Goal: Task Accomplishment & Management: Use online tool/utility

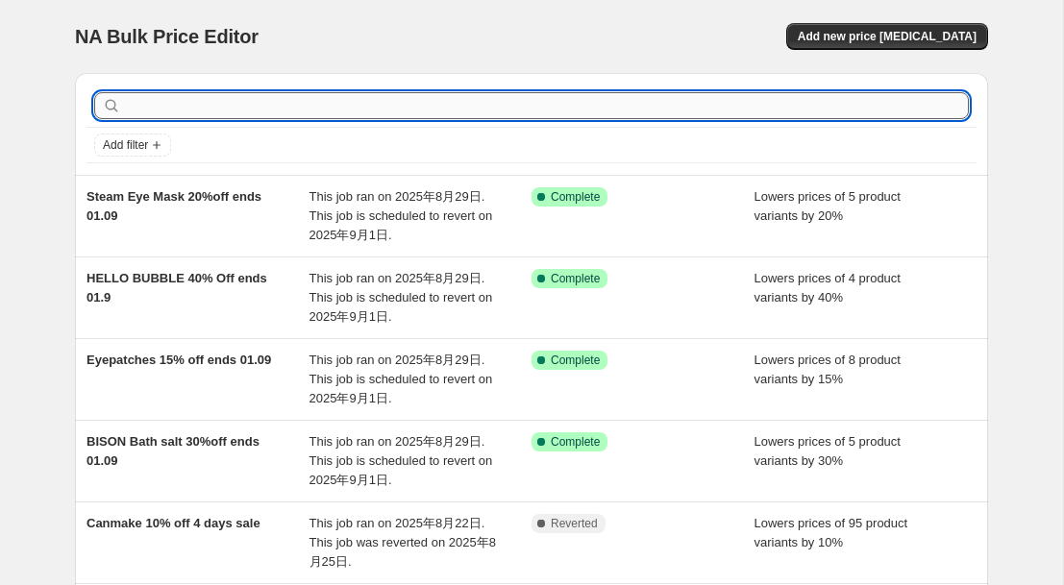
click at [333, 96] on input "text" at bounding box center [547, 105] width 844 height 27
type input "biore"
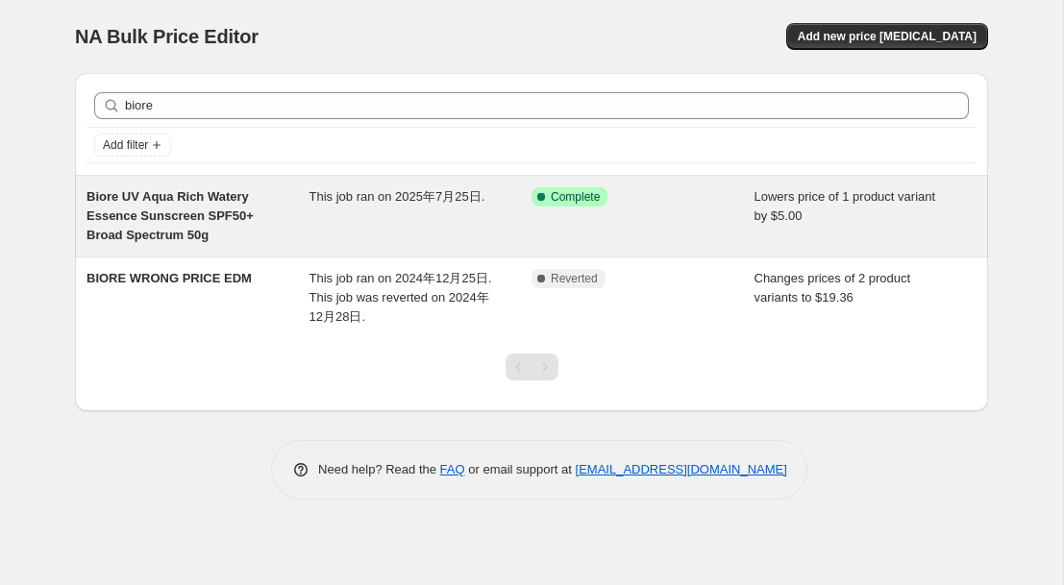
click at [188, 218] on span "Biore UV Aqua Rich Watery Essence Sunscreen SPF50+ Broad Spectrum 50g" at bounding box center [169, 215] width 167 height 53
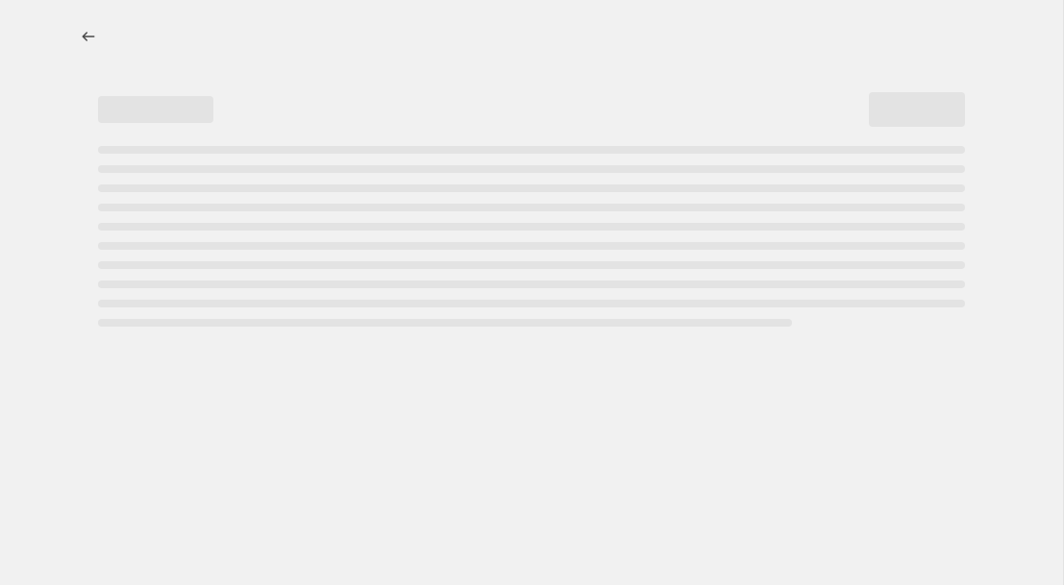
select select "by"
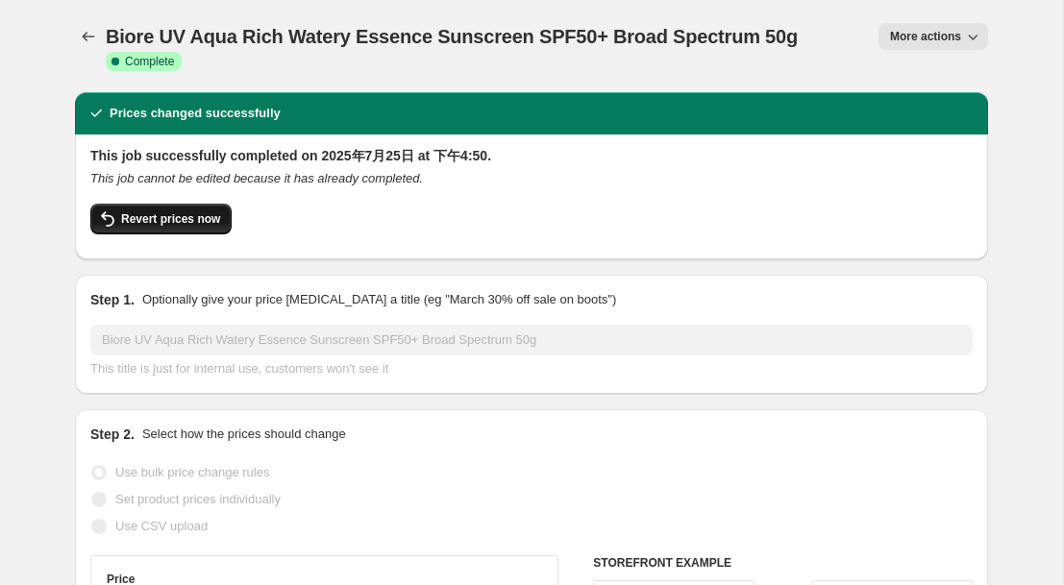
click at [199, 219] on span "Revert prices now" at bounding box center [170, 218] width 99 height 15
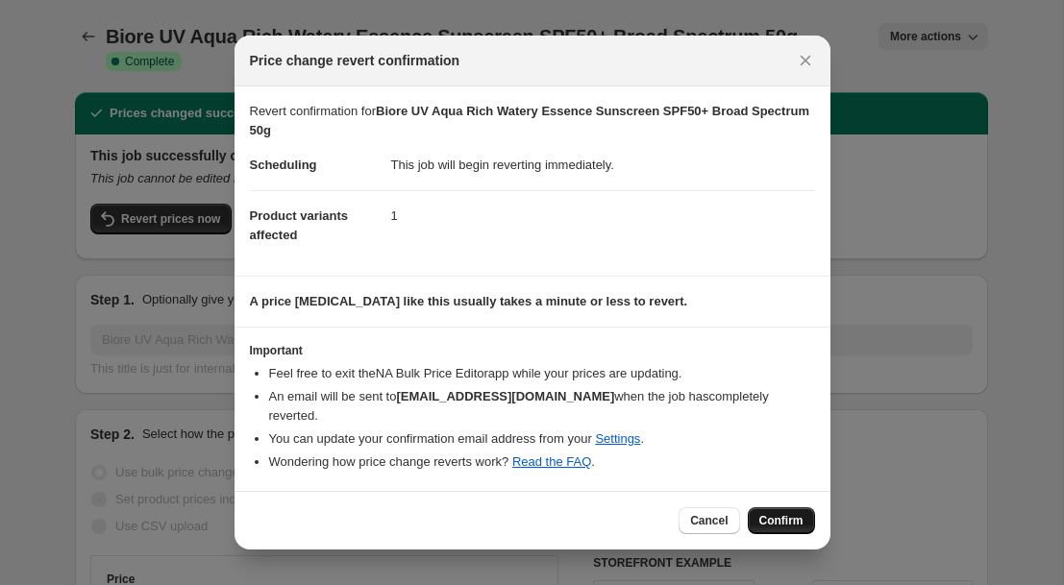
click at [775, 513] on span "Confirm" at bounding box center [781, 520] width 44 height 15
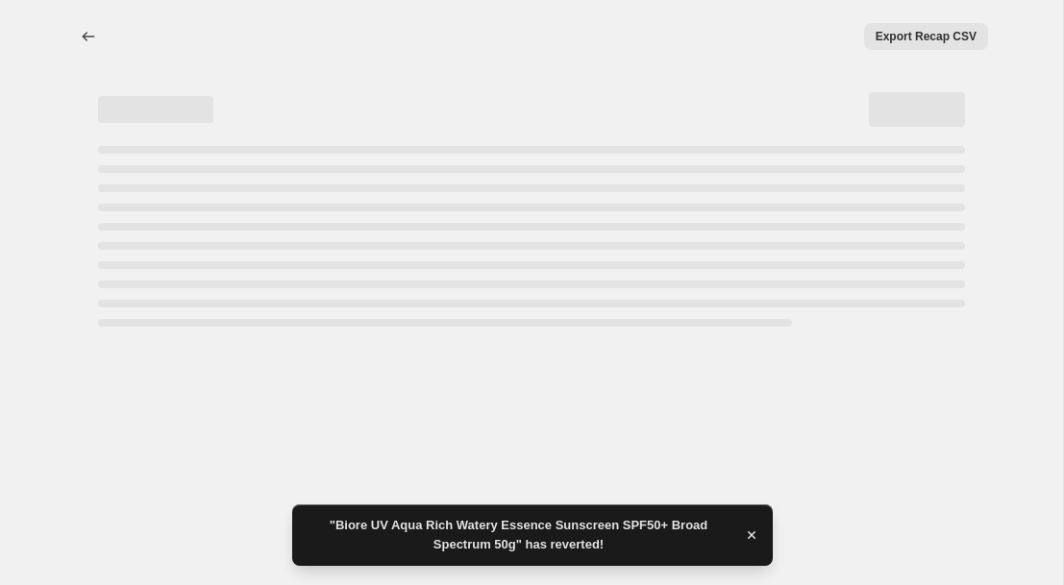
select select "by"
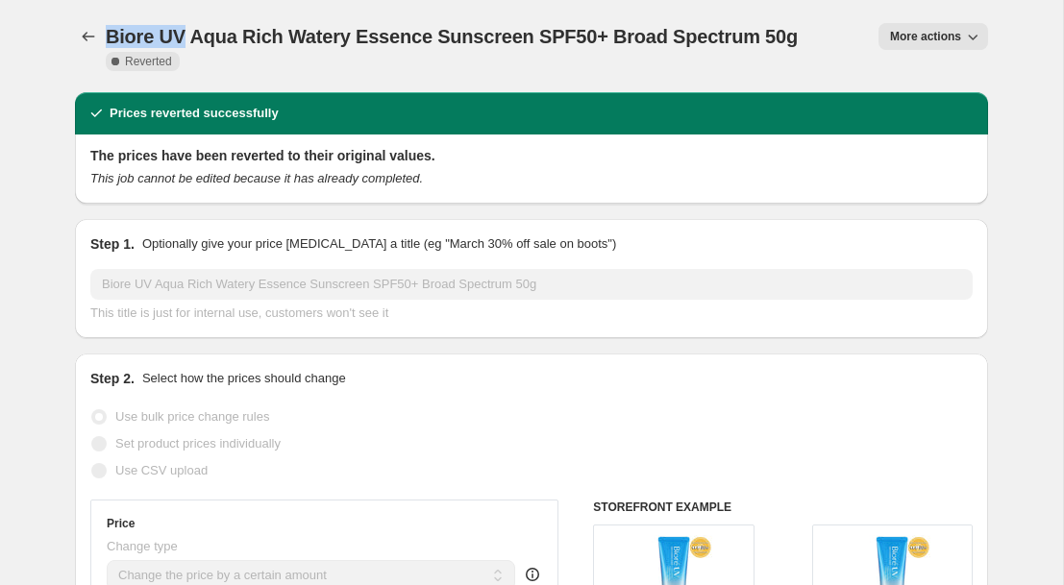
drag, startPoint x: 103, startPoint y: 31, endPoint x: 183, endPoint y: 37, distance: 80.0
click at [183, 37] on div "Biore UV Aqua Rich Watery Essence Sunscreen SPF50+ Broad Spectrum 50g Complete …" at bounding box center [531, 46] width 913 height 46
copy span "Biore UV"
click at [80, 35] on icon "Price change jobs" at bounding box center [88, 36] width 19 height 19
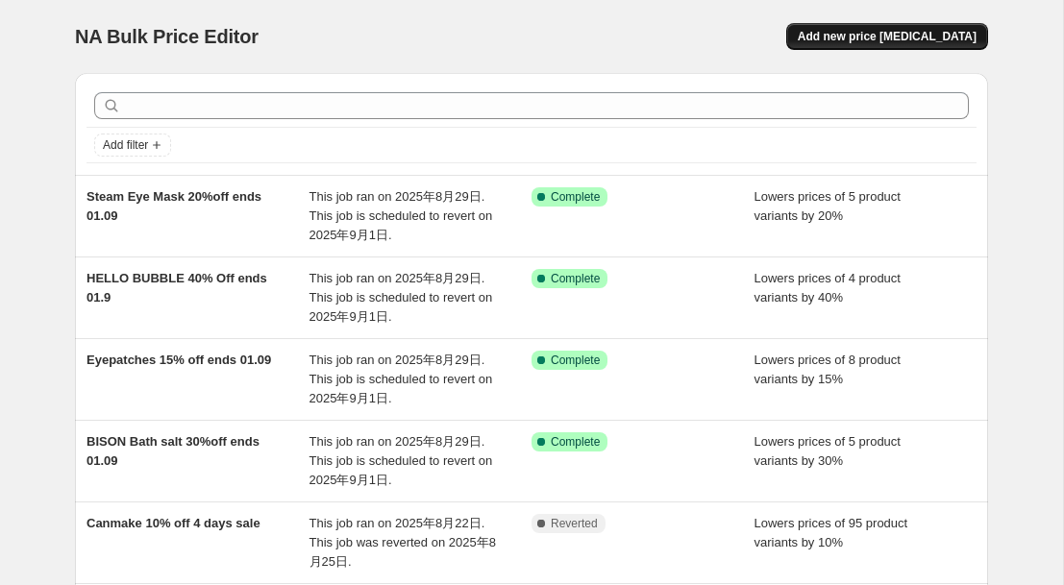
click at [900, 42] on span "Add new price change job" at bounding box center [887, 36] width 179 height 15
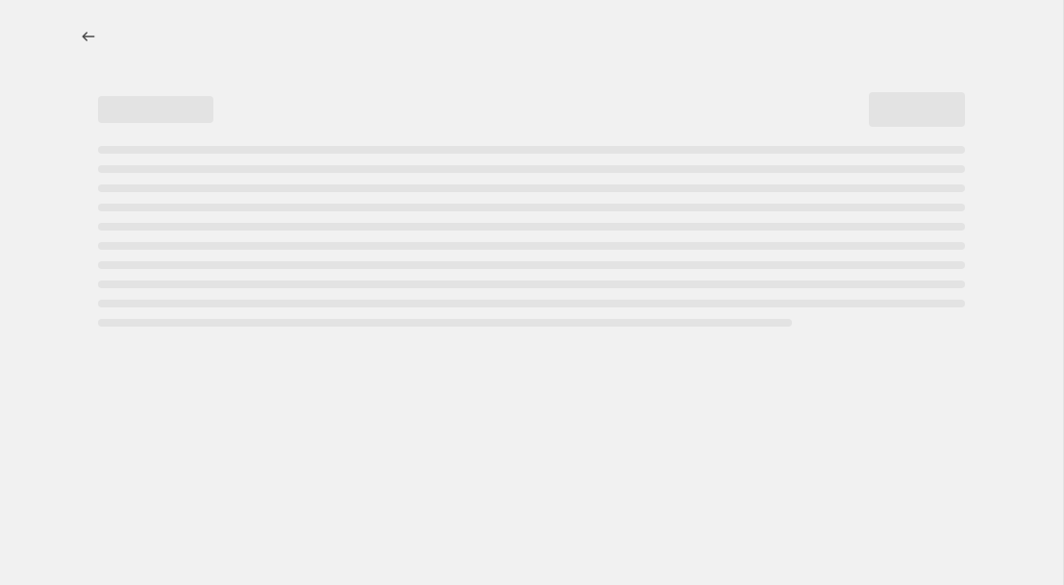
select select "percentage"
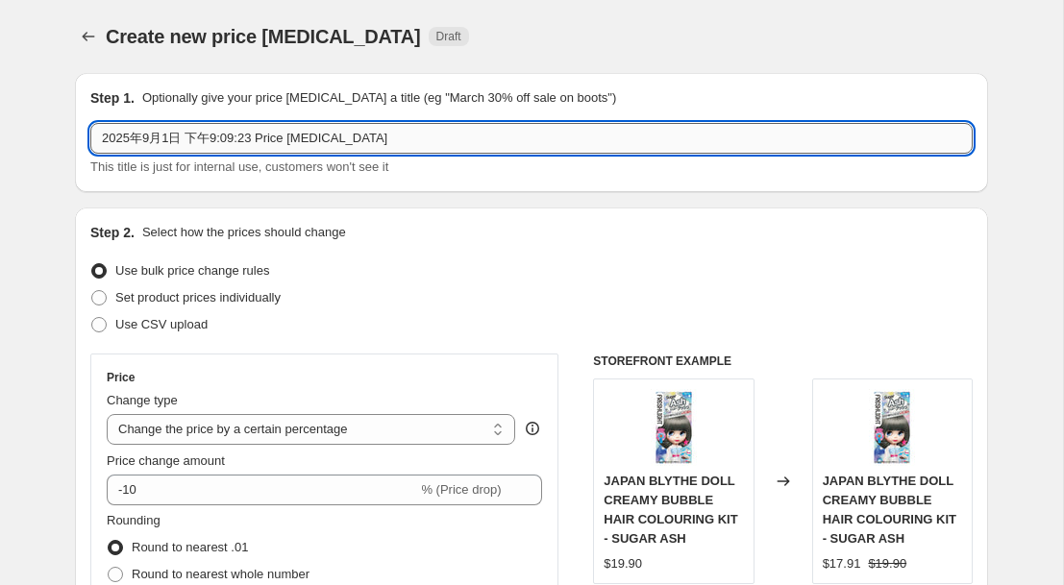
drag, startPoint x: 431, startPoint y: 143, endPoint x: 97, endPoint y: 139, distance: 333.5
click at [97, 139] on input "2025年9月1日 下午9:09:23 Price change job" at bounding box center [531, 138] width 882 height 31
paste input "Biore UV"
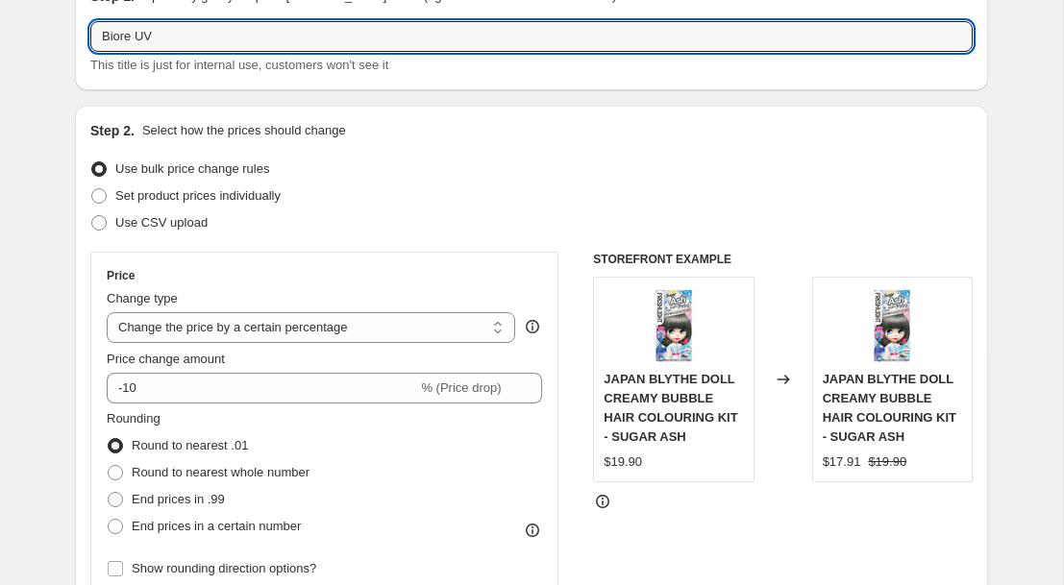
scroll to position [105, 0]
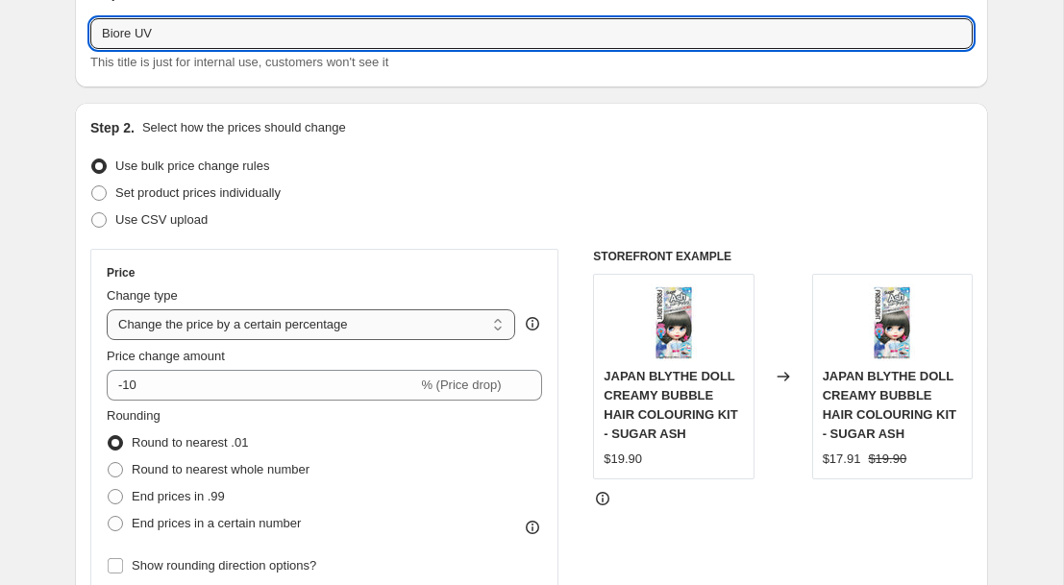
type input "Biore UV"
click at [481, 326] on select "Change the price to a certain amount Change the price by a certain amount Chang…" at bounding box center [311, 324] width 408 height 31
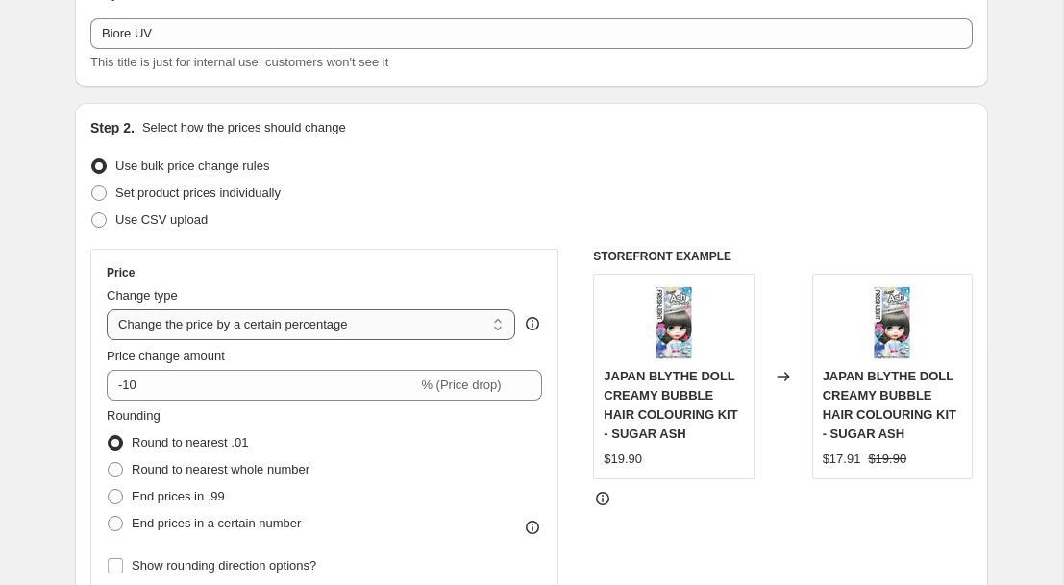
select select "to"
click at [107, 309] on select "Change the price to a certain amount Change the price by a certain amount Chang…" at bounding box center [311, 324] width 408 height 31
type input "80.00"
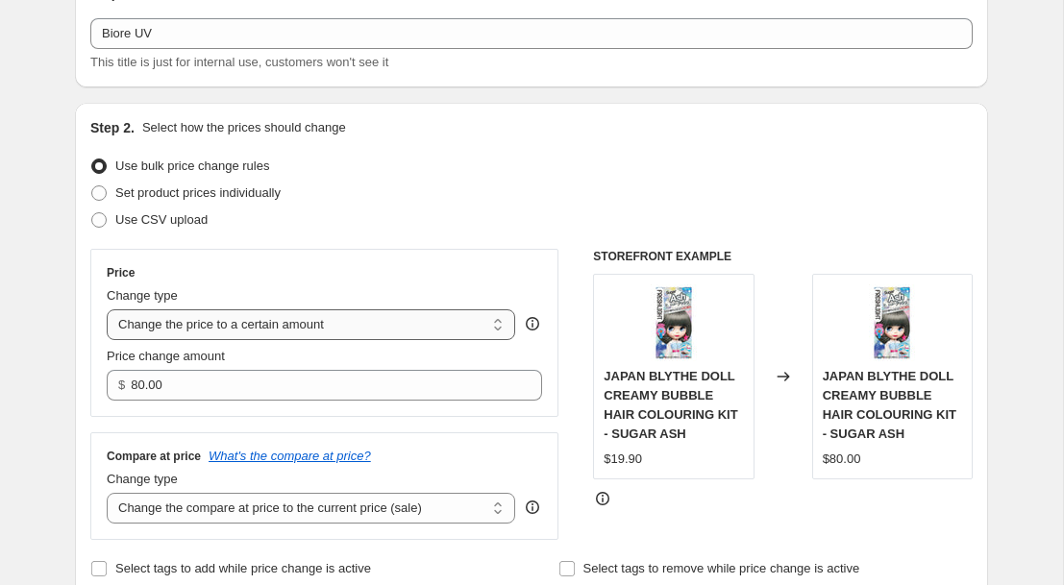
click at [496, 326] on select "Change the price to a certain amount Change the price by a certain amount Chang…" at bounding box center [311, 324] width 408 height 31
select select "ecap"
click at [107, 309] on select "Change the price to a certain amount Change the price by a certain amount Chang…" at bounding box center [311, 324] width 408 height 31
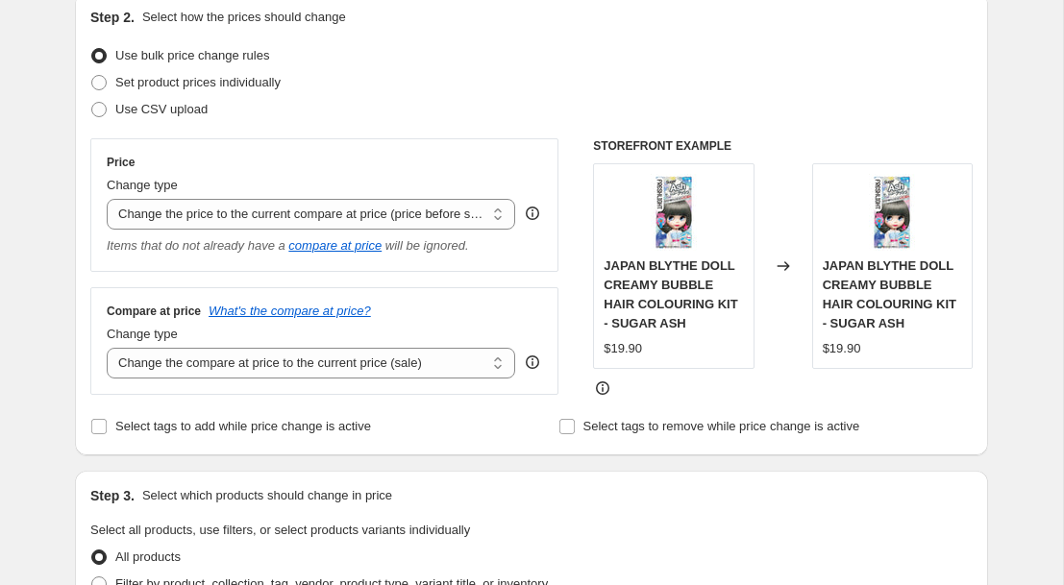
scroll to position [251, 0]
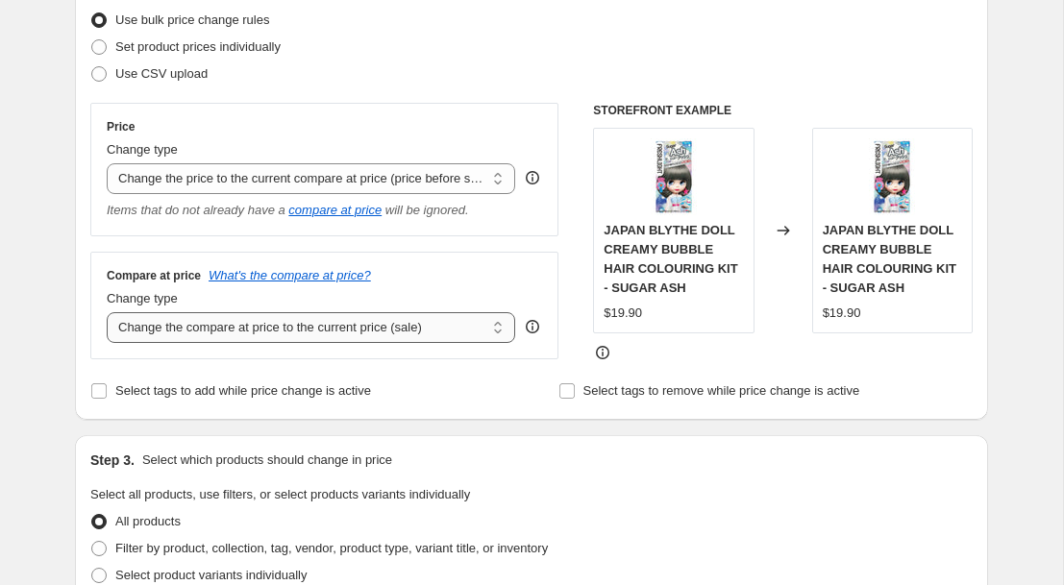
click at [329, 329] on select "Change the compare at price to the current price (sale) Change the compare at p…" at bounding box center [311, 327] width 408 height 31
select select "to"
click at [107, 312] on select "Change the compare at price to the current price (sale) Change the compare at p…" at bounding box center [311, 327] width 408 height 31
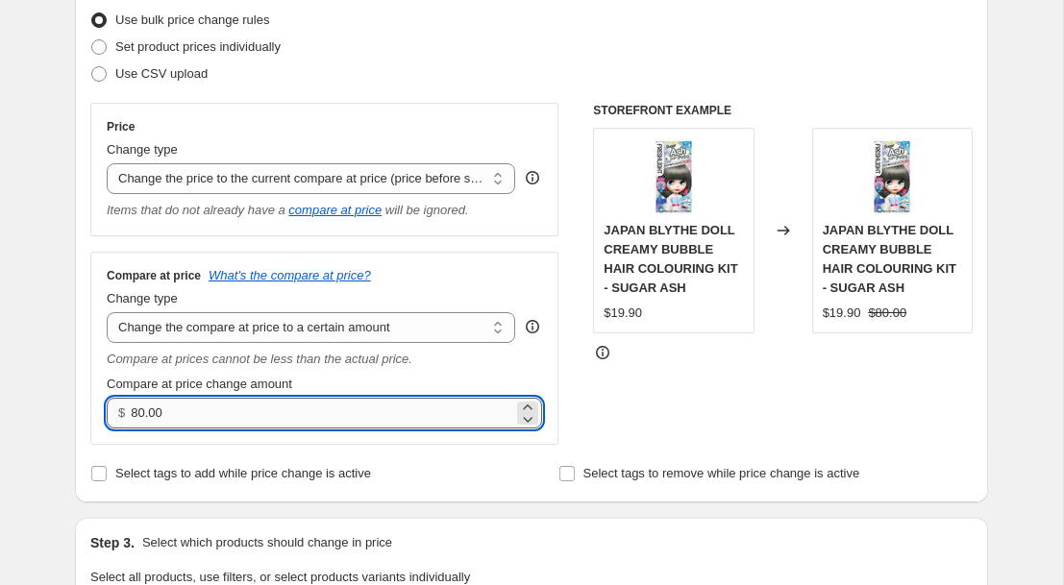
click at [269, 415] on input "80.00" at bounding box center [322, 413] width 382 height 31
type input "8"
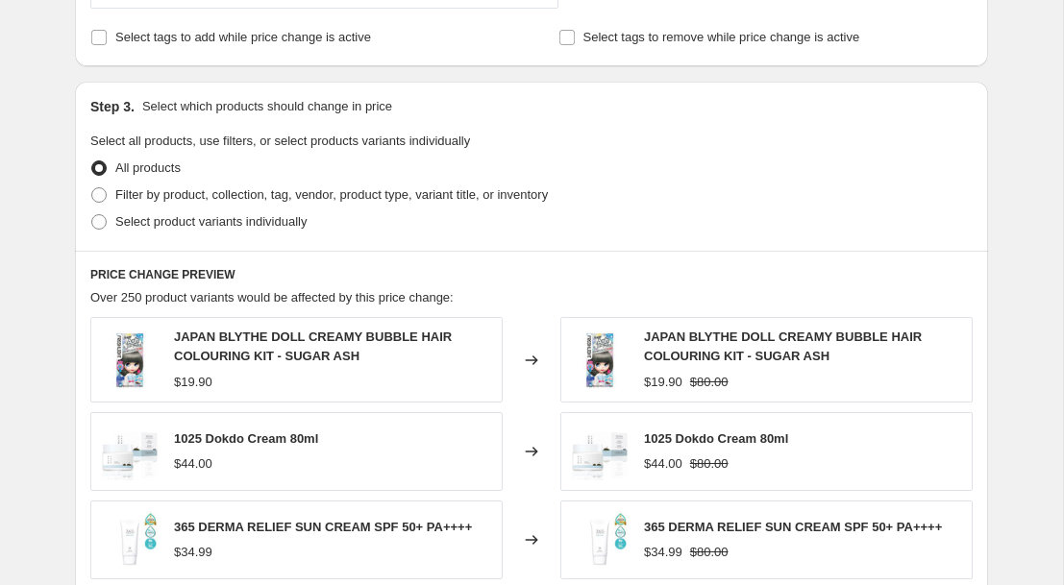
scroll to position [700, 0]
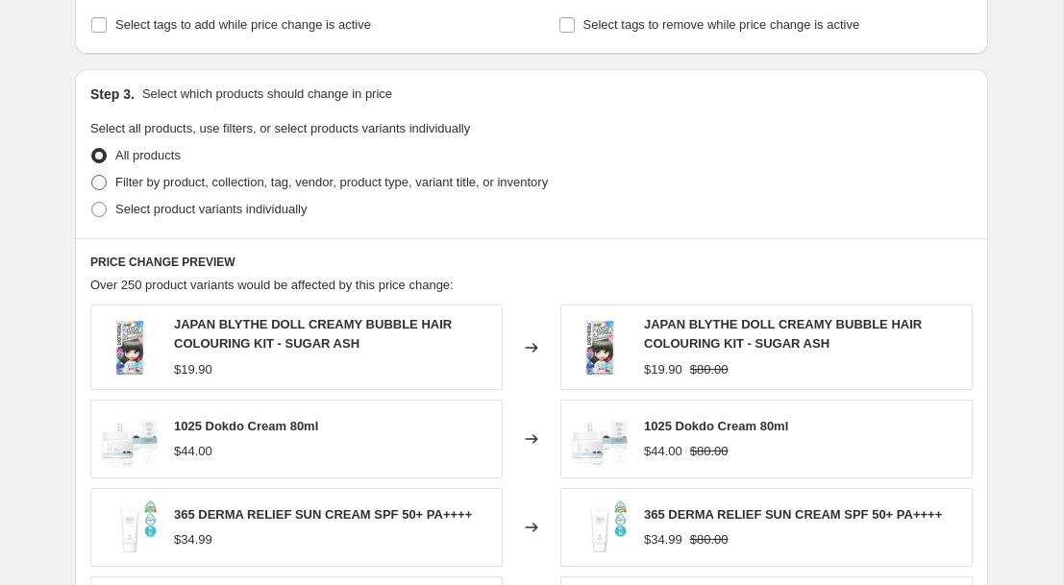
type input "19.90"
click at [91, 185] on span at bounding box center [98, 182] width 15 height 15
click at [91, 176] on input "Filter by product, collection, tag, vendor, product type, variant title, or inv…" at bounding box center [91, 175] width 1 height 1
radio input "true"
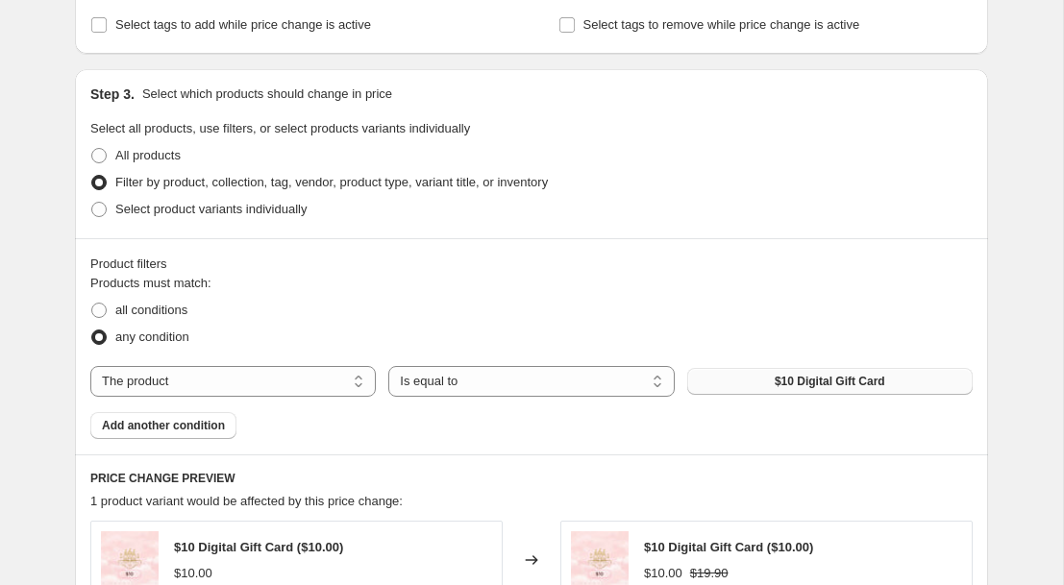
click at [715, 383] on button "$10 Digital Gift Card" at bounding box center [829, 381] width 285 height 27
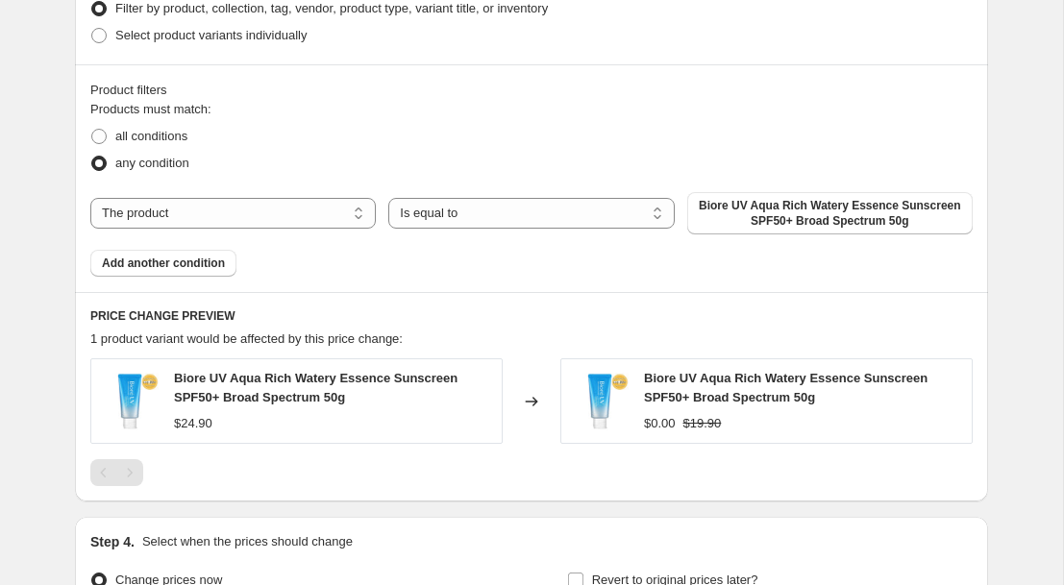
scroll to position [854, 0]
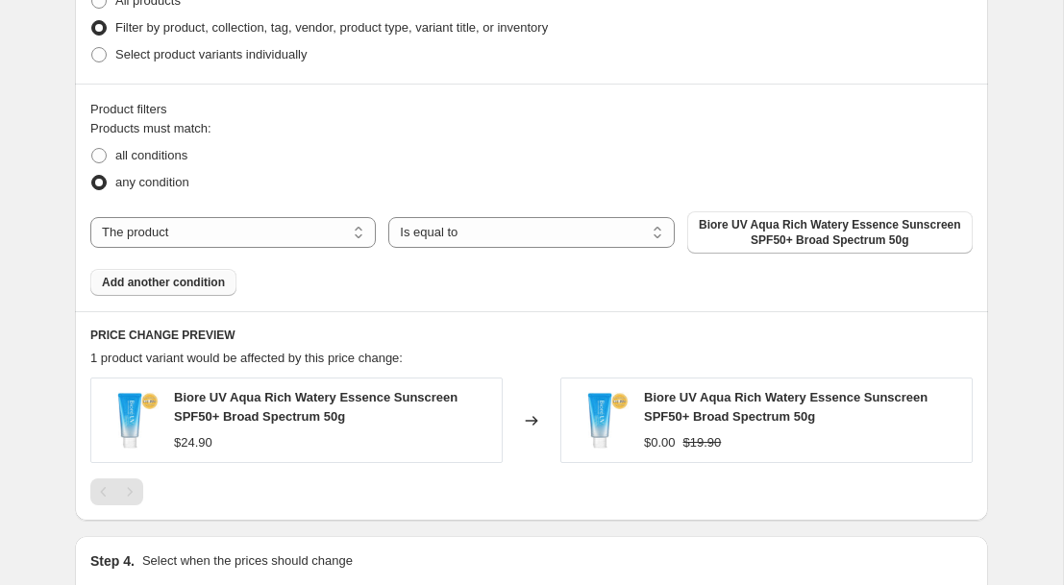
click at [202, 289] on span "Add another condition" at bounding box center [163, 282] width 123 height 15
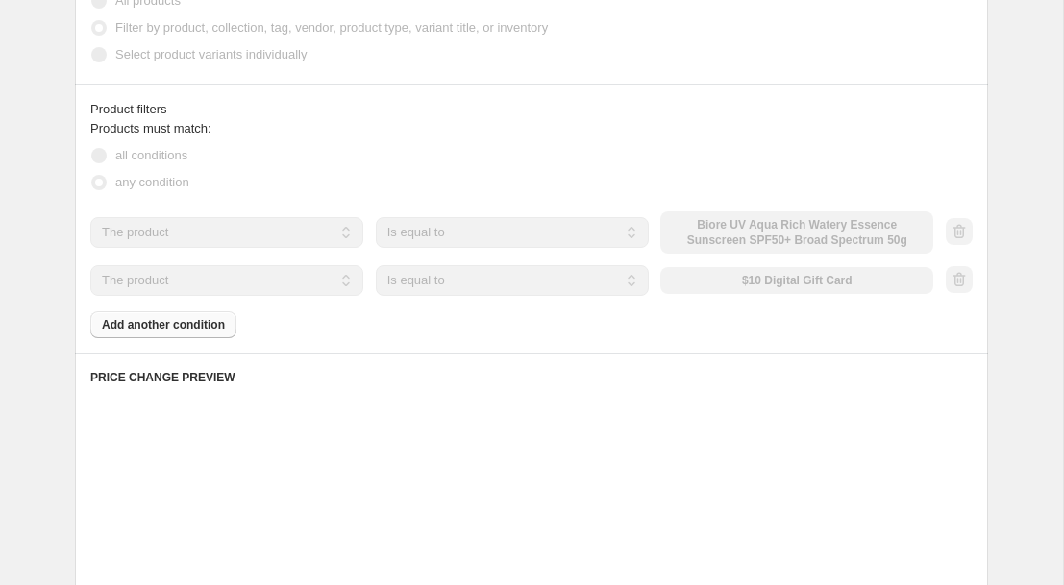
scroll to position [853, 0]
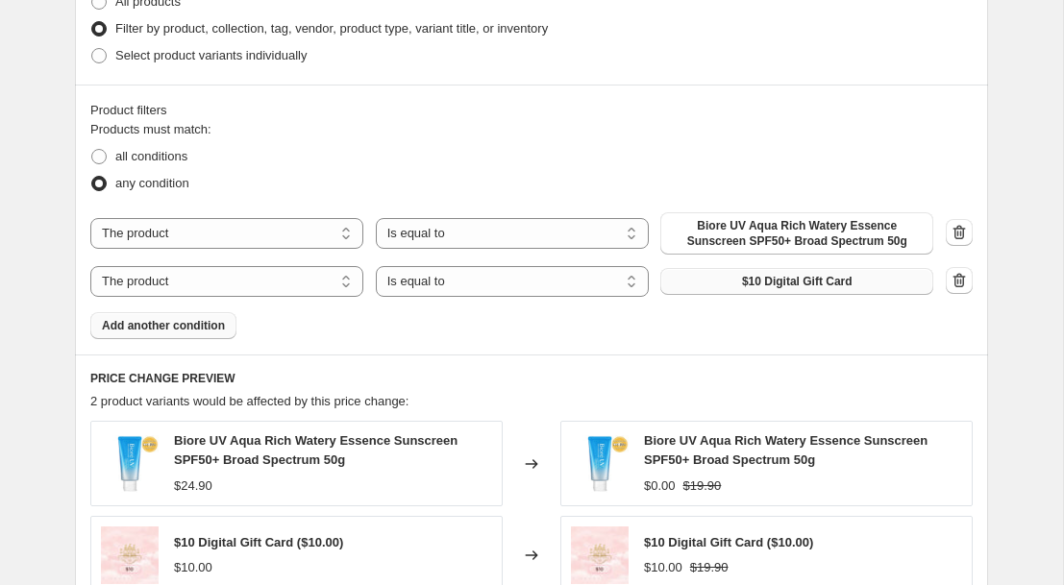
click at [795, 279] on span "$10 Digital Gift Card" at bounding box center [797, 281] width 111 height 15
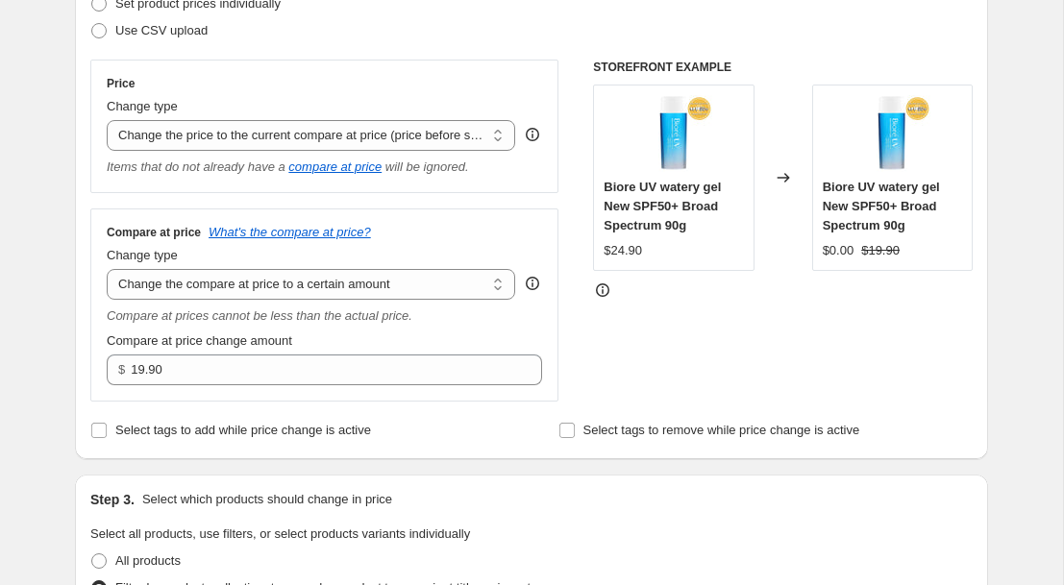
scroll to position [307, 0]
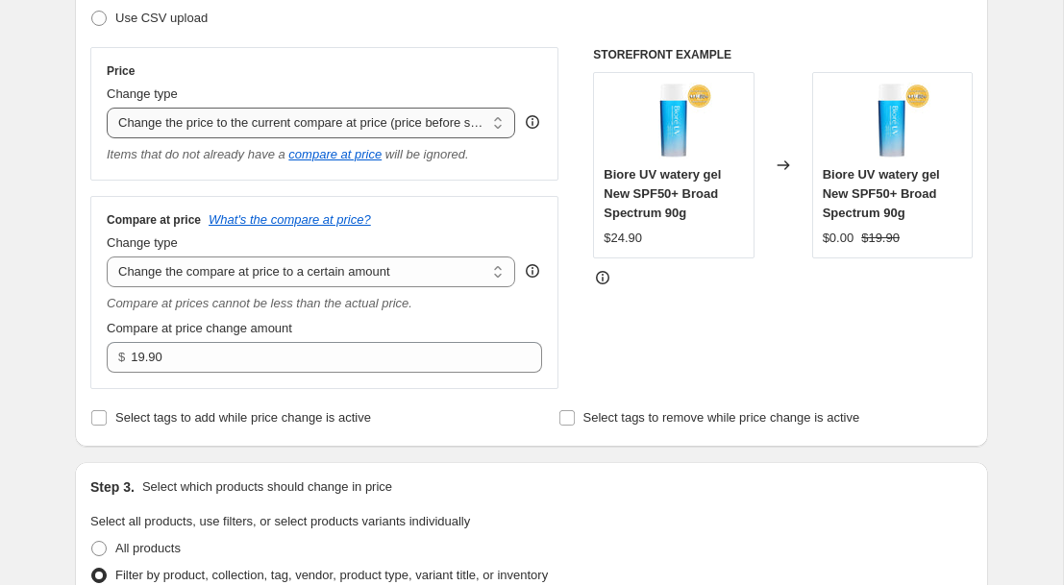
click at [493, 125] on select "Change the price to a certain amount Change the price by a certain amount Chang…" at bounding box center [311, 123] width 408 height 31
click at [107, 108] on select "Change the price to a certain amount Change the price by a certain amount Chang…" at bounding box center [311, 123] width 408 height 31
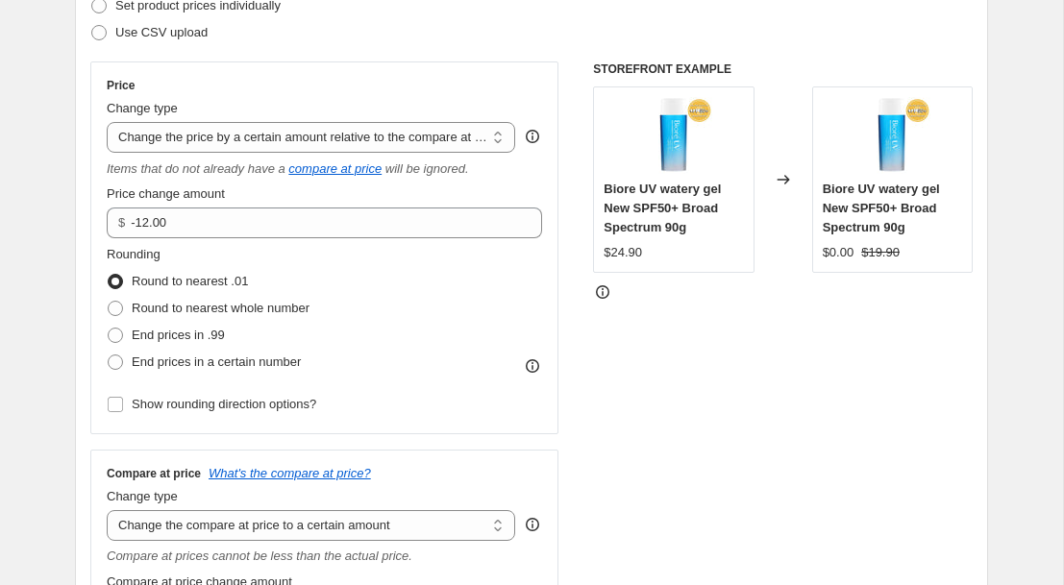
scroll to position [284, 0]
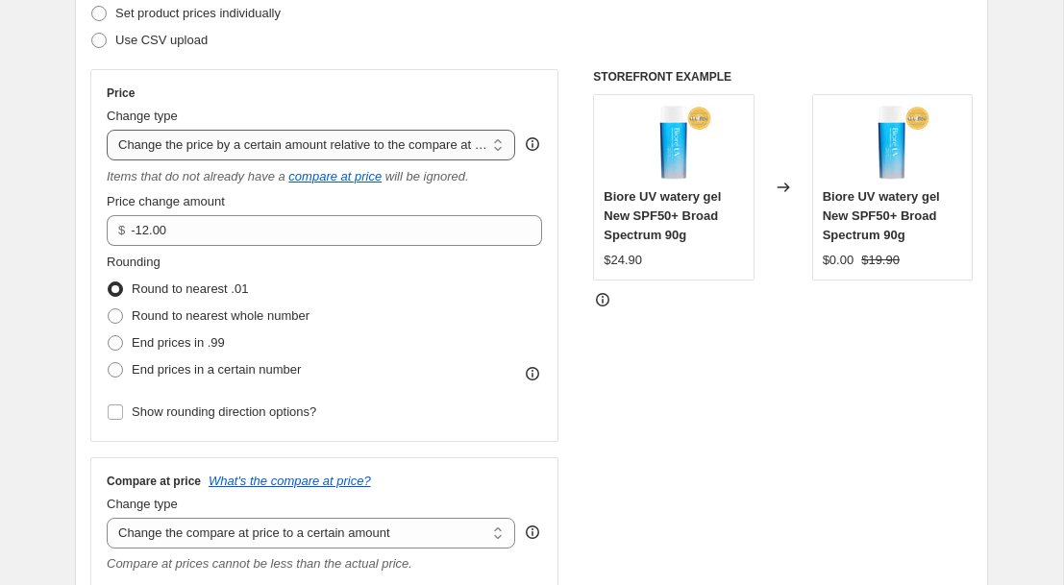
click at [492, 144] on select "Change the price to a certain amount Change the price by a certain amount Chang…" at bounding box center [311, 145] width 408 height 31
select select "ecap"
click at [107, 130] on select "Change the price to a certain amount Change the price by a certain amount Chang…" at bounding box center [311, 145] width 408 height 31
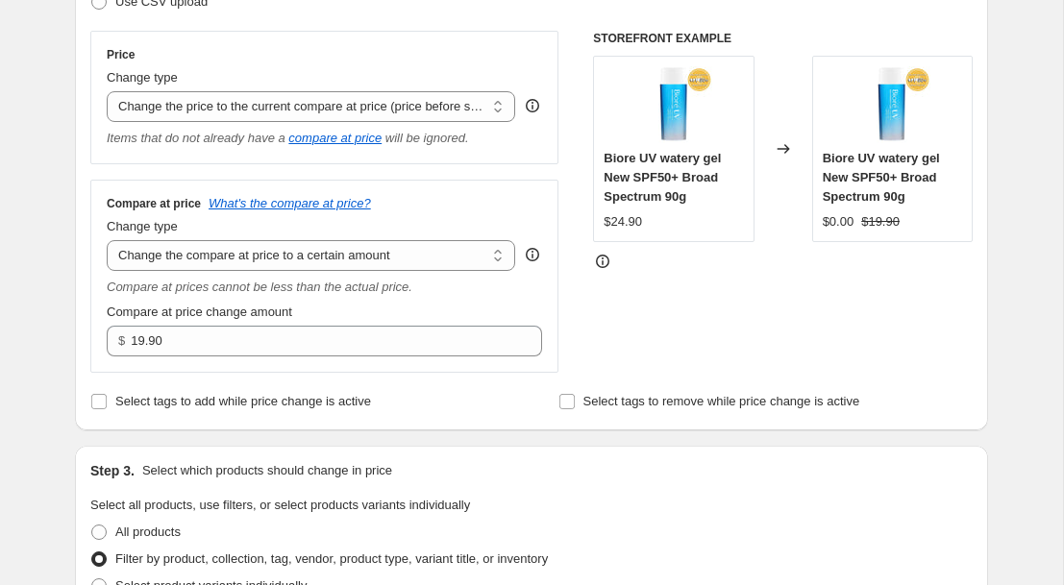
scroll to position [317, 0]
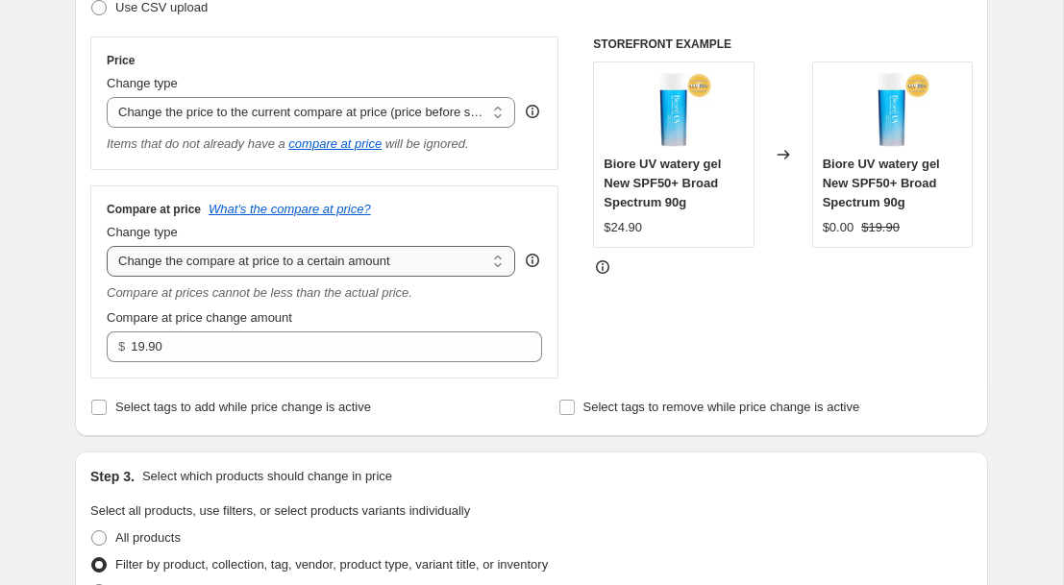
click at [500, 263] on select "Change the compare at price to the current price (sale) Change the compare at p…" at bounding box center [311, 261] width 408 height 31
click at [107, 246] on select "Change the compare at price to the current price (sale) Change the compare at p…" at bounding box center [311, 261] width 408 height 31
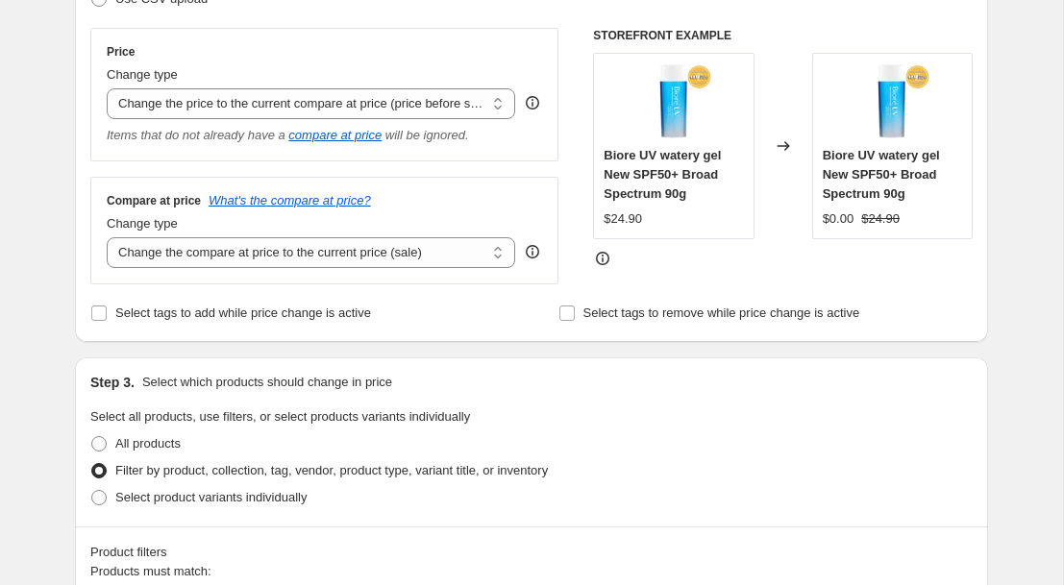
scroll to position [337, 0]
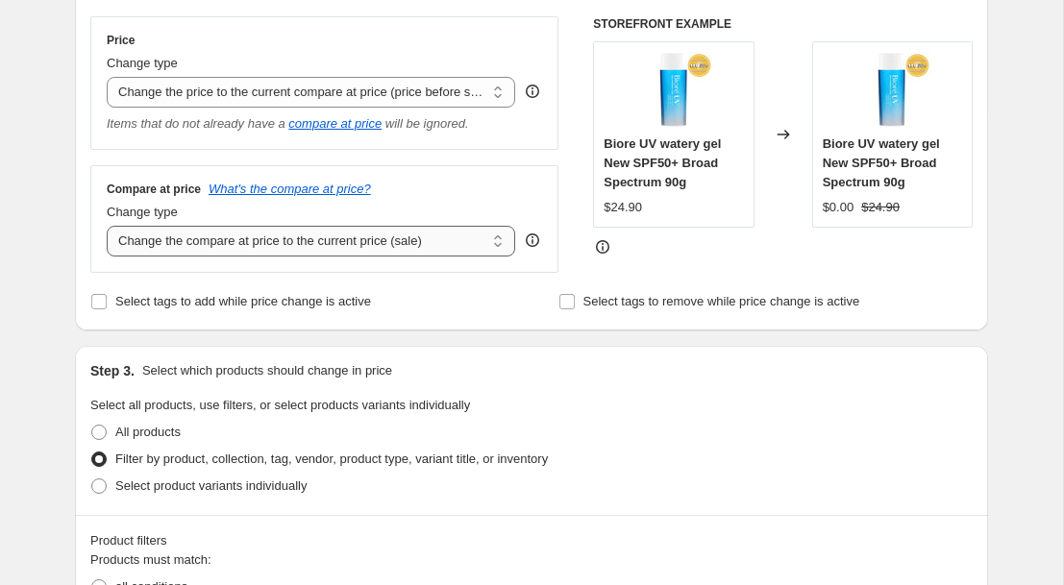
click at [495, 244] on select "Change the compare at price to the current price (sale) Change the compare at p…" at bounding box center [311, 241] width 408 height 31
click at [107, 226] on select "Change the compare at price to the current price (sale) Change the compare at p…" at bounding box center [311, 241] width 408 height 31
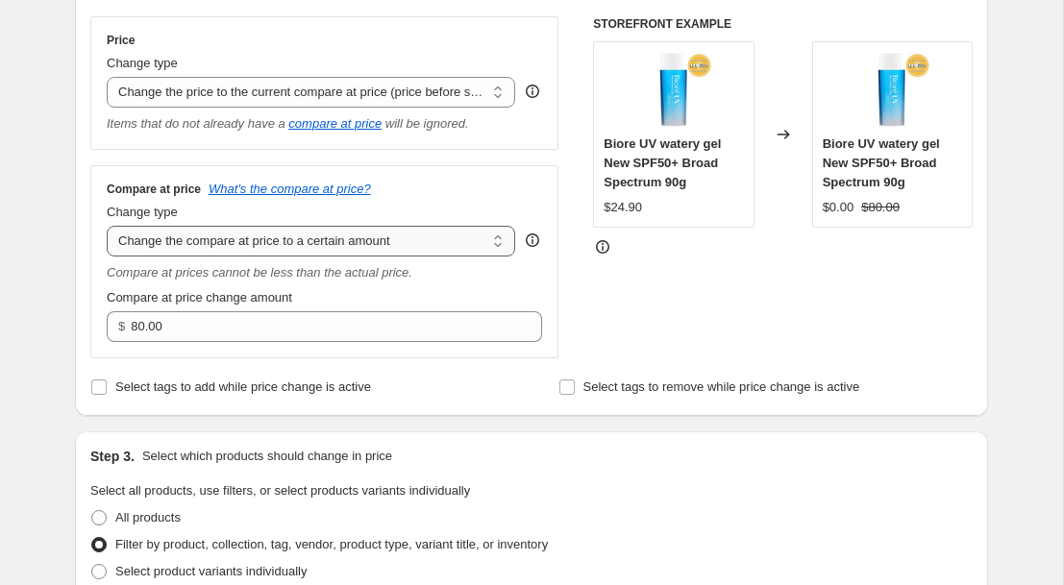
scroll to position [340, 0]
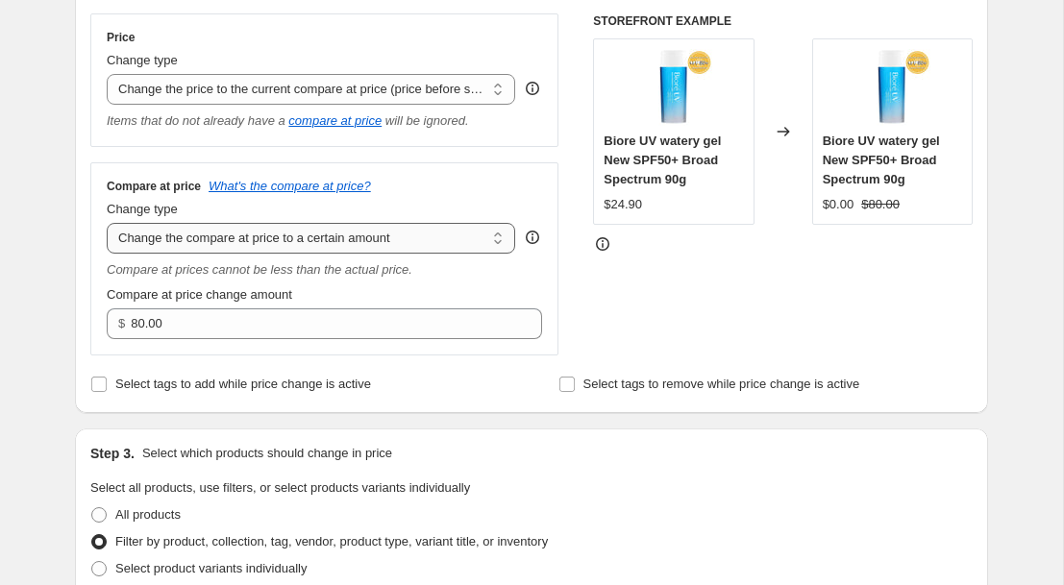
click at [493, 243] on select "Change the compare at price to the current price (sale) Change the compare at p…" at bounding box center [311, 238] width 408 height 31
select select "by"
click at [107, 223] on select "Change the compare at price to the current price (sale) Change the compare at p…" at bounding box center [311, 238] width 408 height 31
type input "-10.00"
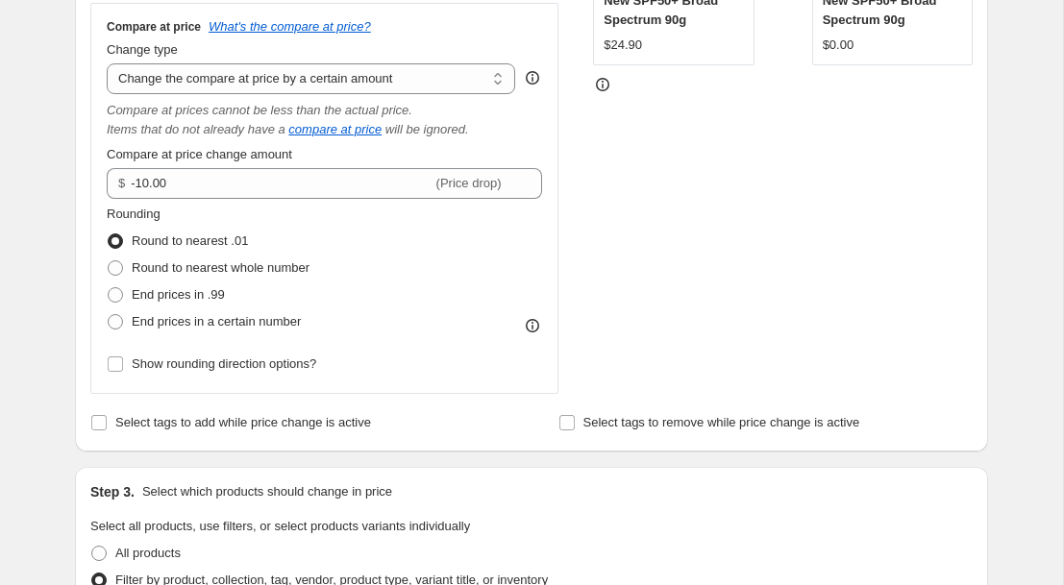
scroll to position [502, 0]
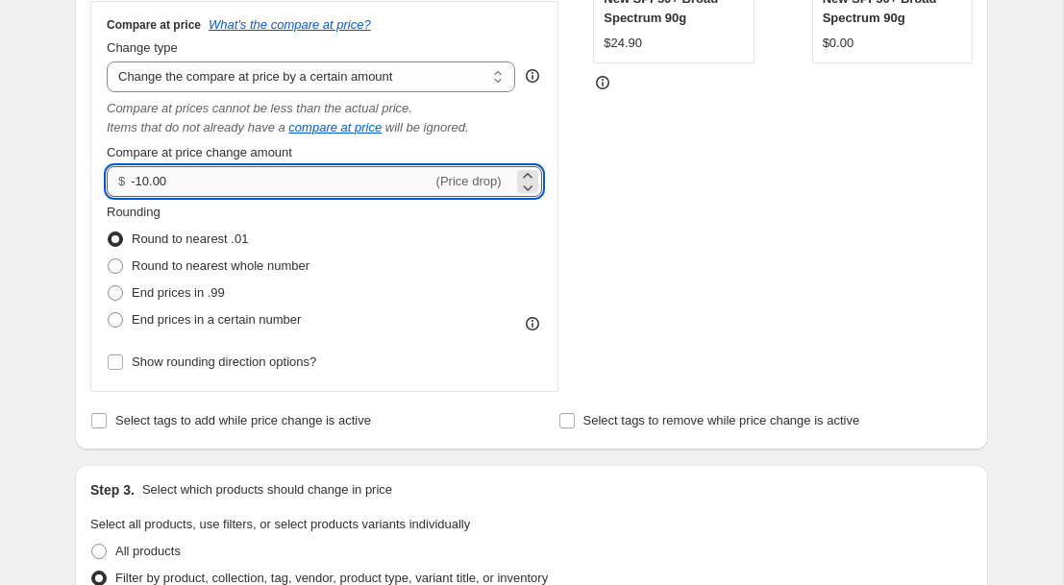
click at [223, 185] on input "-10.00" at bounding box center [281, 181] width 301 height 31
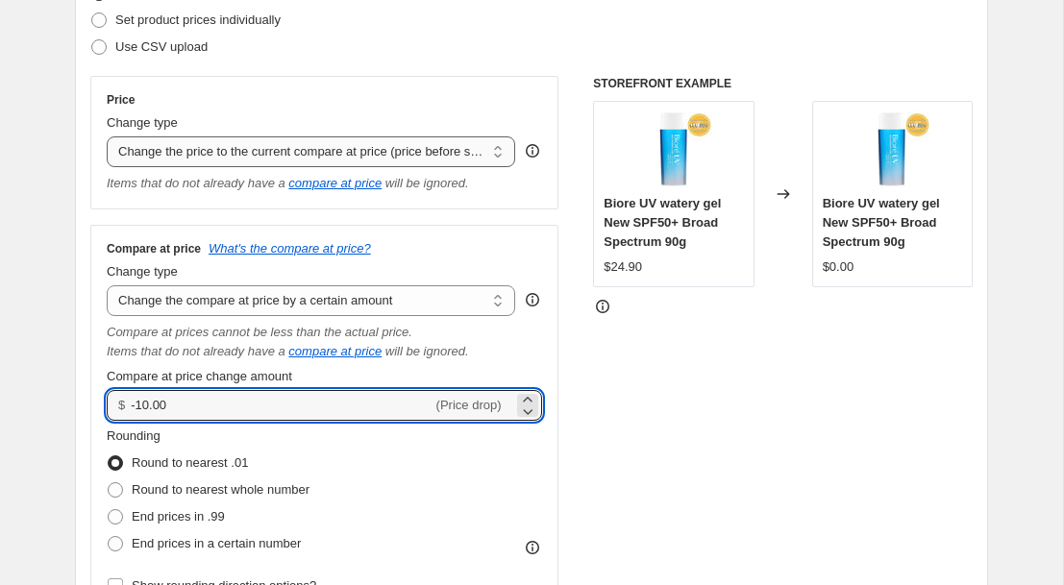
scroll to position [270, 0]
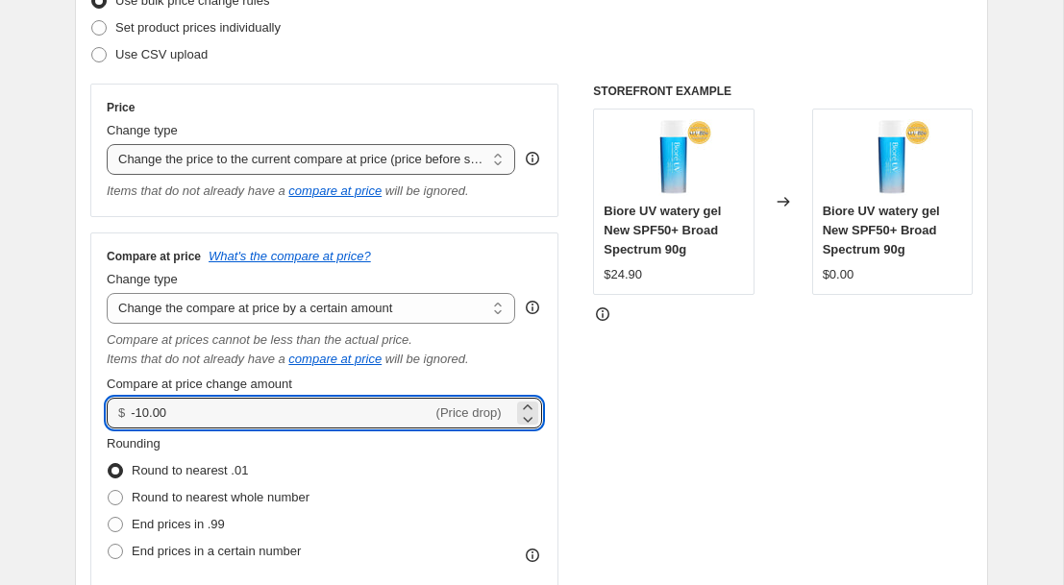
click at [494, 162] on select "Change the price to a certain amount Change the price by a certain amount Chang…" at bounding box center [311, 159] width 408 height 31
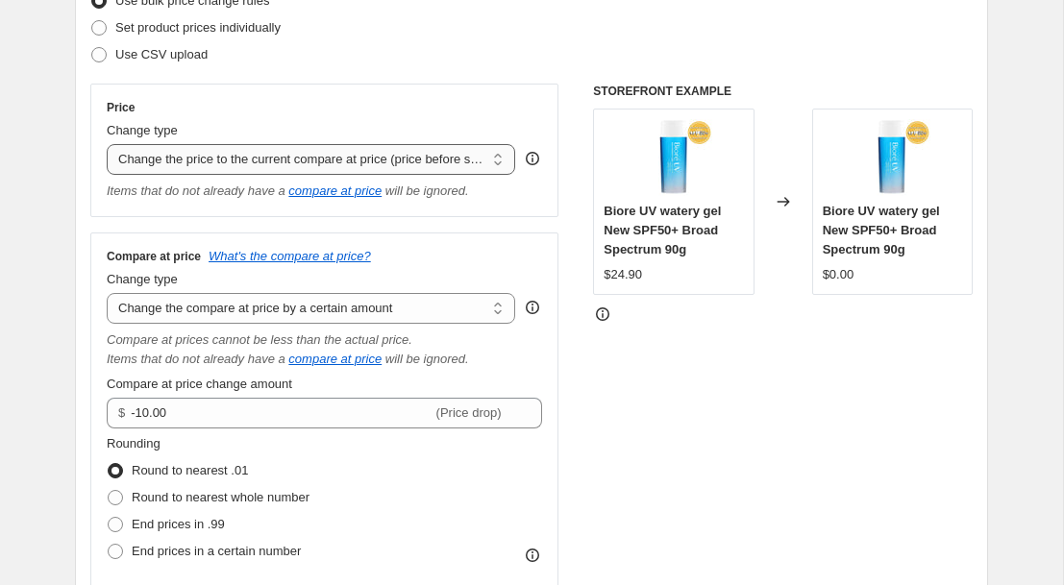
click at [107, 144] on select "Change the price to a certain amount Change the price by a certain amount Chang…" at bounding box center [311, 159] width 408 height 31
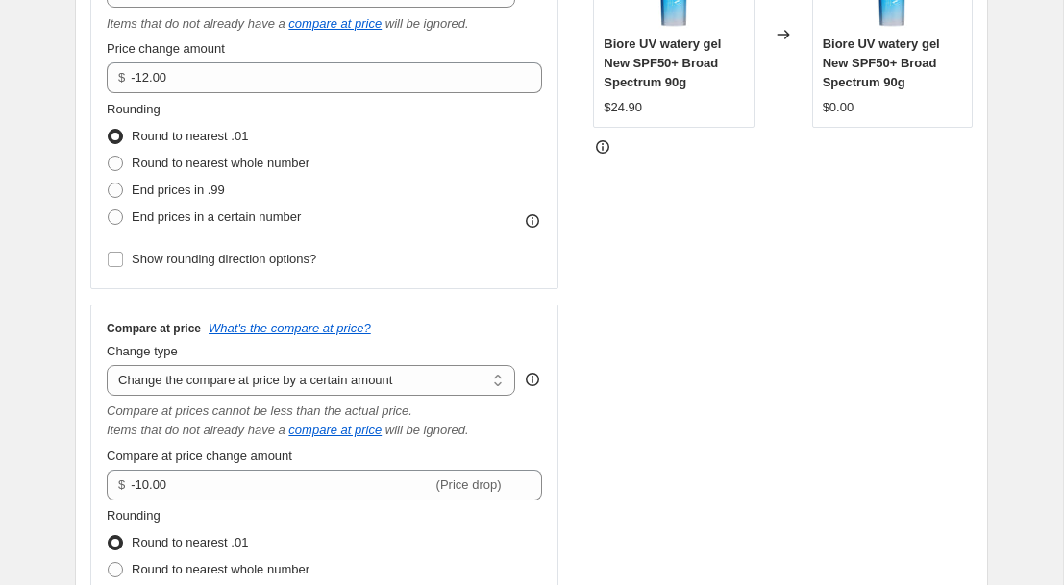
scroll to position [250, 0]
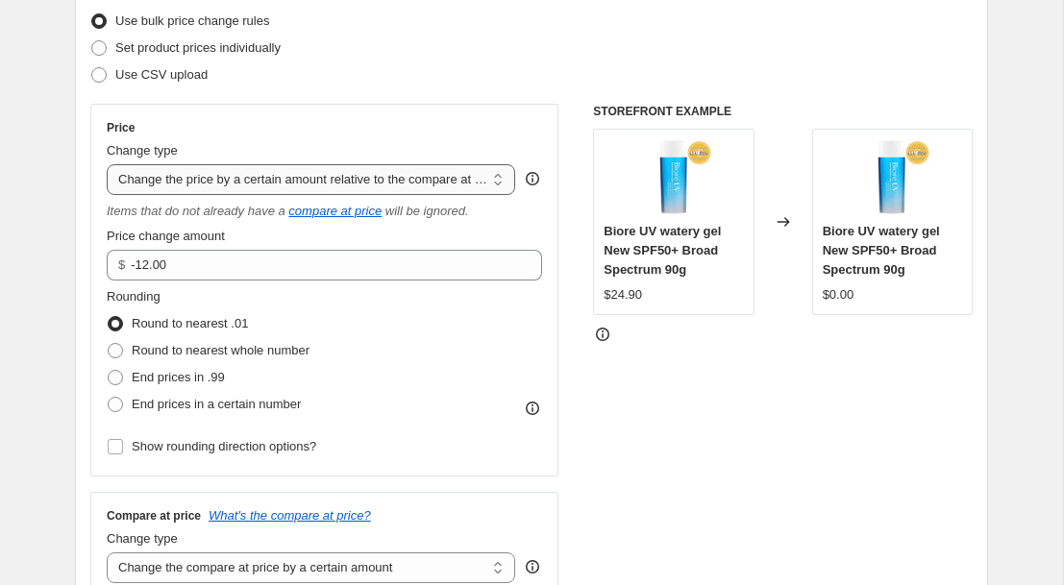
click at [493, 187] on select "Change the price to a certain amount Change the price by a certain amount Chang…" at bounding box center [311, 179] width 408 height 31
select select "pcap"
click at [107, 164] on select "Change the price to a certain amount Change the price by a certain amount Chang…" at bounding box center [311, 179] width 408 height 31
type input "-20"
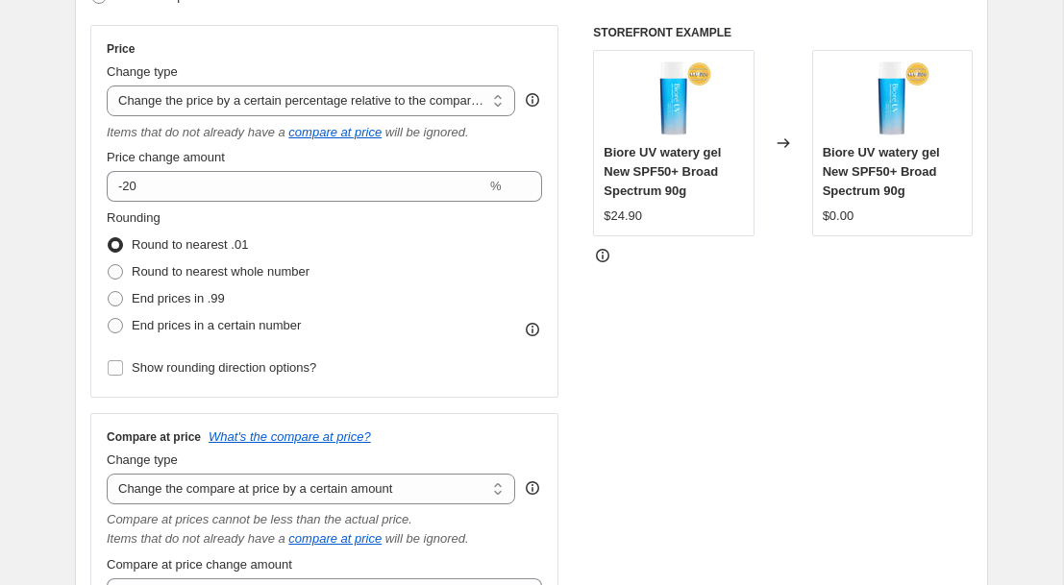
scroll to position [309, 0]
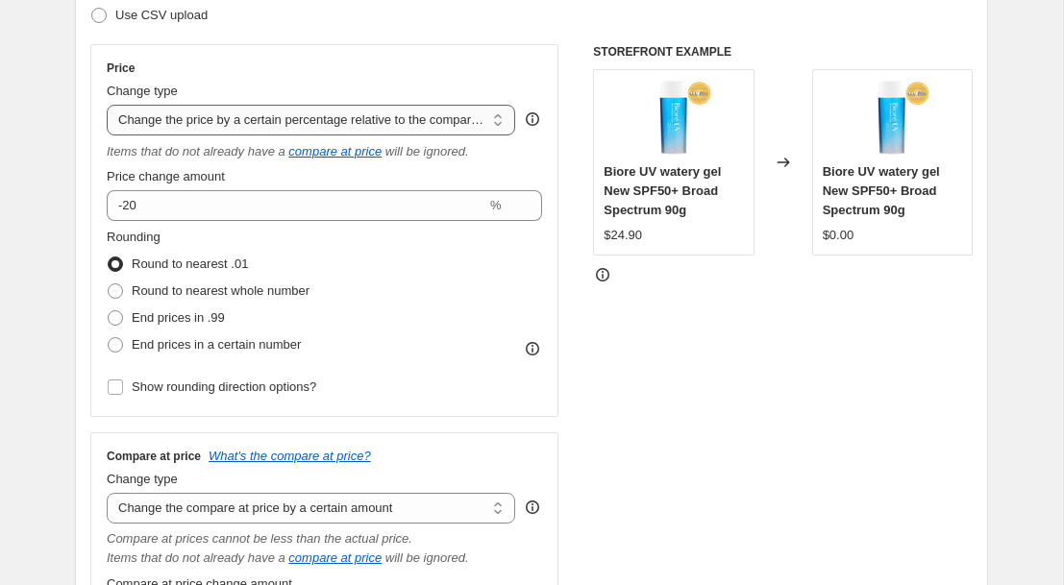
click at [493, 122] on select "Change the price to a certain amount Change the price by a certain amount Chang…" at bounding box center [311, 120] width 408 height 31
select select "no_change"
click at [107, 105] on select "Change the price to a certain amount Change the price by a certain amount Chang…" at bounding box center [311, 120] width 408 height 31
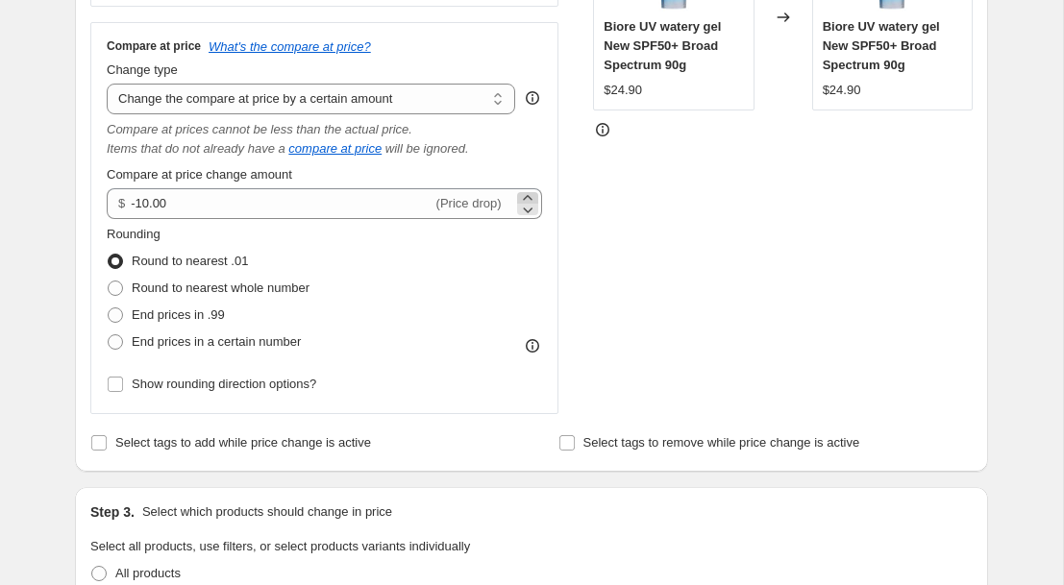
scroll to position [456, 0]
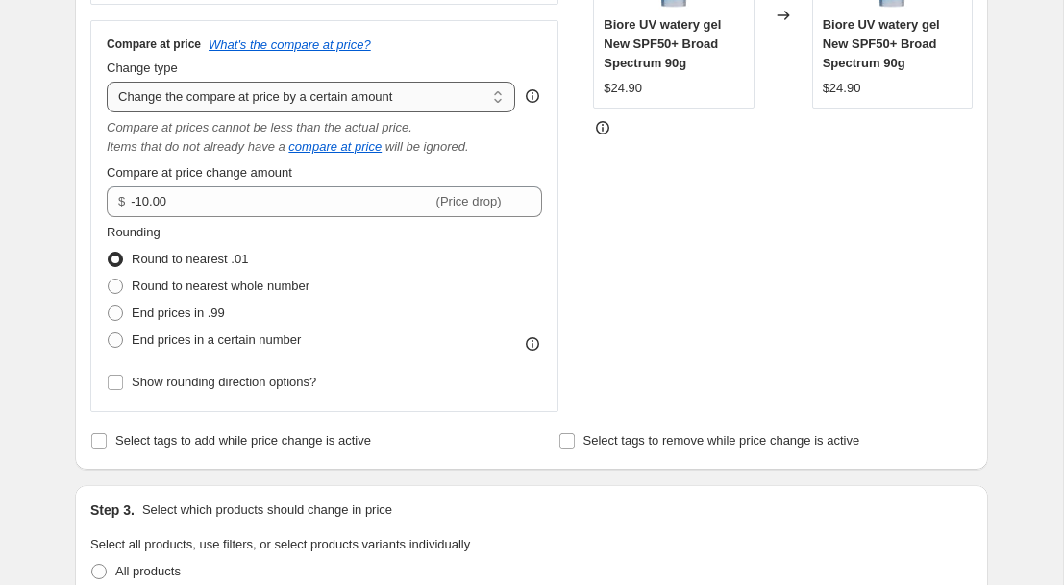
click at [495, 103] on select "Change the compare at price to the current price (sale) Change the compare at p…" at bounding box center [311, 97] width 408 height 31
select select "bp"
click at [107, 82] on select "Change the compare at price to the current price (sale) Change the compare at p…" at bounding box center [311, 97] width 408 height 31
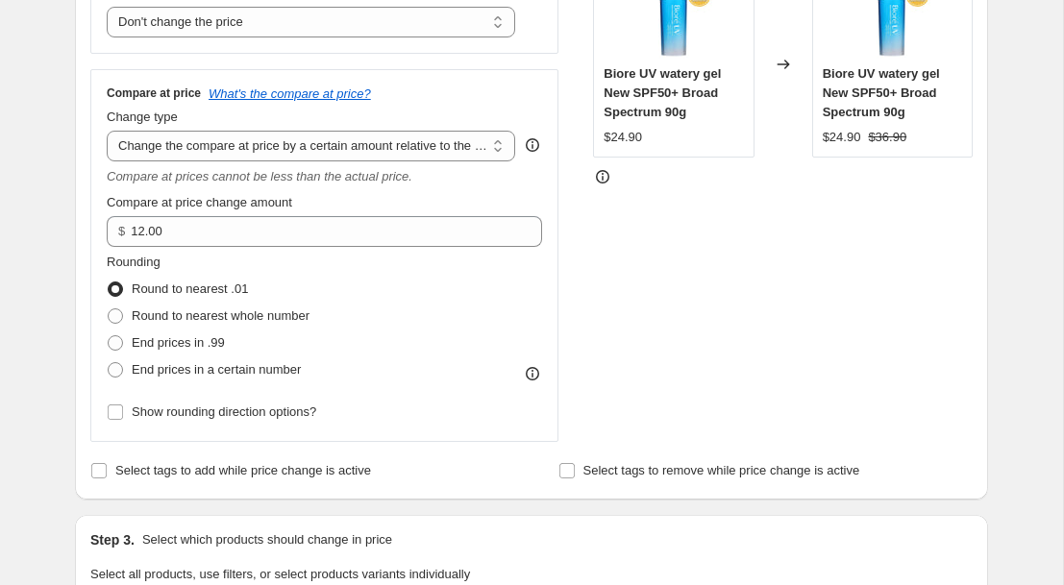
scroll to position [417, 0]
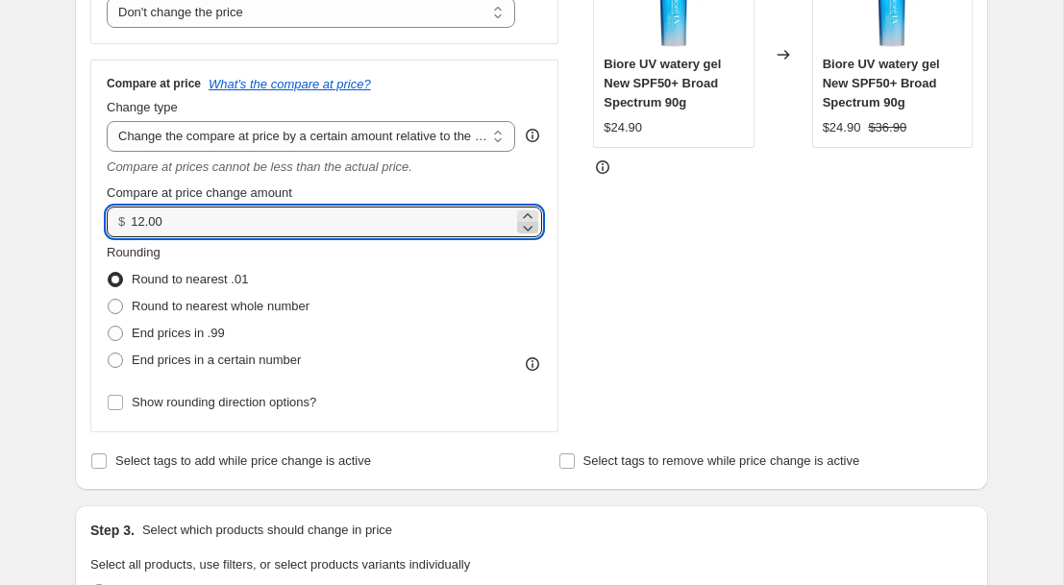
click at [529, 229] on icon at bounding box center [528, 229] width 10 height 6
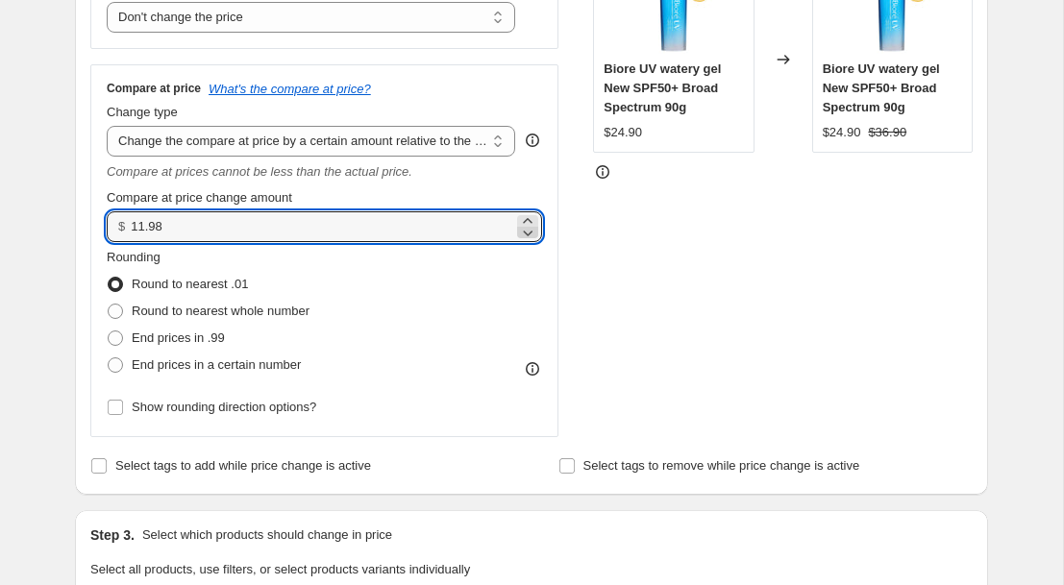
click at [529, 229] on icon at bounding box center [527, 232] width 19 height 19
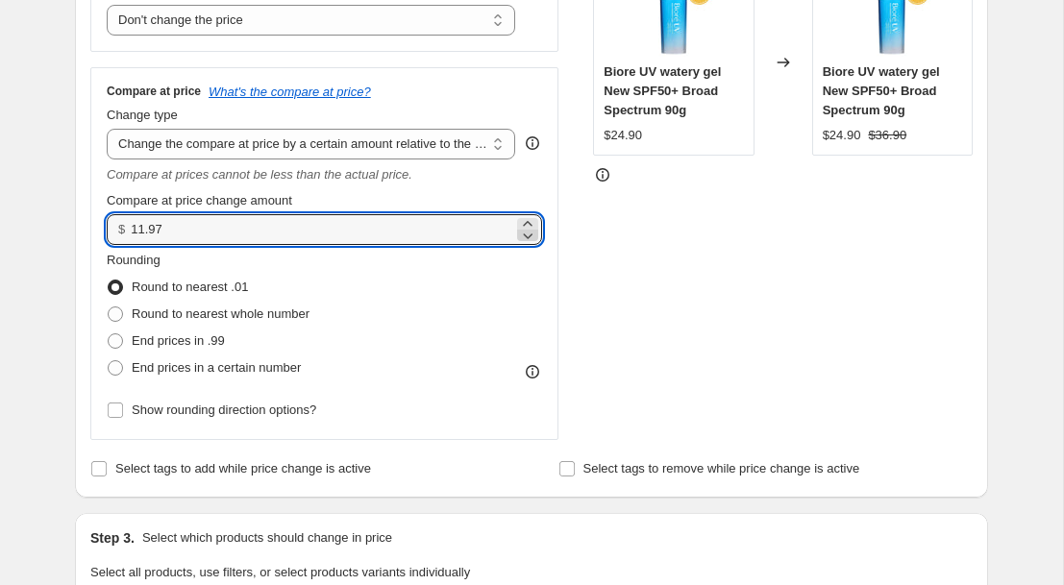
scroll to position [411, 0]
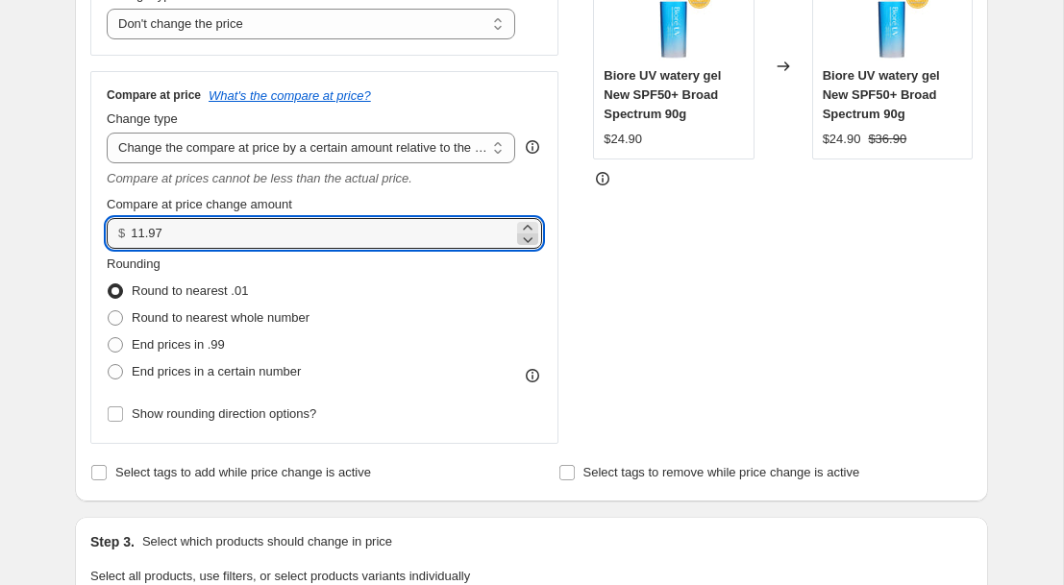
click at [527, 224] on div at bounding box center [527, 233] width 21 height 23
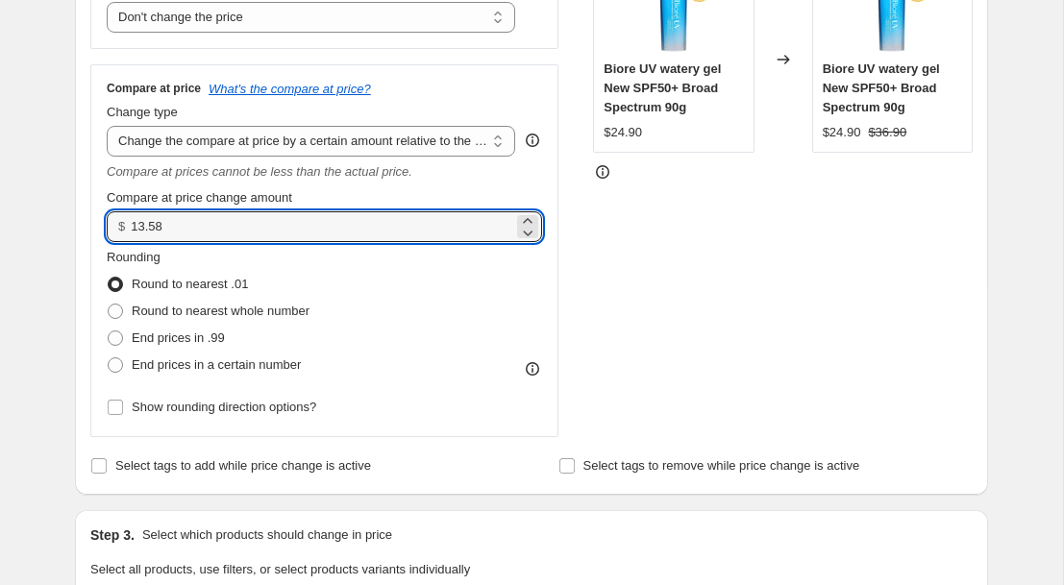
type input "13.58"
click at [531, 277] on div "Rounding Round to nearest .01 Round to nearest whole number End prices in .99 E…" at bounding box center [324, 313] width 435 height 131
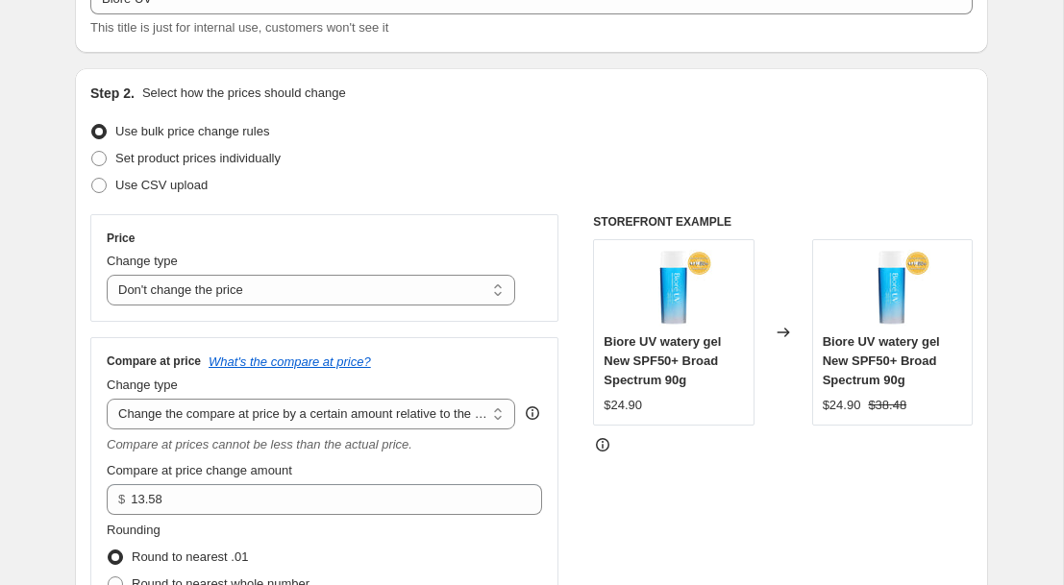
scroll to position [156, 0]
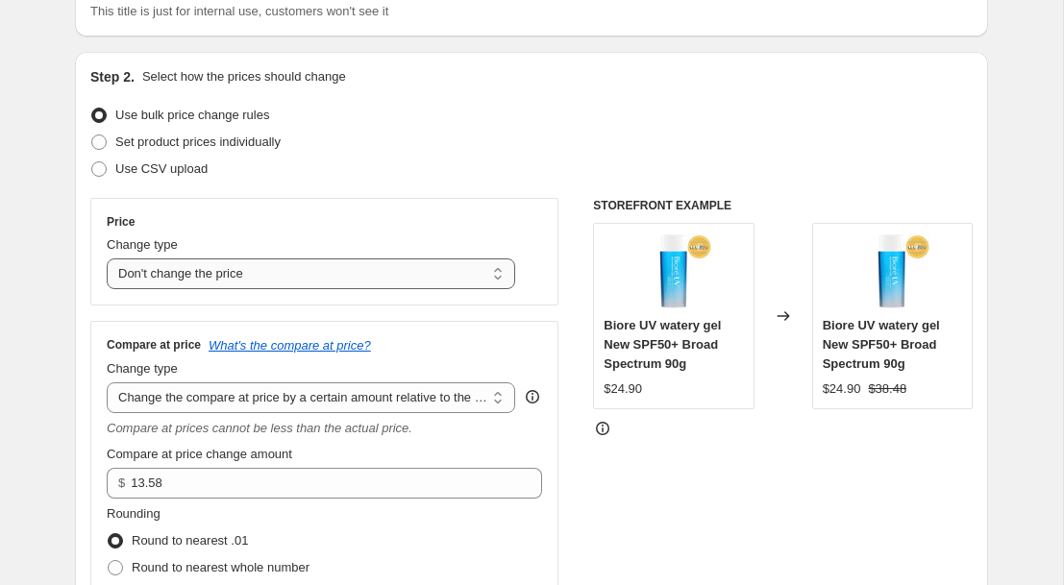
click at [508, 282] on select "Change the price to a certain amount Change the price by a certain amount Chang…" at bounding box center [311, 274] width 408 height 31
select select "to"
click at [107, 259] on select "Change the price to a certain amount Change the price by a certain amount Chang…" at bounding box center [311, 274] width 408 height 31
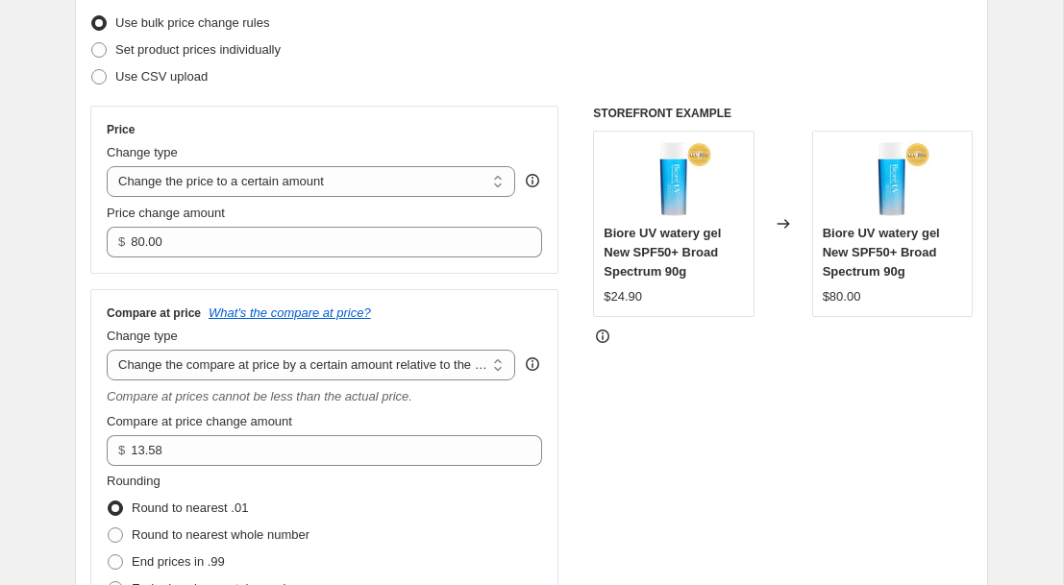
scroll to position [264, 0]
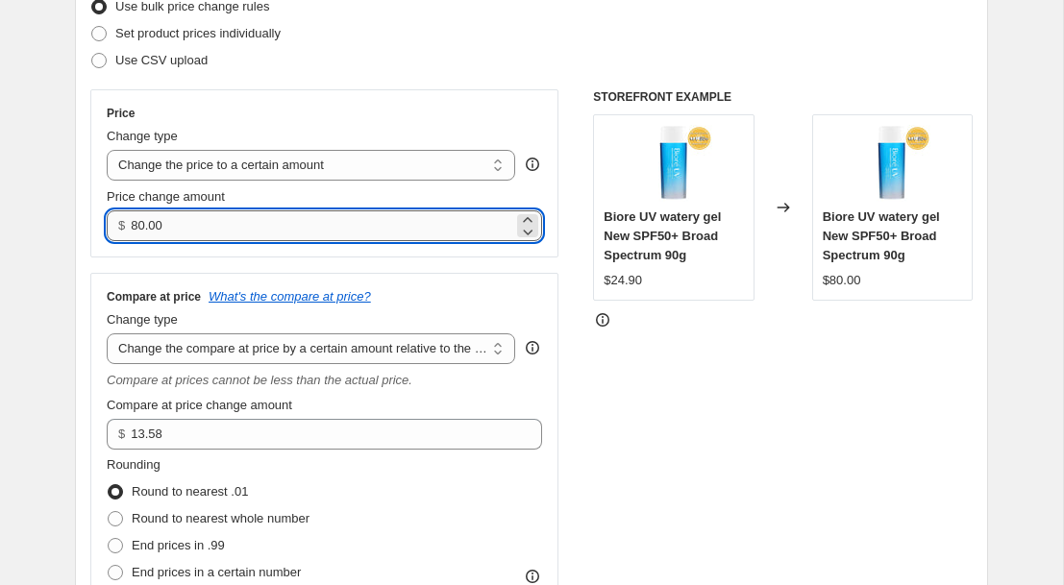
click at [310, 219] on input "80.00" at bounding box center [322, 225] width 382 height 31
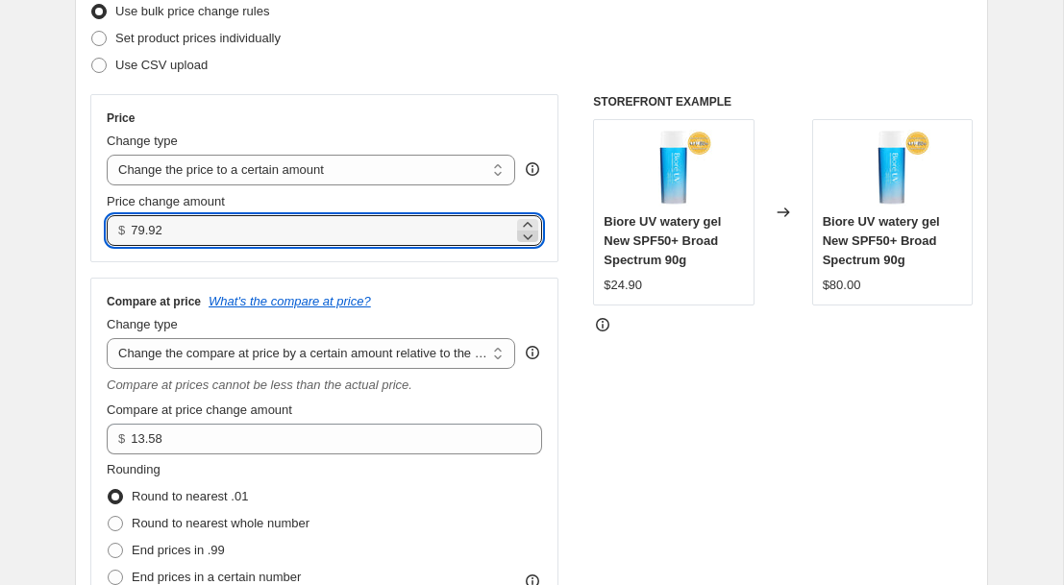
scroll to position [258, 0]
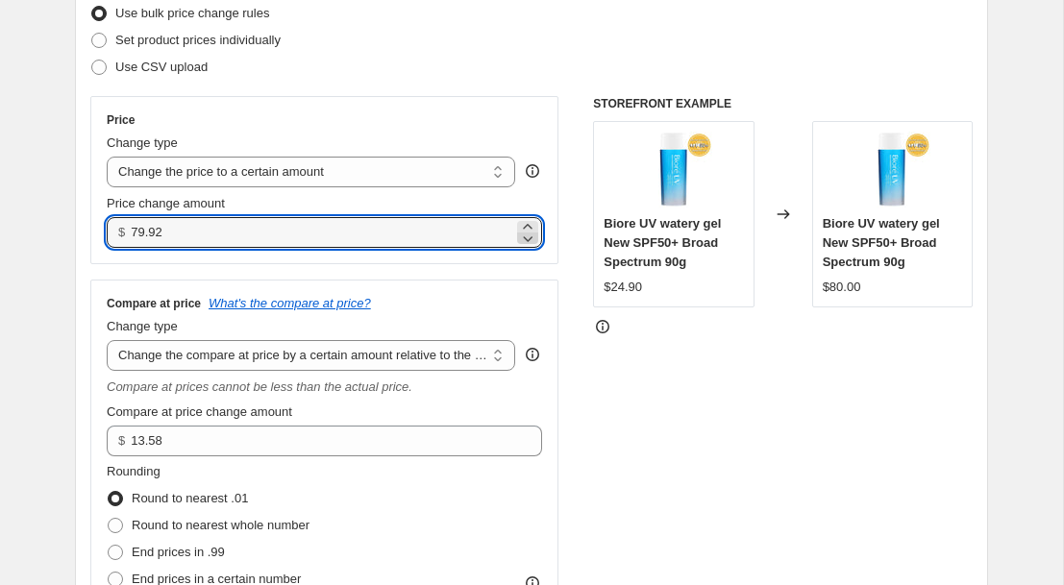
click at [531, 231] on icon at bounding box center [527, 238] width 19 height 19
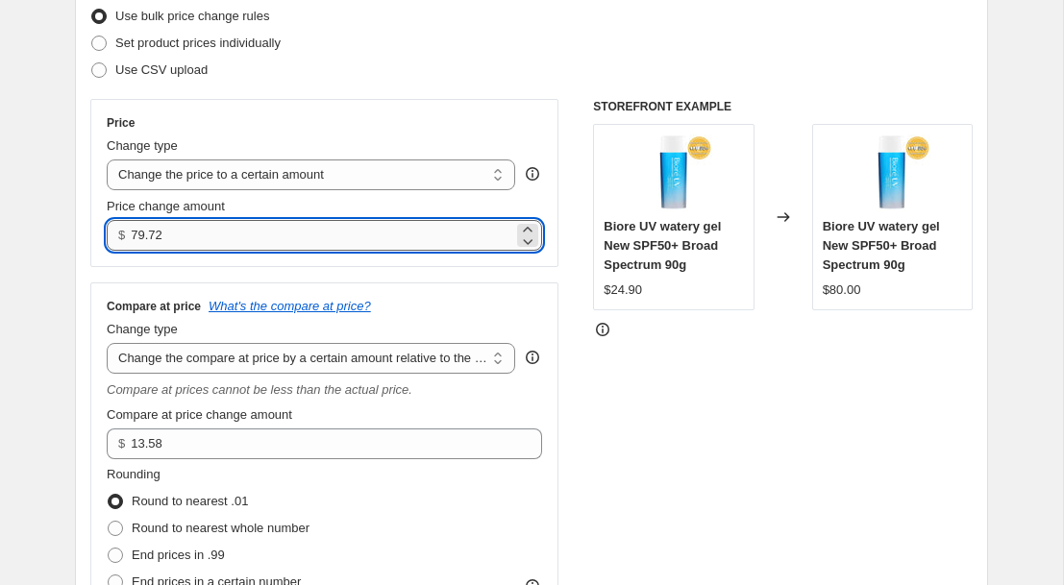
click at [183, 248] on input "79.72" at bounding box center [322, 235] width 382 height 31
click at [182, 246] on input "79.72" at bounding box center [322, 235] width 382 height 31
click at [152, 236] on input "79.72" at bounding box center [322, 235] width 382 height 31
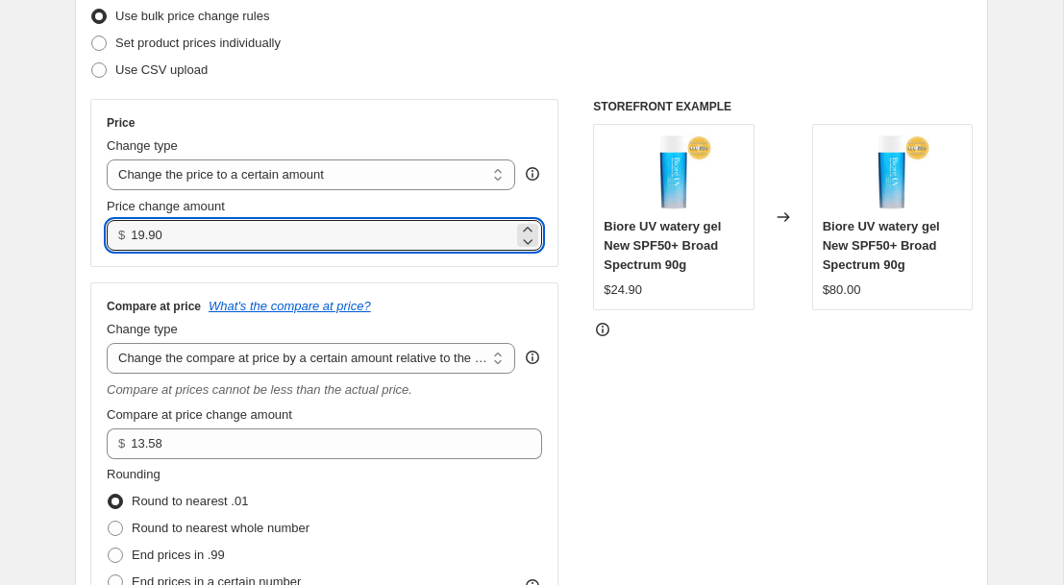
type input "19.90"
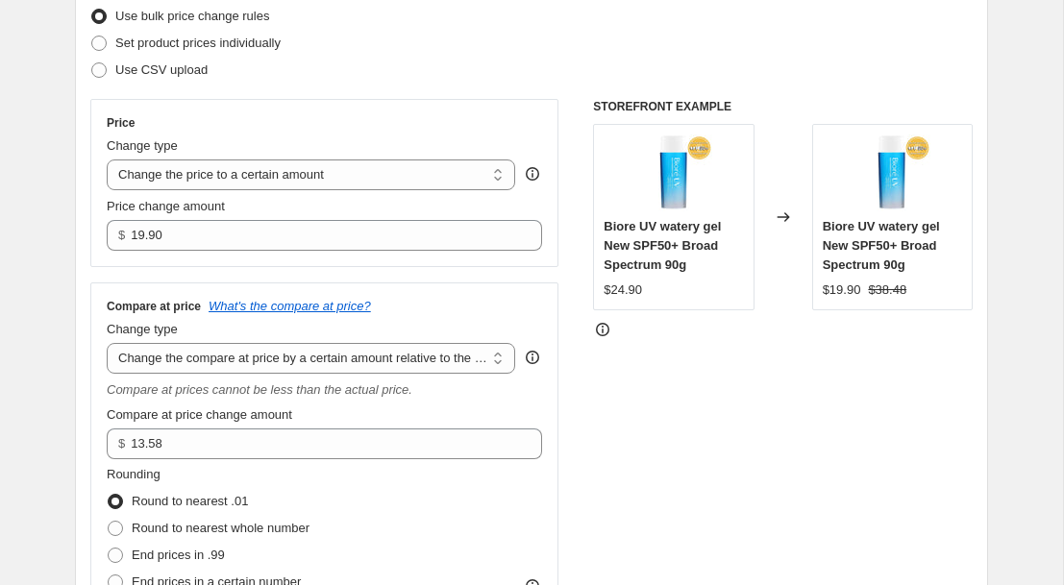
click at [680, 416] on div "STOREFRONT EXAMPLE Biore UV watery gel New SPF50+ Broad Spectrum 90g $24.90 Cha…" at bounding box center [783, 376] width 380 height 555
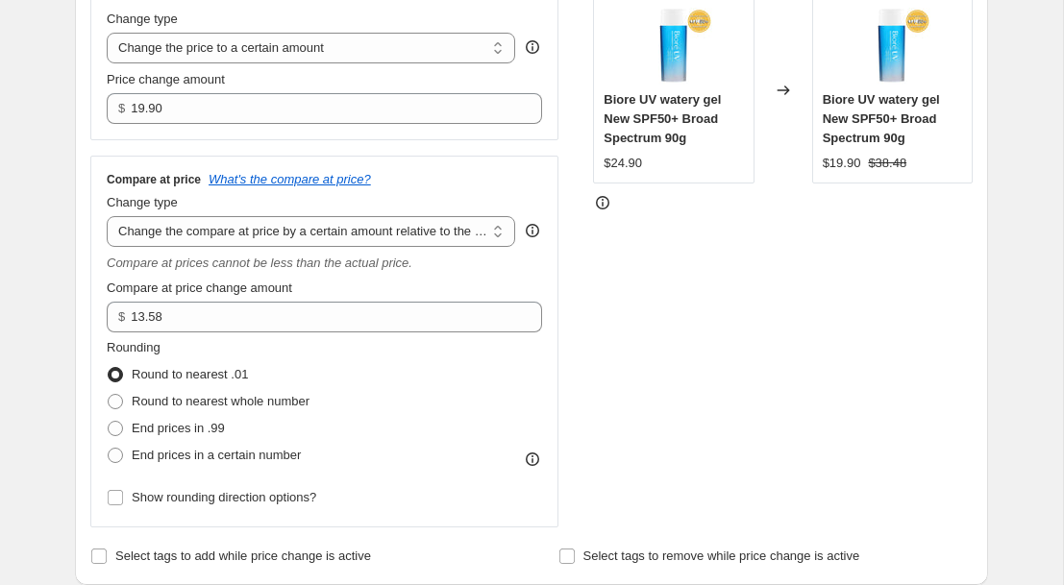
scroll to position [0, 0]
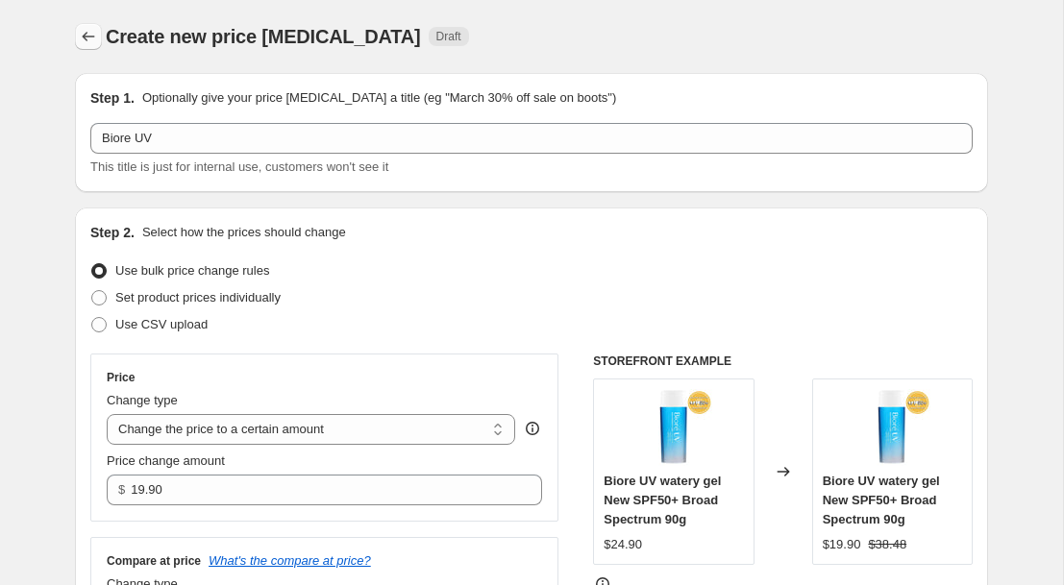
click at [98, 37] on button "Price change jobs" at bounding box center [88, 36] width 27 height 27
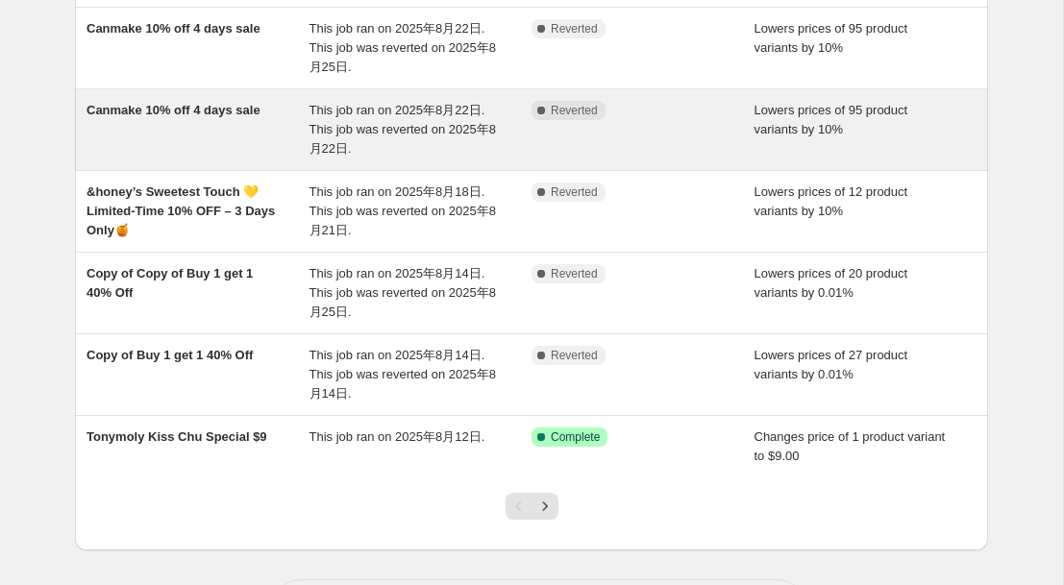
scroll to position [578, 0]
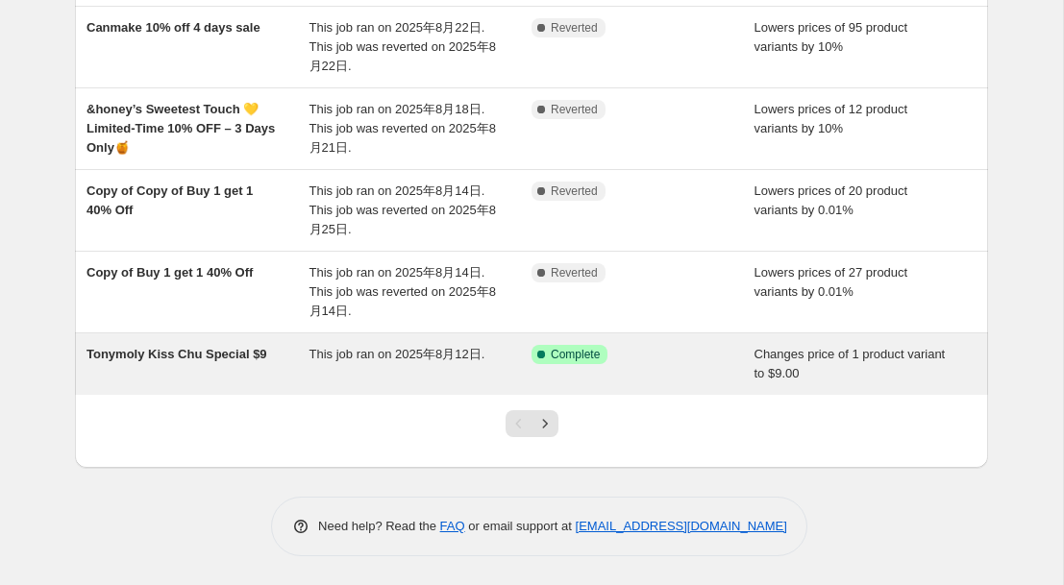
click at [166, 354] on span "Tonymoly Kiss Chu Special $9" at bounding box center [176, 354] width 181 height 14
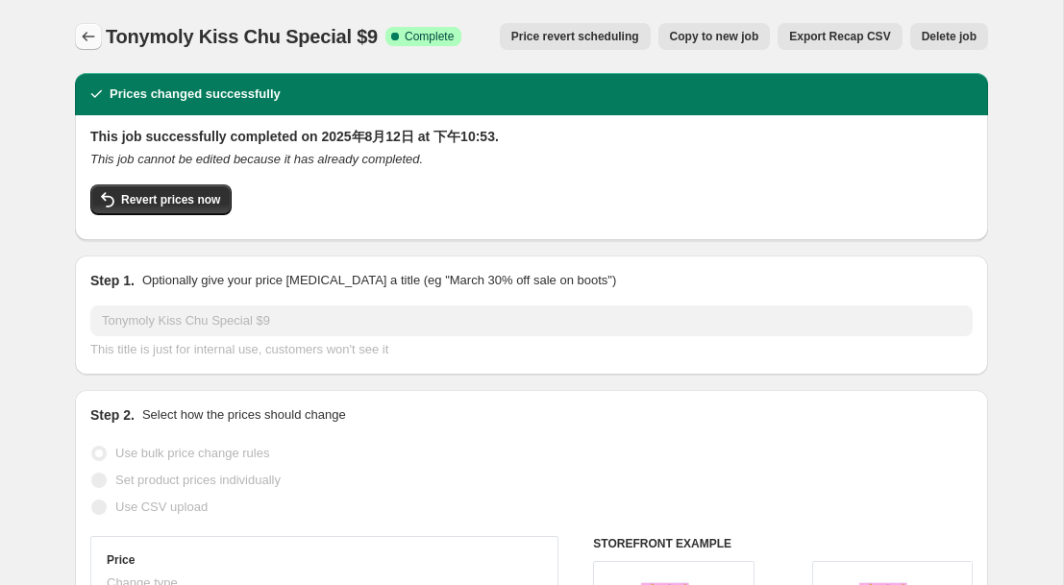
click at [82, 29] on icon "Price change jobs" at bounding box center [88, 36] width 19 height 19
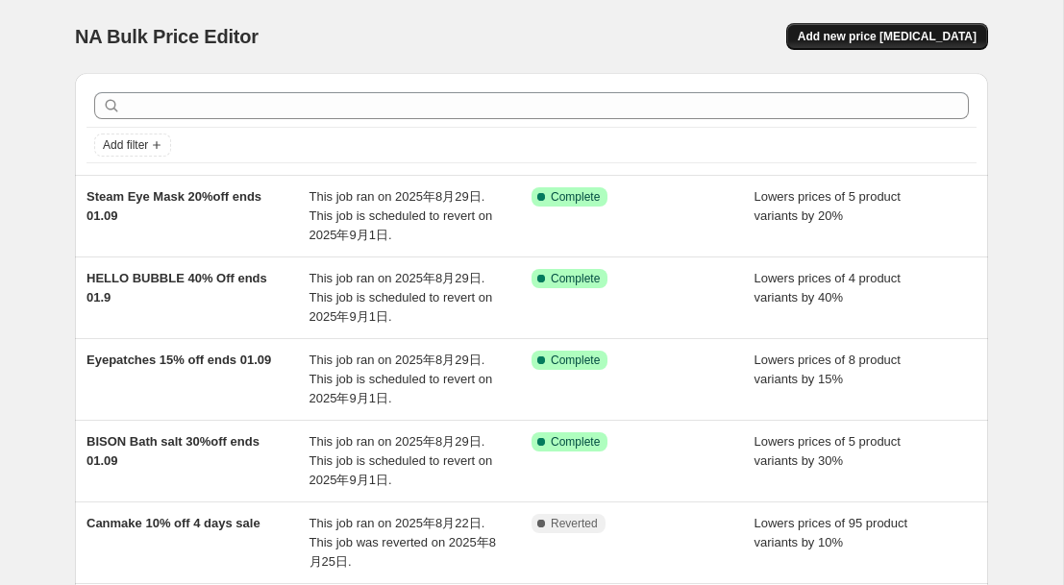
click at [903, 34] on span "Add new price change job" at bounding box center [887, 36] width 179 height 15
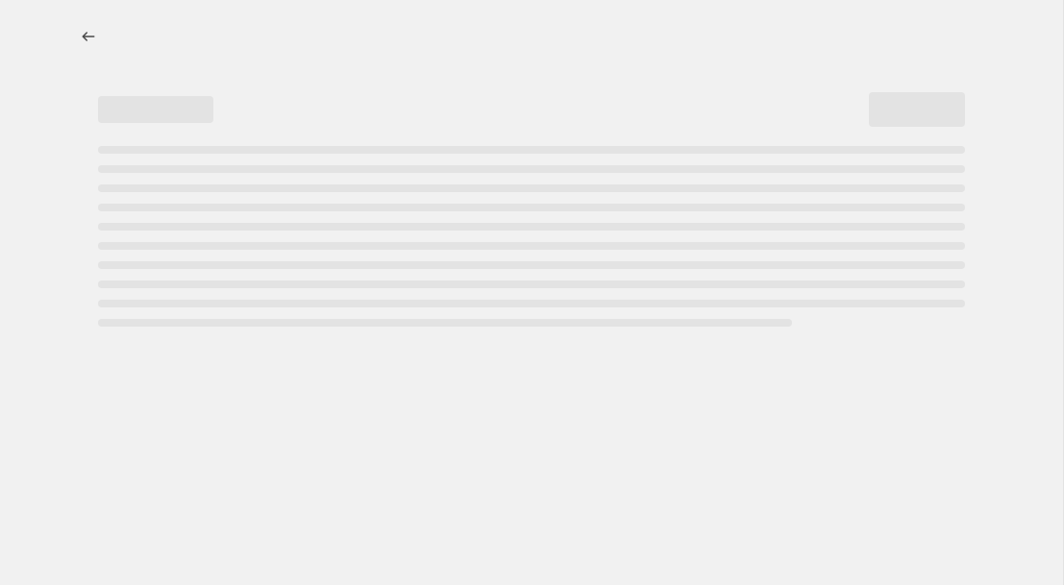
select select "percentage"
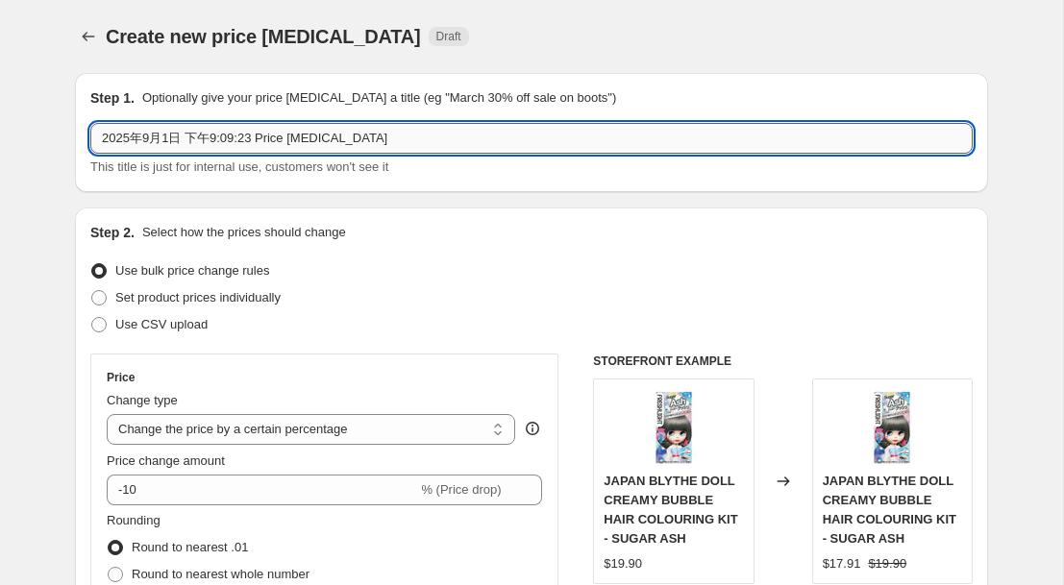
click at [370, 136] on input "2025年9月1日 下午9:09:23 Price change job" at bounding box center [531, 138] width 882 height 31
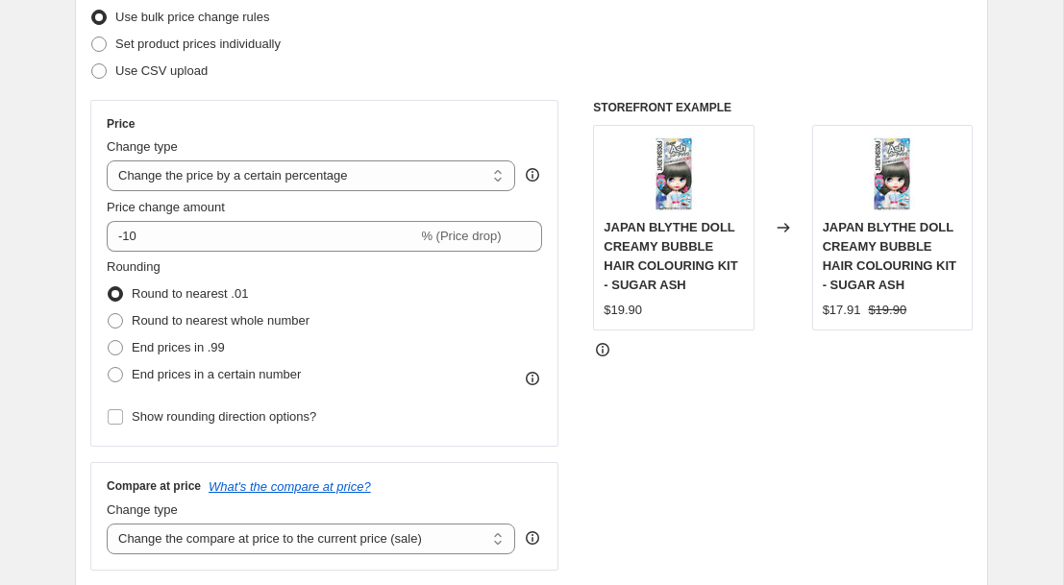
scroll to position [259, 0]
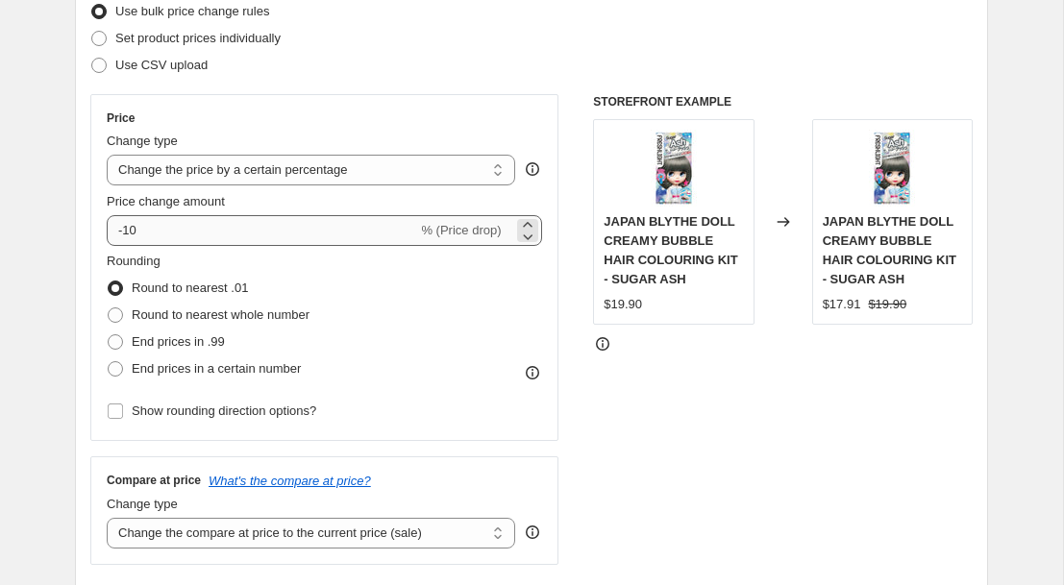
type input "Biore UV"
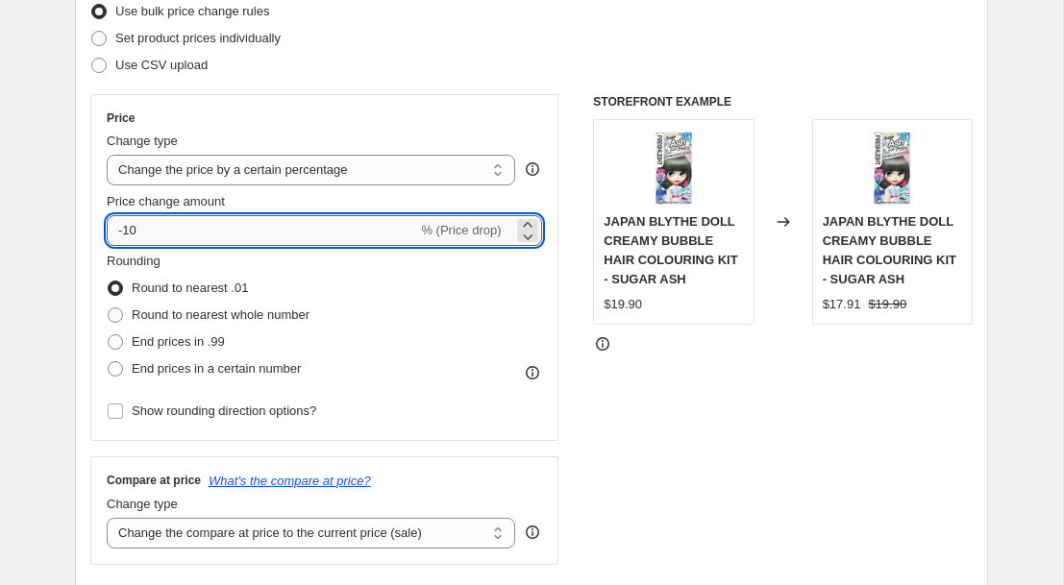
click at [209, 233] on input "-10" at bounding box center [262, 230] width 310 height 31
type input "-1"
click at [530, 235] on icon at bounding box center [528, 237] width 10 height 6
click at [531, 217] on icon at bounding box center [527, 224] width 19 height 19
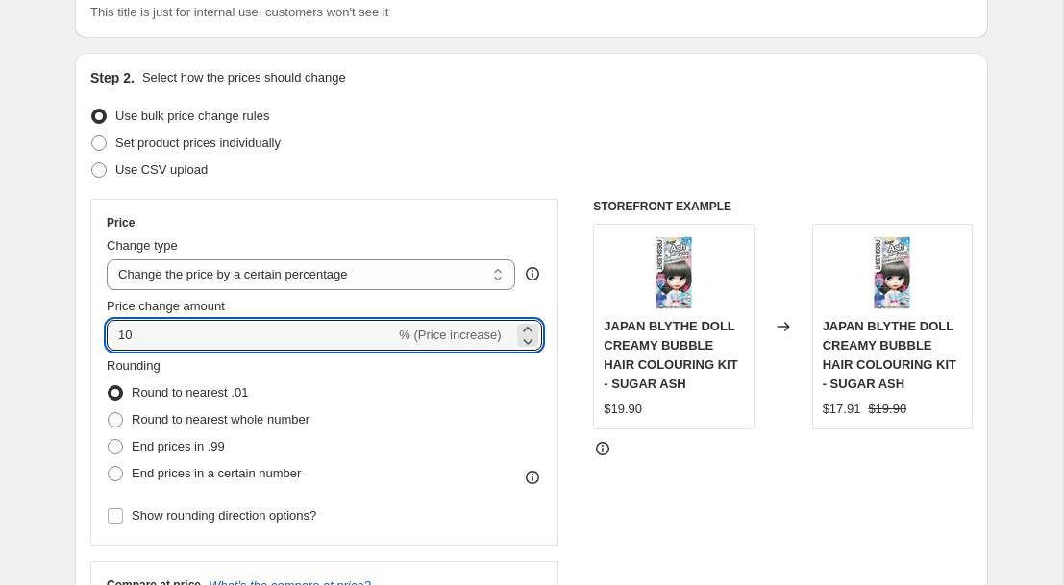
scroll to position [156, 0]
click at [534, 339] on icon at bounding box center [527, 340] width 19 height 19
click at [525, 325] on icon at bounding box center [527, 328] width 19 height 19
click at [144, 335] on input "10" at bounding box center [251, 334] width 288 height 31
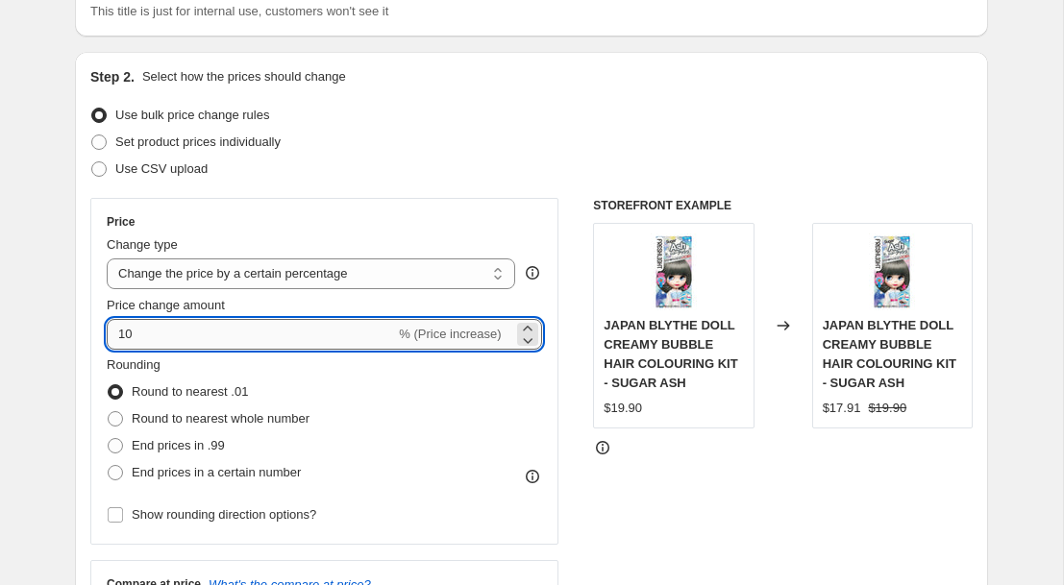
click at [144, 335] on input "10" at bounding box center [251, 334] width 288 height 31
type input "19.90"
click at [500, 418] on div "Rounding Round to nearest .01 Round to nearest whole number End prices in .99 E…" at bounding box center [324, 421] width 435 height 131
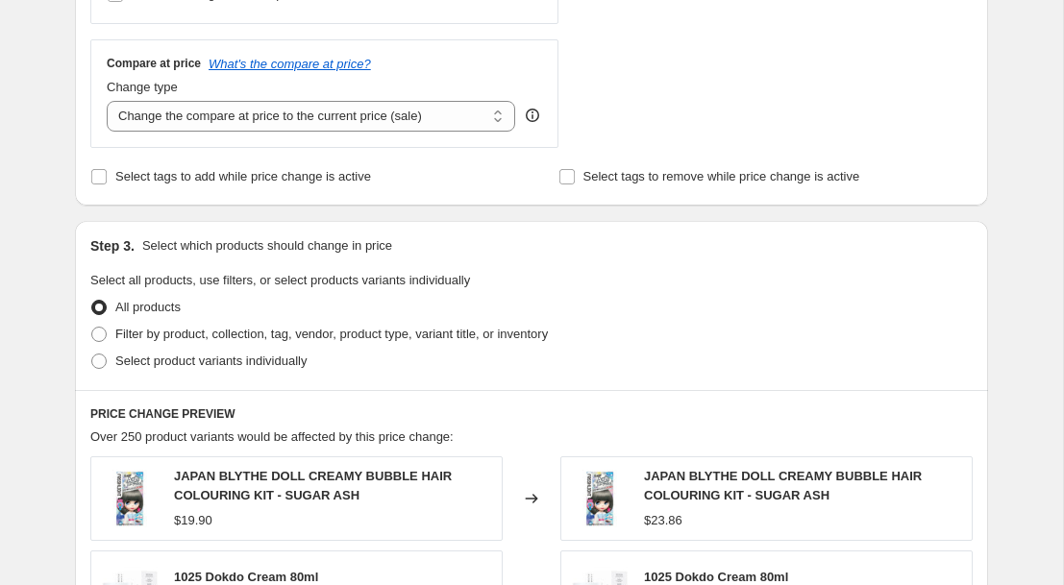
scroll to position [678, 0]
click at [101, 339] on span at bounding box center [98, 333] width 15 height 15
click at [92, 327] on input "Filter by product, collection, tag, vendor, product type, variant title, or inv…" at bounding box center [91, 326] width 1 height 1
radio input "true"
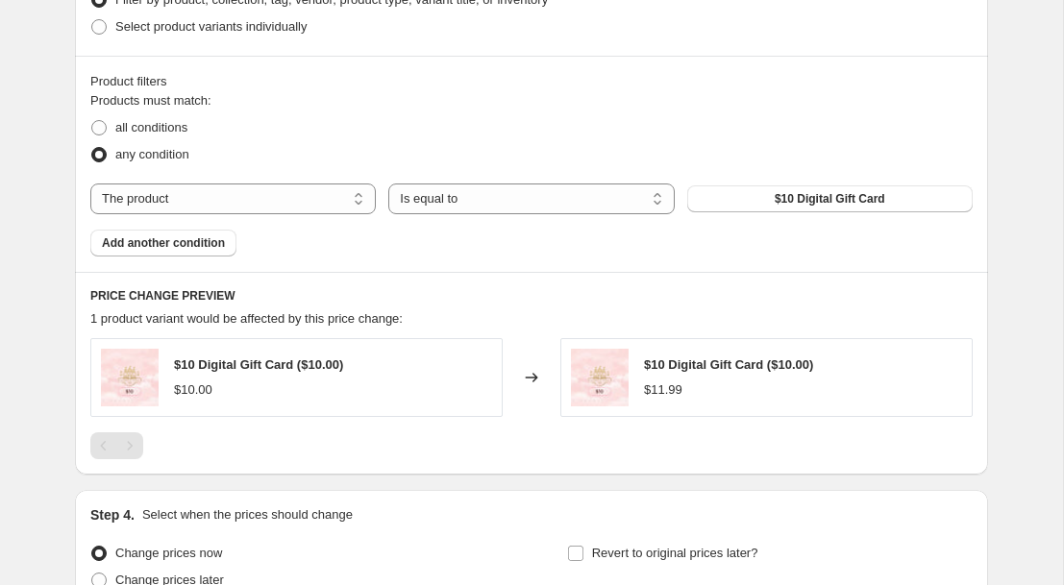
scroll to position [956, 0]
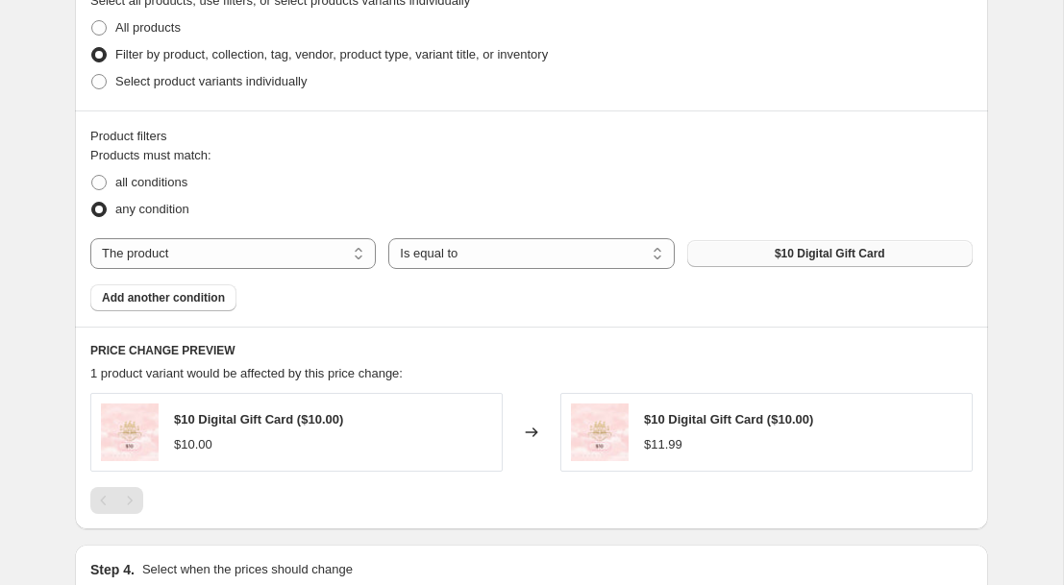
click at [788, 254] on span "$10 Digital Gift Card" at bounding box center [830, 253] width 111 height 15
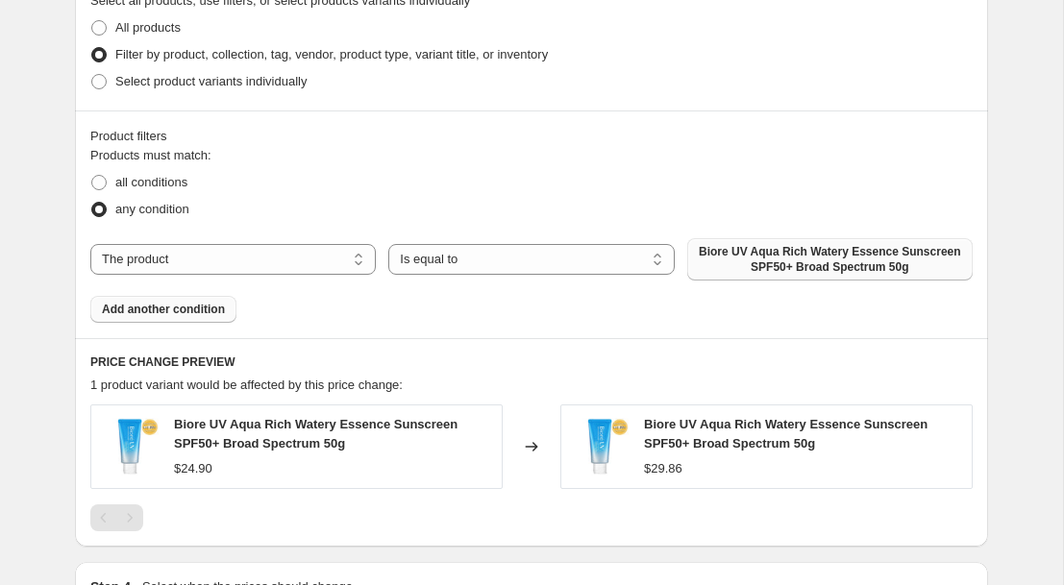
click at [155, 313] on span "Add another condition" at bounding box center [163, 309] width 123 height 15
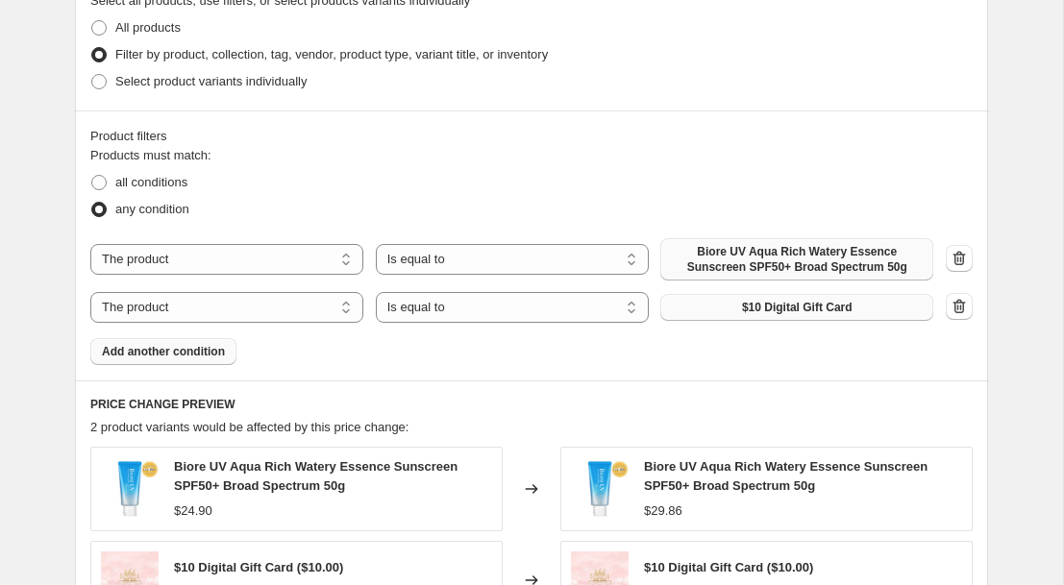
click at [772, 300] on button "$10 Digital Gift Card" at bounding box center [796, 307] width 273 height 27
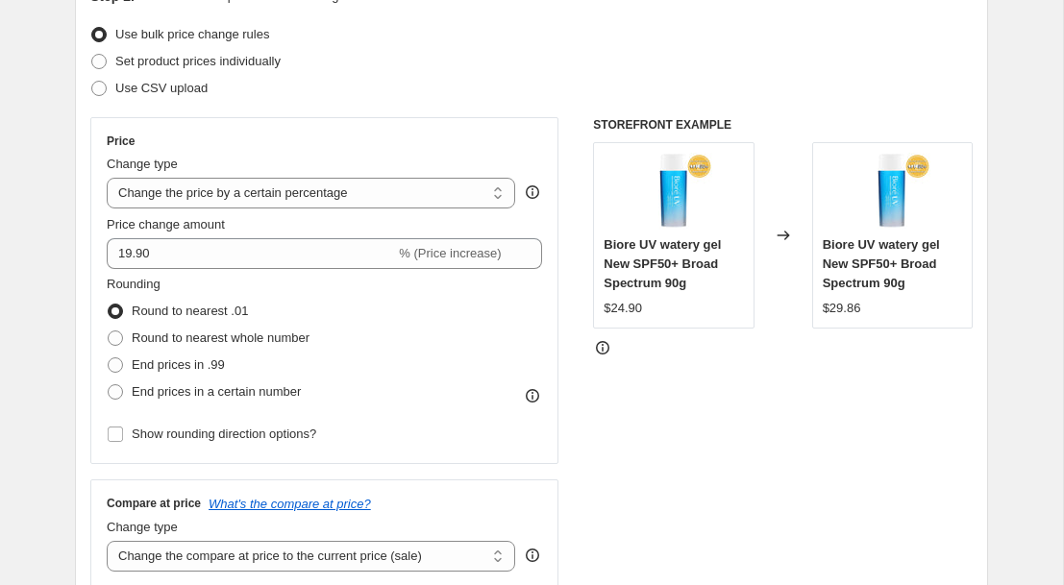
scroll to position [221, 0]
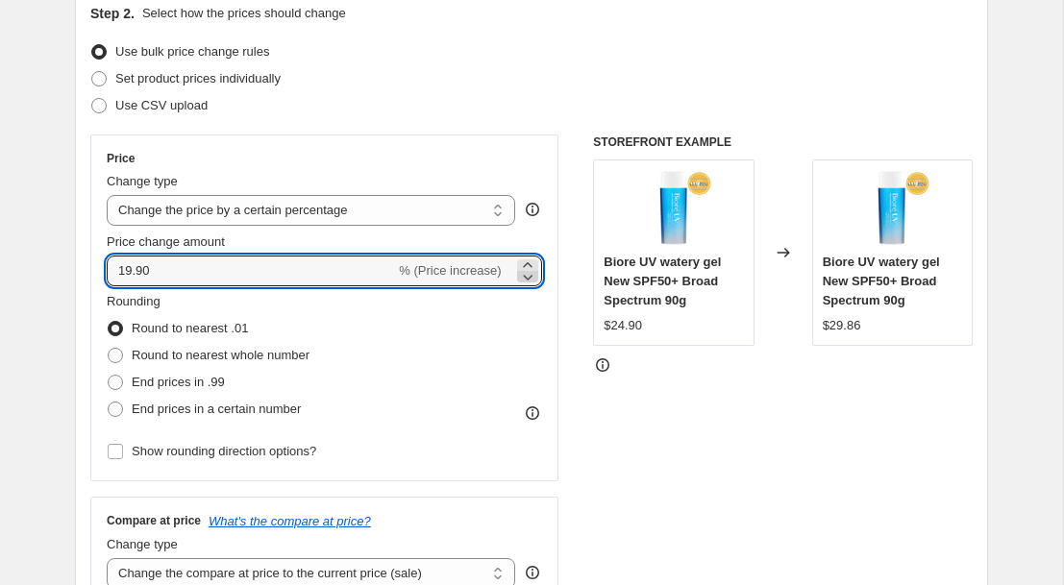
click at [529, 281] on icon at bounding box center [527, 276] width 19 height 19
click at [528, 278] on icon at bounding box center [527, 275] width 19 height 19
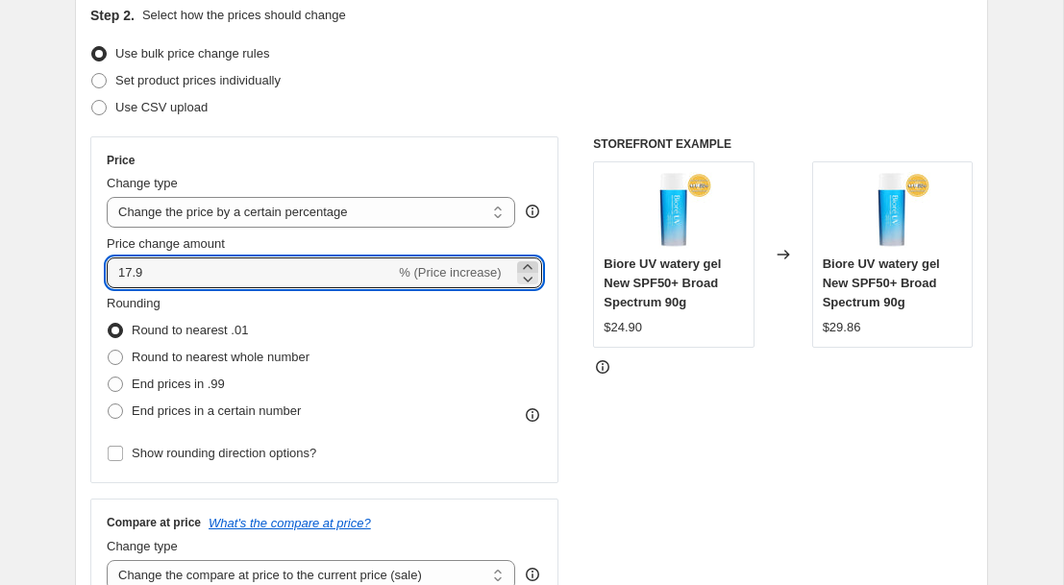
click at [531, 263] on icon at bounding box center [527, 267] width 19 height 19
click at [289, 274] on input "18.9" at bounding box center [251, 274] width 288 height 31
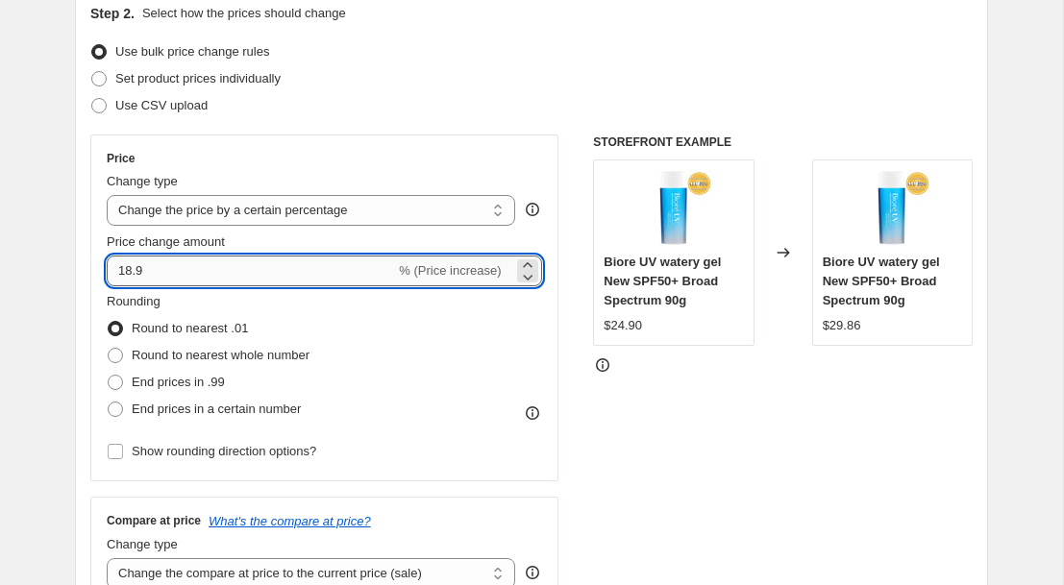
click at [289, 274] on input "18.9" at bounding box center [251, 271] width 288 height 31
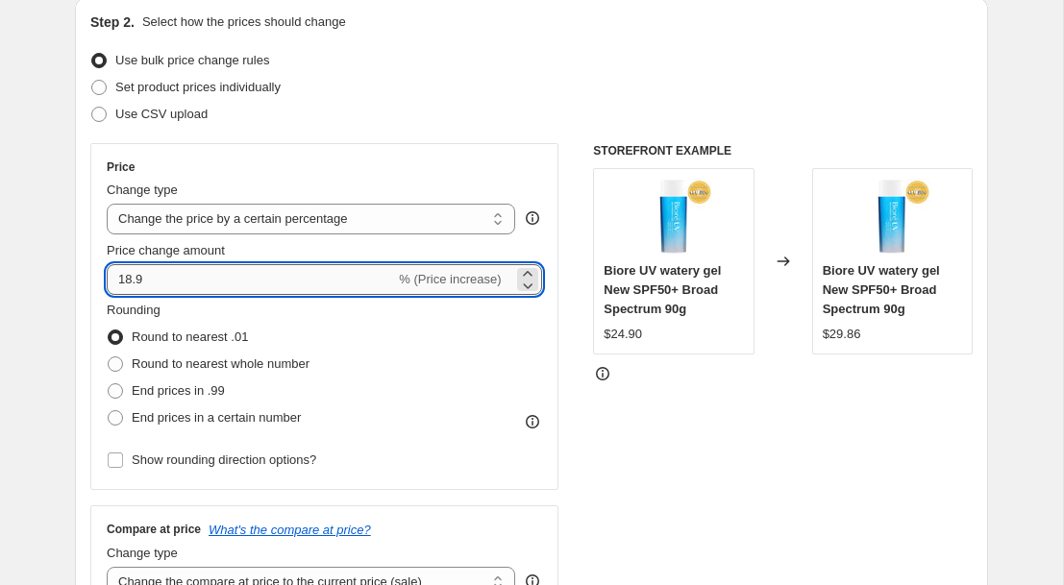
click at [289, 274] on input "18.9" at bounding box center [251, 279] width 288 height 31
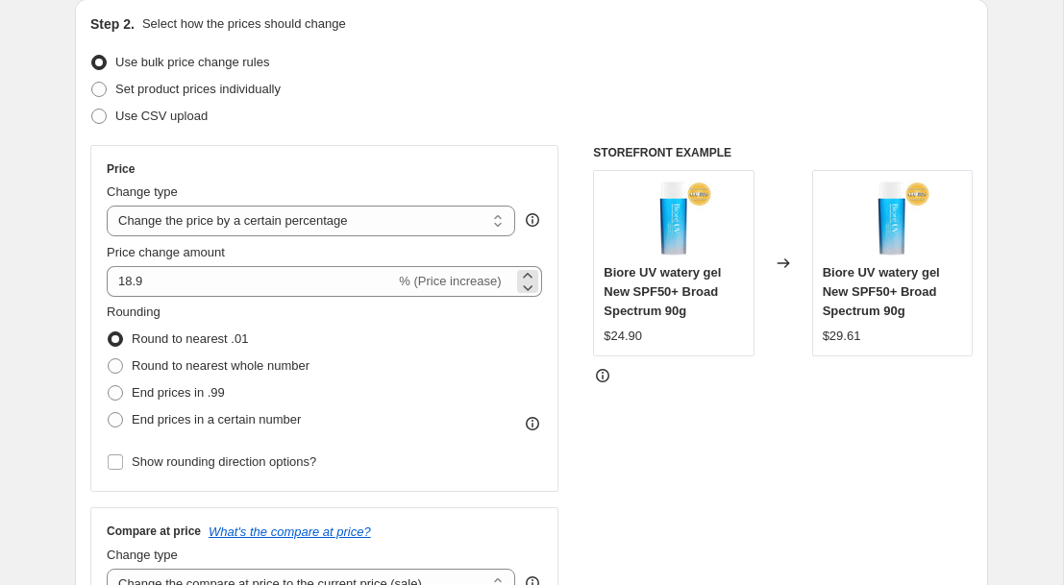
click at [457, 283] on span "% (Price increase)" at bounding box center [450, 281] width 102 height 14
click at [532, 221] on icon at bounding box center [532, 219] width 19 height 19
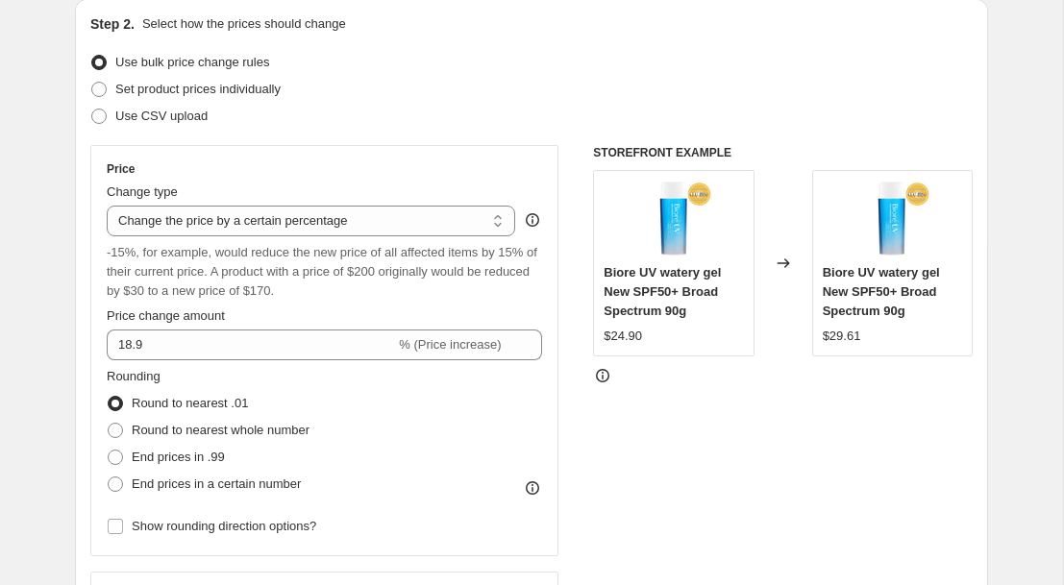
scroll to position [210, 0]
click at [532, 221] on icon at bounding box center [532, 219] width 19 height 19
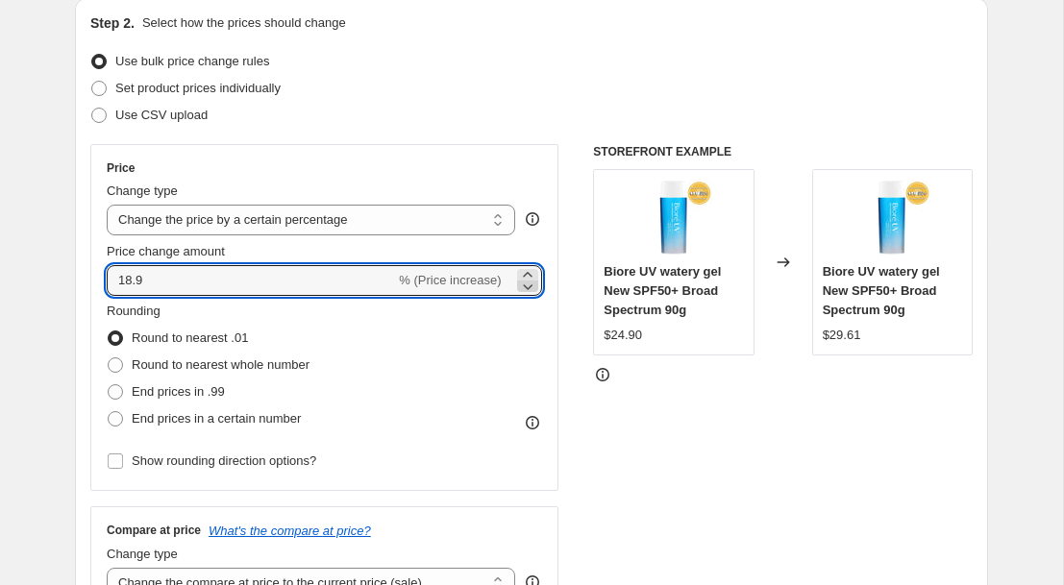
click at [526, 288] on icon at bounding box center [528, 287] width 10 height 6
click at [528, 274] on icon at bounding box center [527, 274] width 19 height 19
click at [525, 287] on icon at bounding box center [527, 286] width 19 height 19
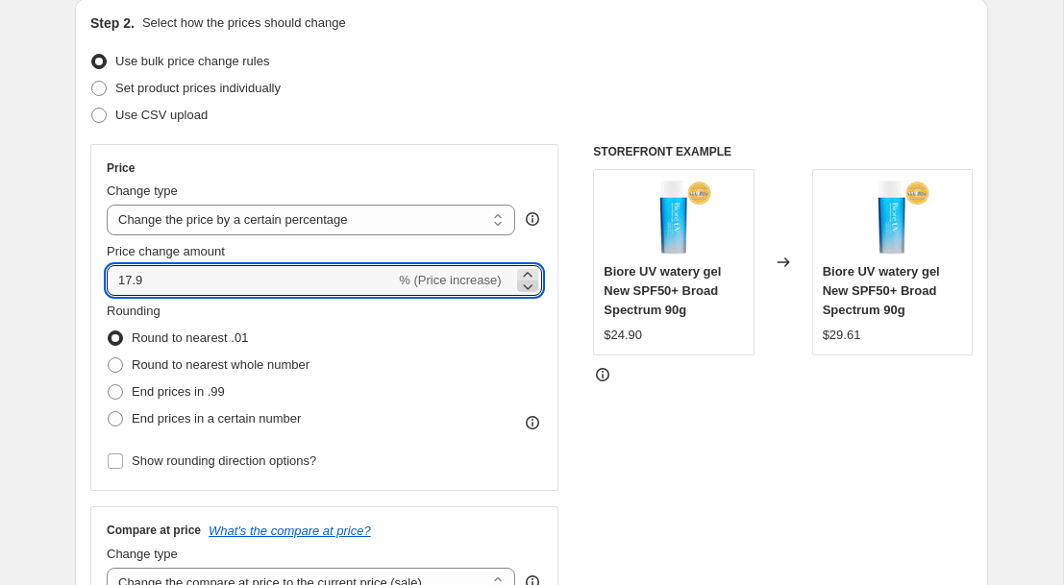
click at [525, 287] on icon at bounding box center [527, 286] width 19 height 19
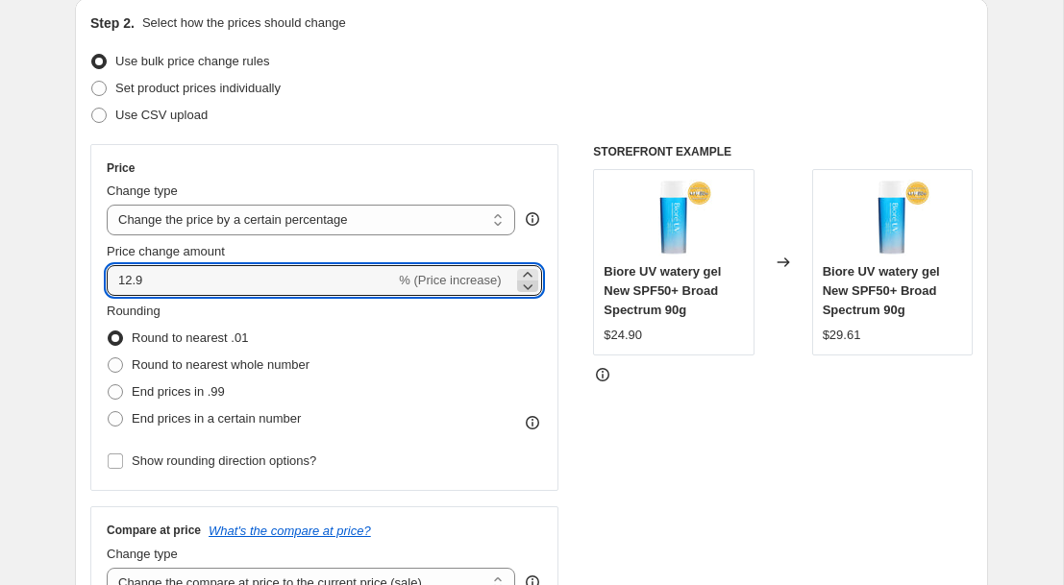
click at [525, 287] on icon at bounding box center [527, 286] width 19 height 19
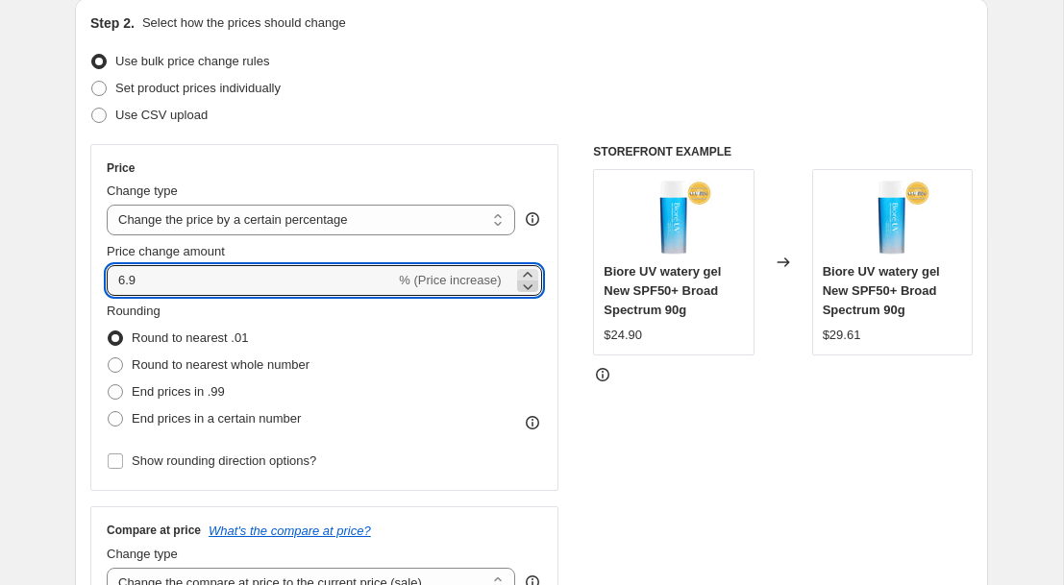
click at [525, 287] on icon at bounding box center [527, 286] width 19 height 19
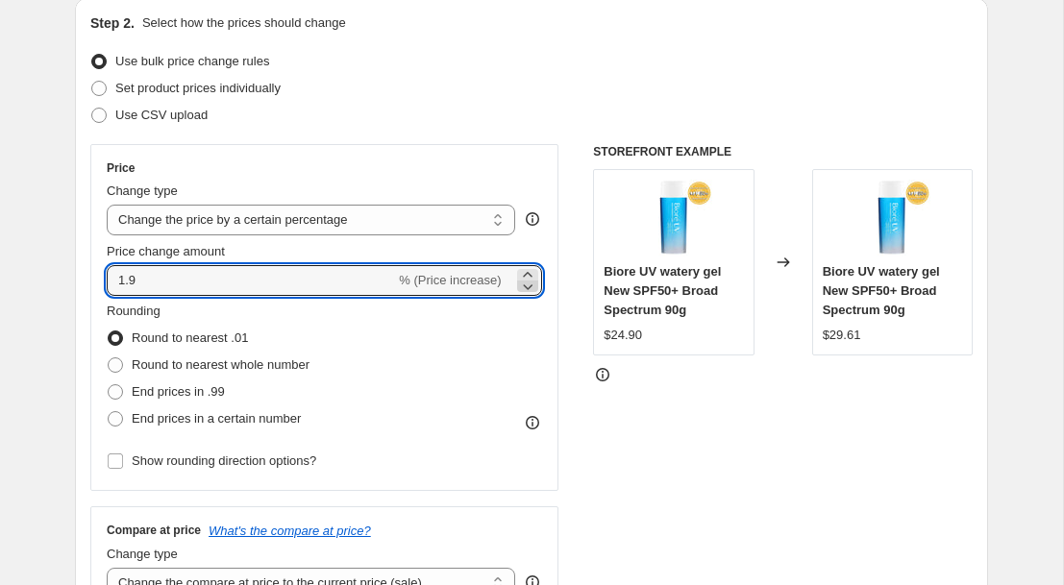
click at [525, 287] on icon at bounding box center [527, 286] width 19 height 19
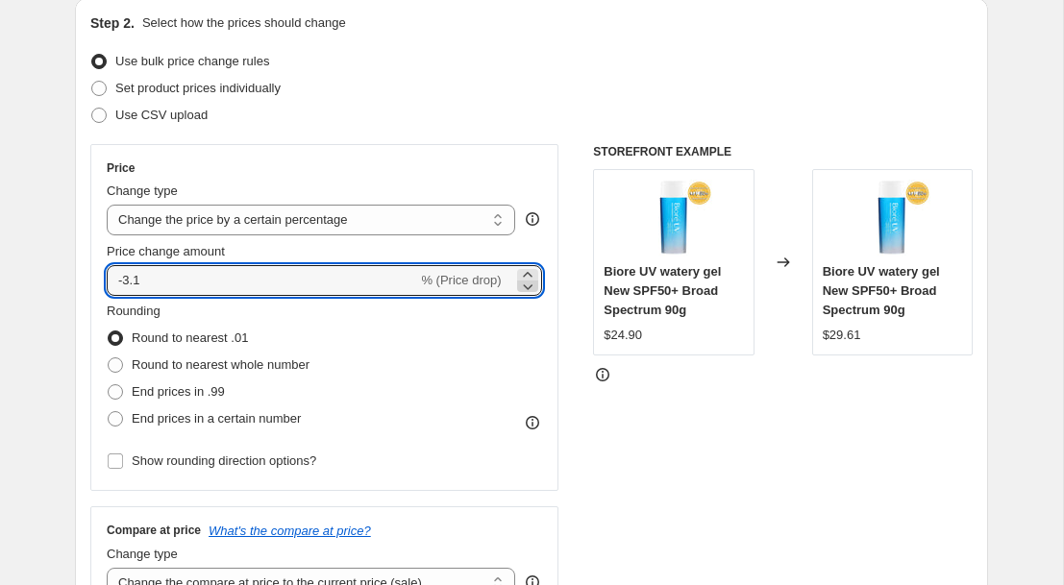
click at [525, 287] on icon at bounding box center [527, 286] width 19 height 19
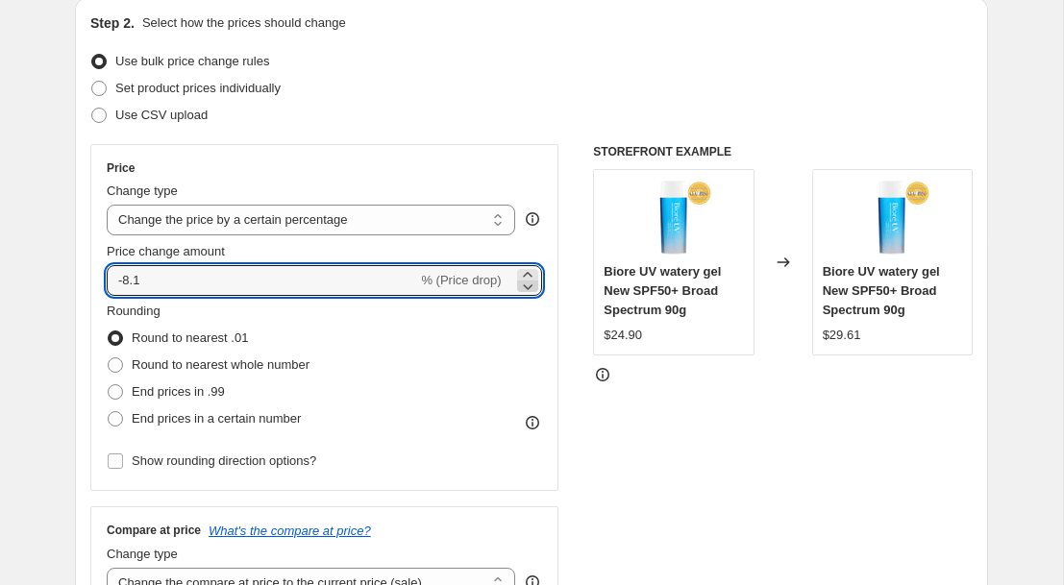
click at [525, 287] on icon at bounding box center [527, 286] width 19 height 19
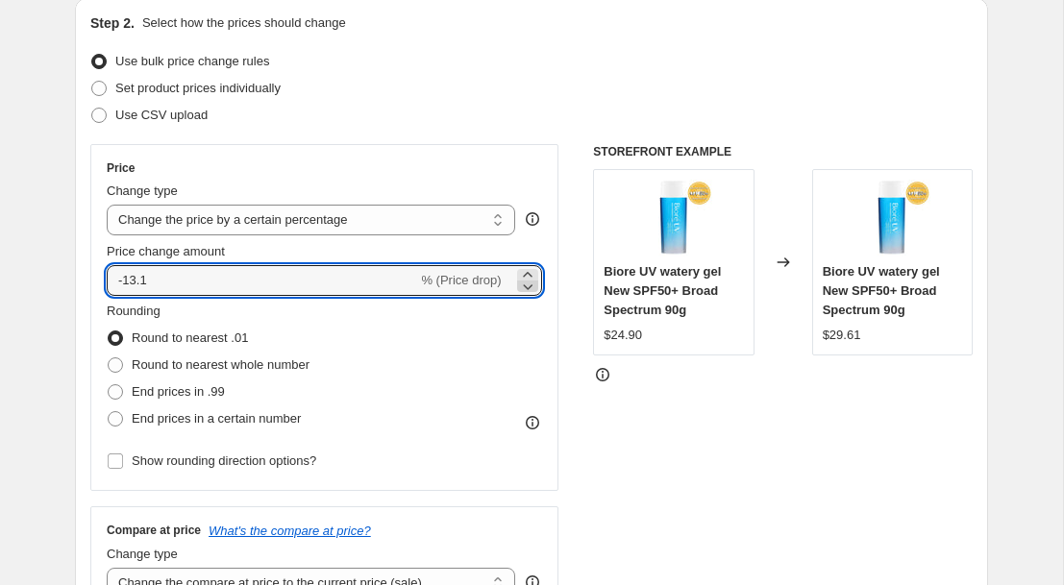
click at [525, 287] on icon at bounding box center [527, 286] width 19 height 19
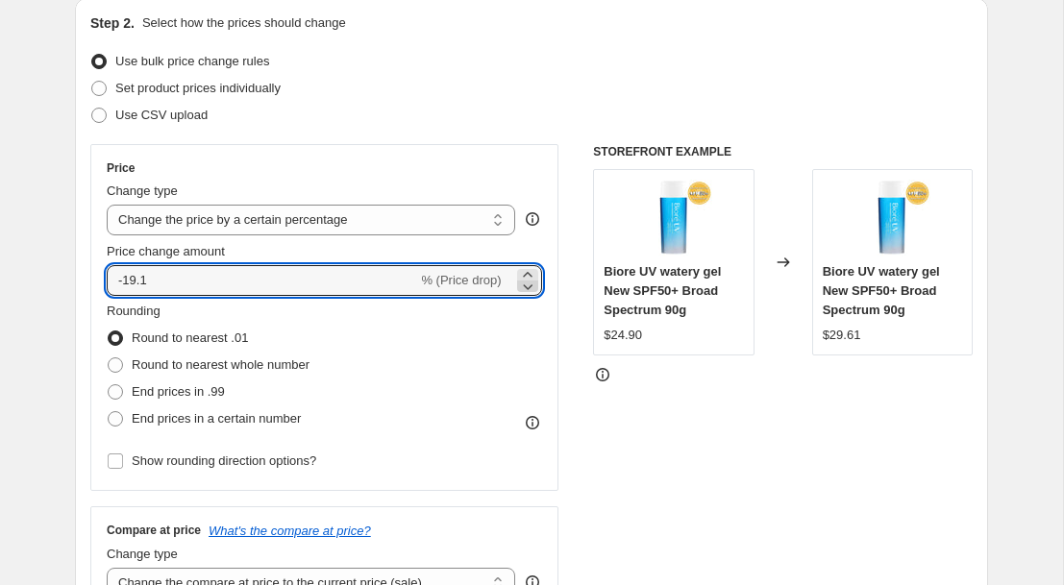
click at [525, 287] on icon at bounding box center [527, 286] width 19 height 19
click at [224, 282] on input "-20.1" at bounding box center [262, 280] width 310 height 31
type input "-2"
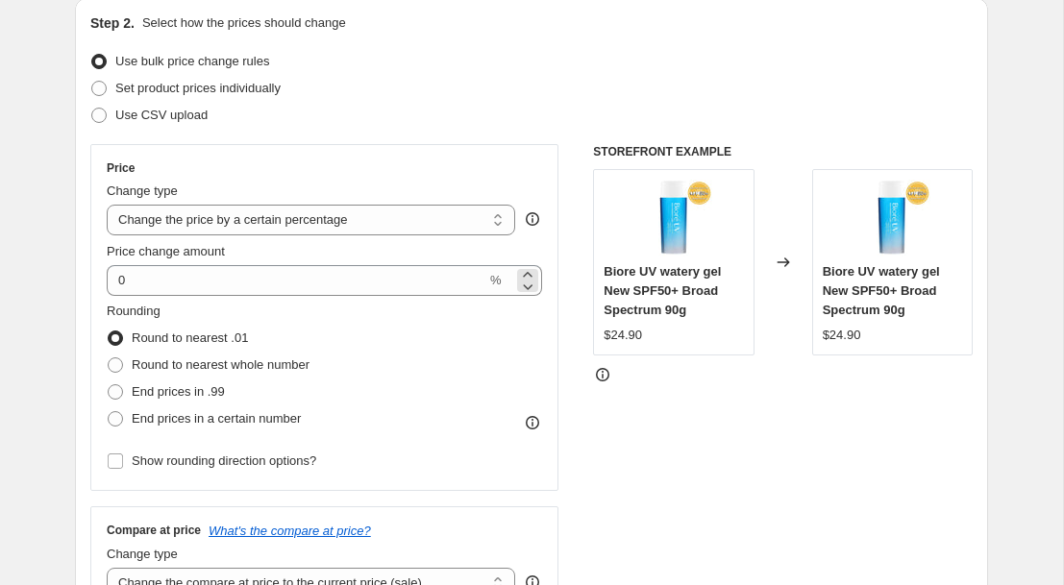
click at [497, 285] on span "%" at bounding box center [496, 280] width 12 height 14
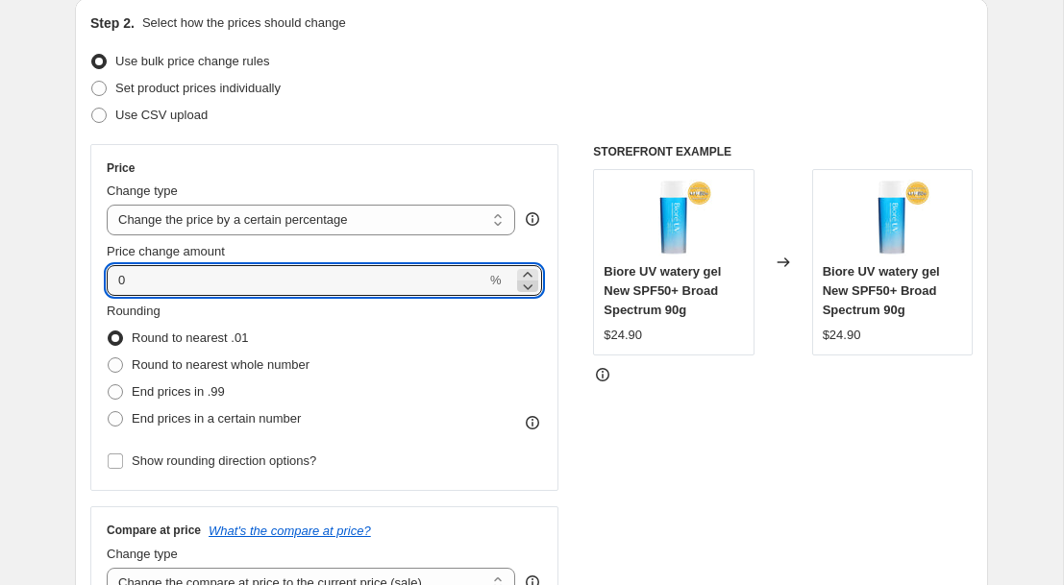
click at [527, 284] on icon at bounding box center [527, 286] width 19 height 19
click at [525, 288] on icon at bounding box center [527, 286] width 19 height 19
type input "-3"
click at [322, 286] on input "-3" at bounding box center [262, 280] width 310 height 31
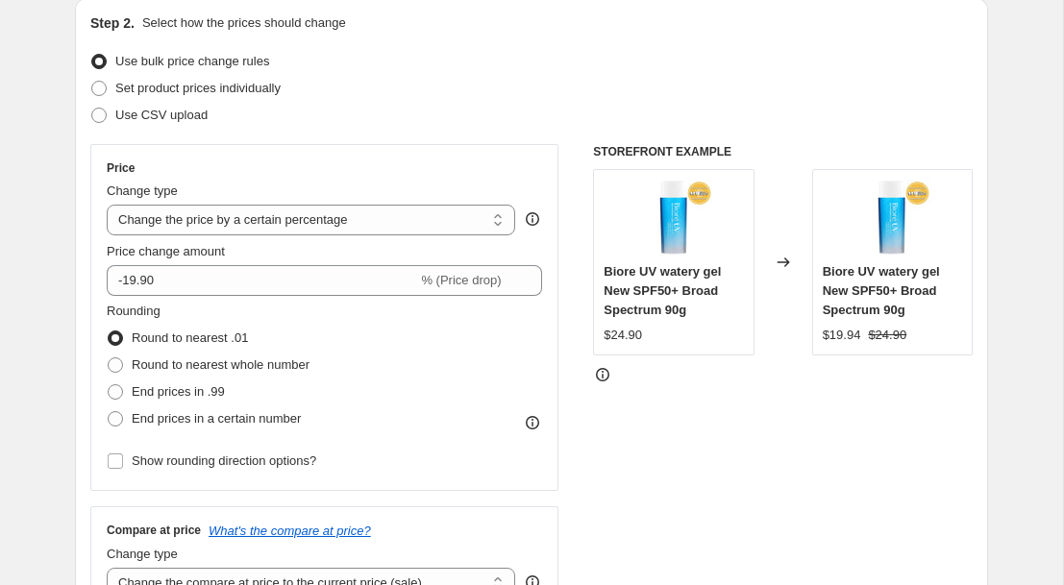
click at [424, 347] on div "Rounding Round to nearest .01 Round to nearest whole number End prices in .99 E…" at bounding box center [324, 367] width 435 height 131
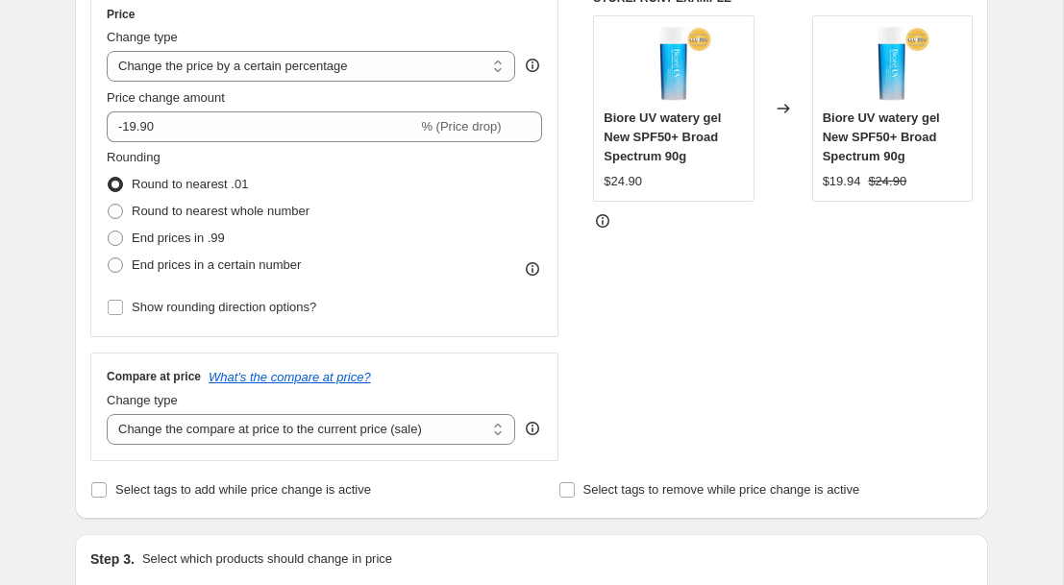
scroll to position [356, 0]
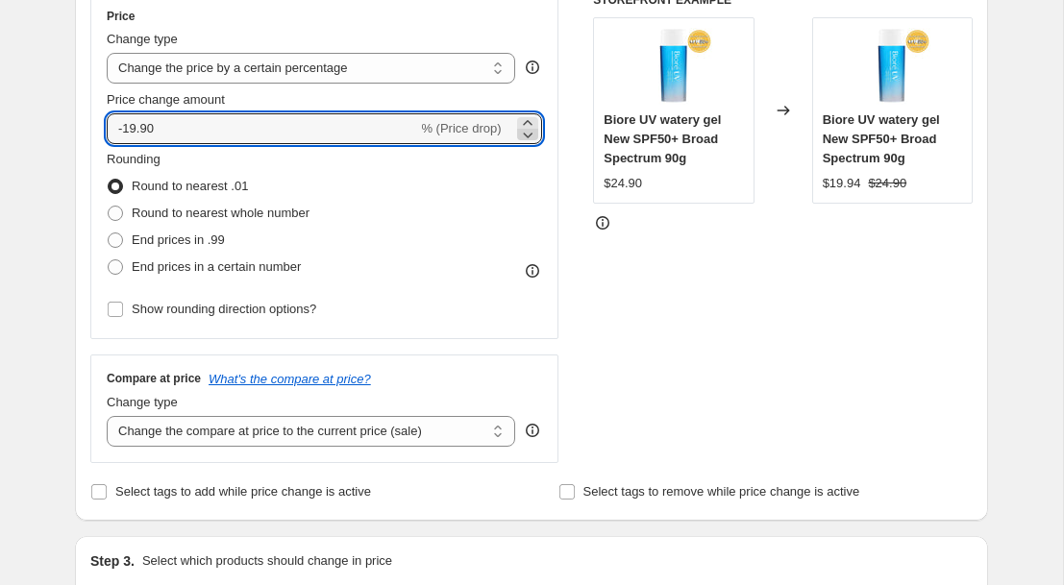
click at [520, 138] on icon at bounding box center [527, 134] width 19 height 19
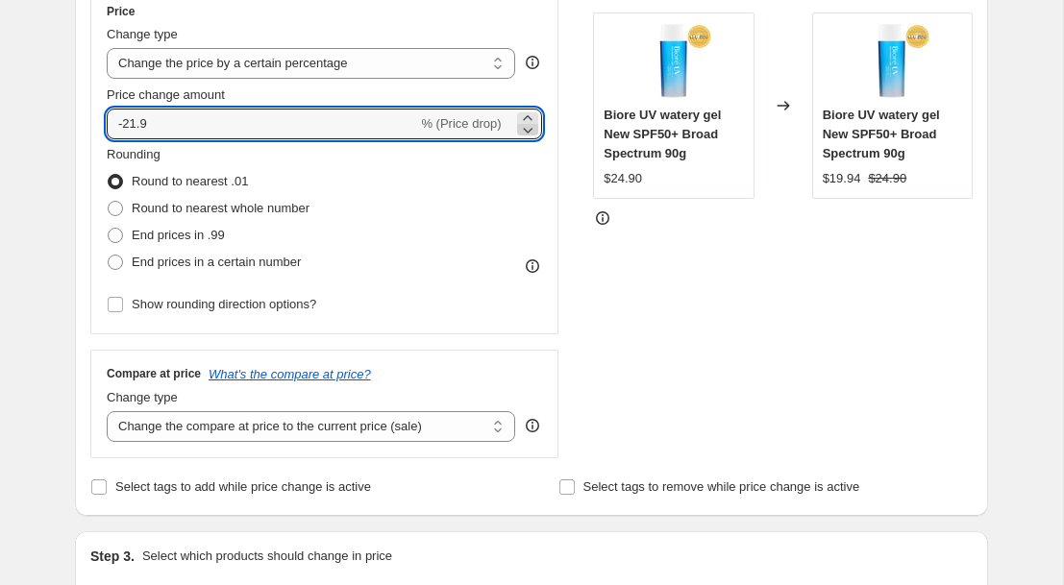
click at [531, 133] on icon at bounding box center [527, 129] width 19 height 19
click at [526, 114] on icon at bounding box center [527, 118] width 19 height 19
type input "-19.9"
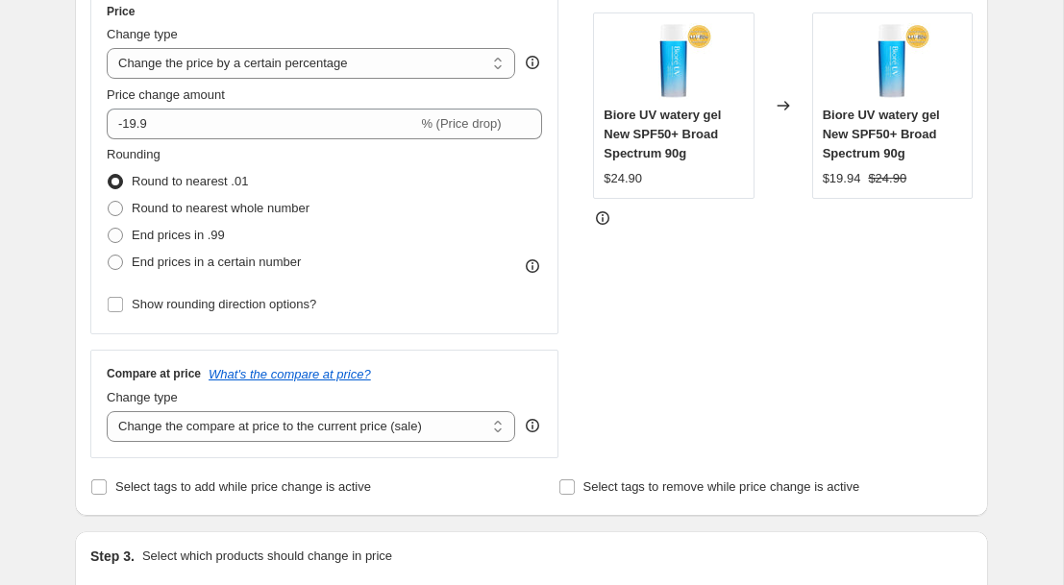
click at [493, 198] on div "Rounding Round to nearest .01 Round to nearest whole number End prices in .99 E…" at bounding box center [324, 210] width 435 height 131
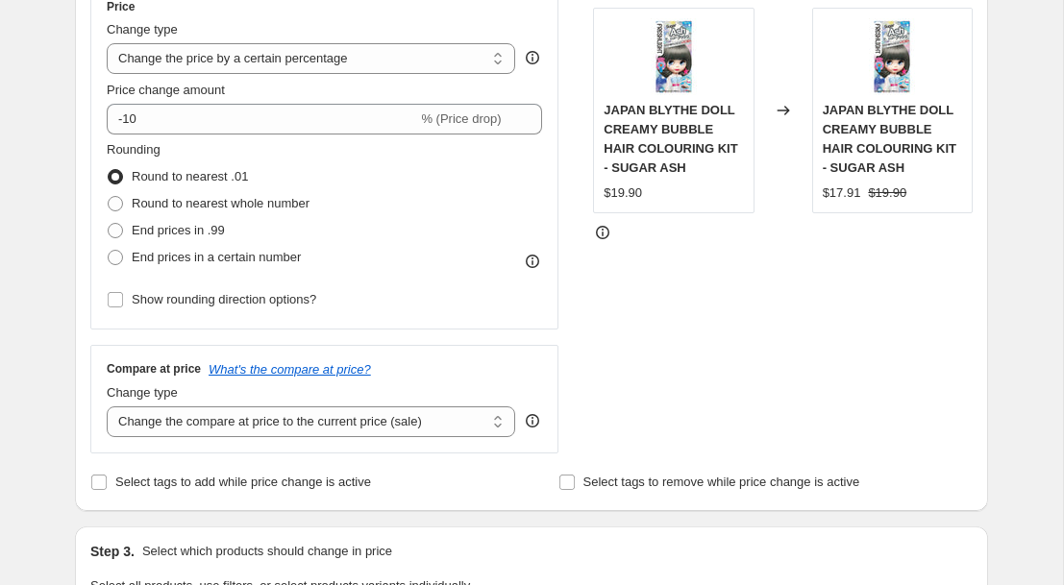
scroll to position [369, 0]
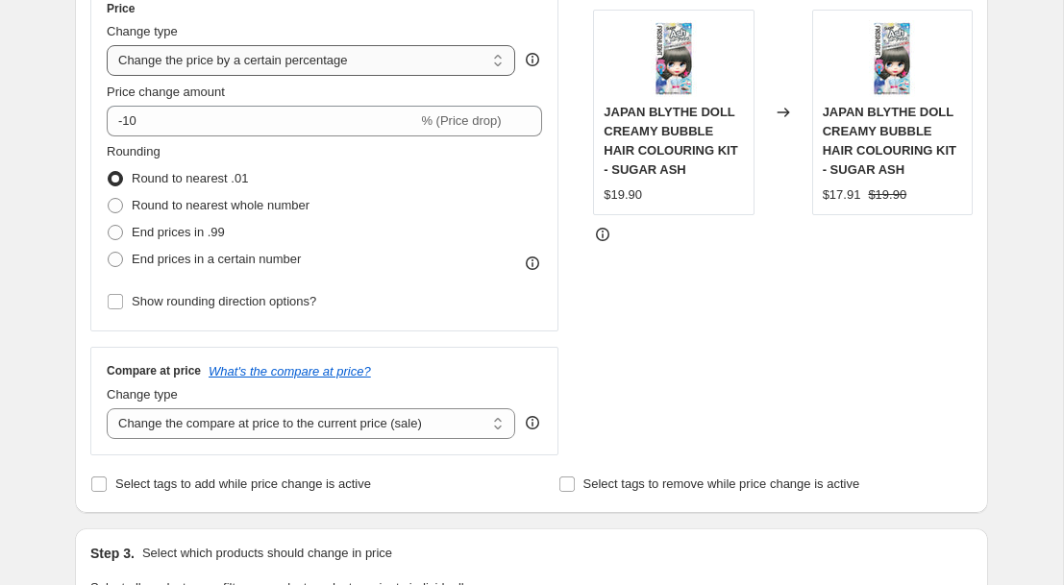
click at [484, 63] on select "Change the price to a certain amount Change the price by a certain amount Chang…" at bounding box center [311, 60] width 408 height 31
select select "to"
click at [107, 45] on select "Change the price to a certain amount Change the price by a certain amount Chang…" at bounding box center [311, 60] width 408 height 31
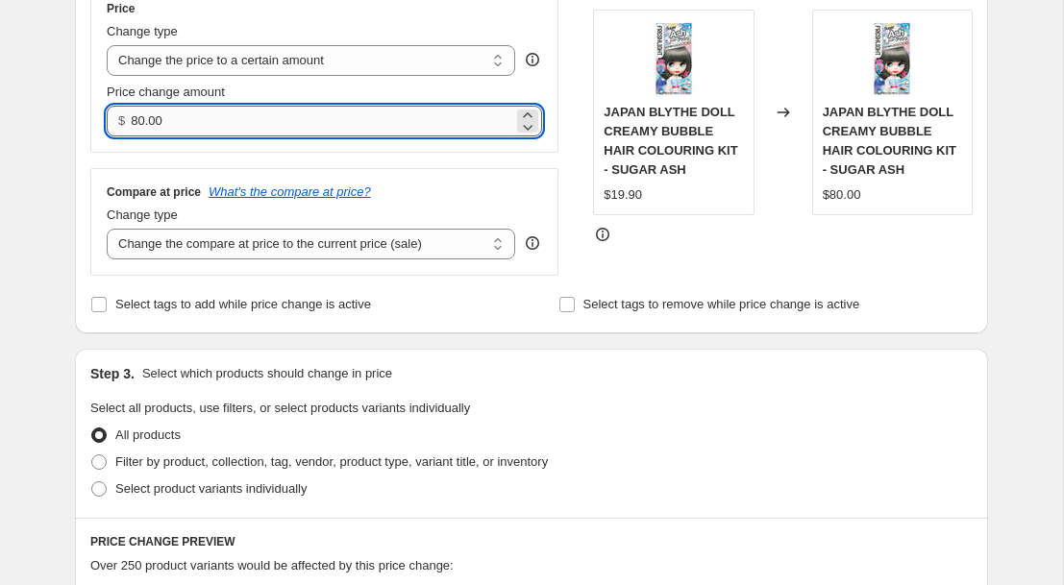
click at [394, 132] on input "80.00" at bounding box center [322, 121] width 382 height 31
type input "8"
type input "19.90"
click at [608, 266] on div "STOREFRONT EXAMPLE JAPAN BLYTHE DOLL CREAMY BUBBLE HAIR COLOURING KIT - SUGAR A…" at bounding box center [783, 130] width 380 height 291
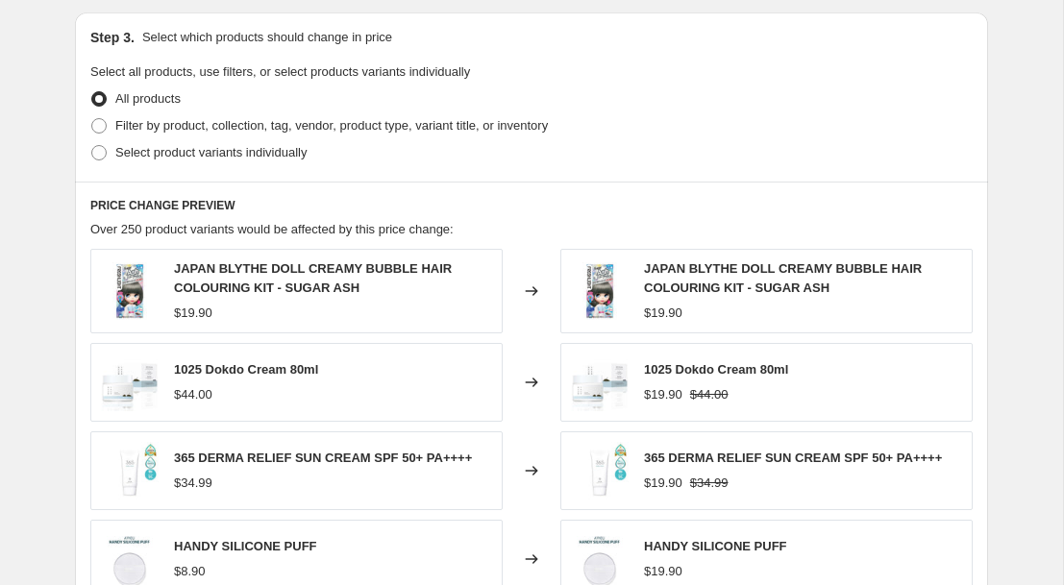
scroll to position [708, 0]
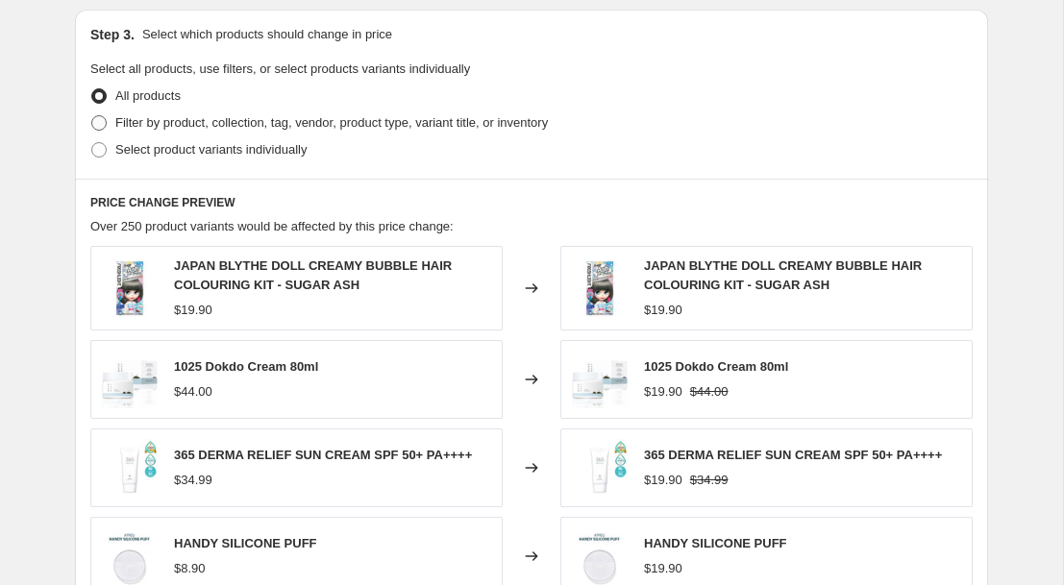
click at [103, 125] on span at bounding box center [98, 122] width 15 height 15
click at [92, 116] on input "Filter by product, collection, tag, vendor, product type, variant title, or inv…" at bounding box center [91, 115] width 1 height 1
radio input "true"
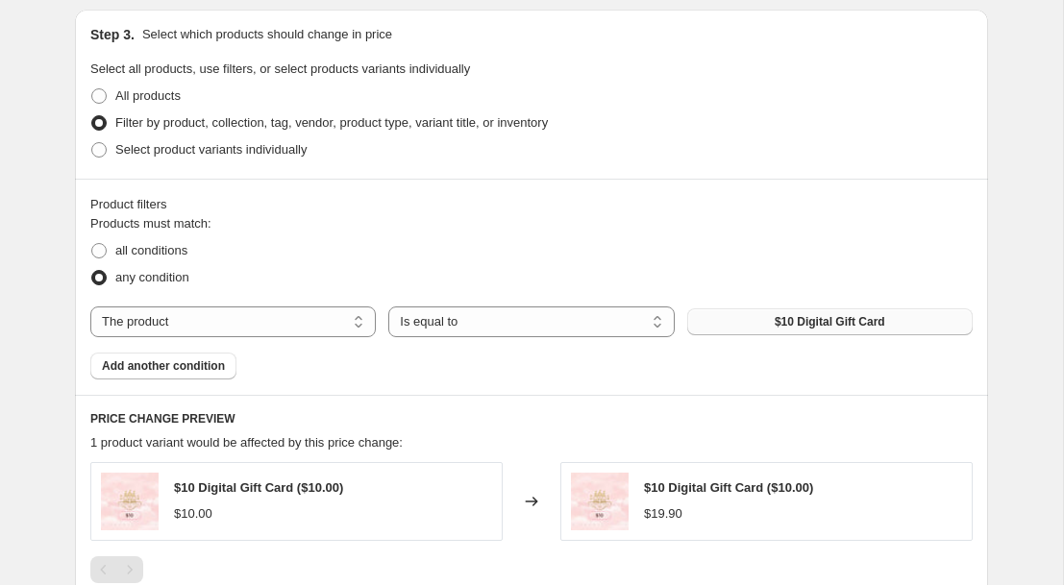
click at [709, 315] on button "$10 Digital Gift Card" at bounding box center [829, 321] width 285 height 27
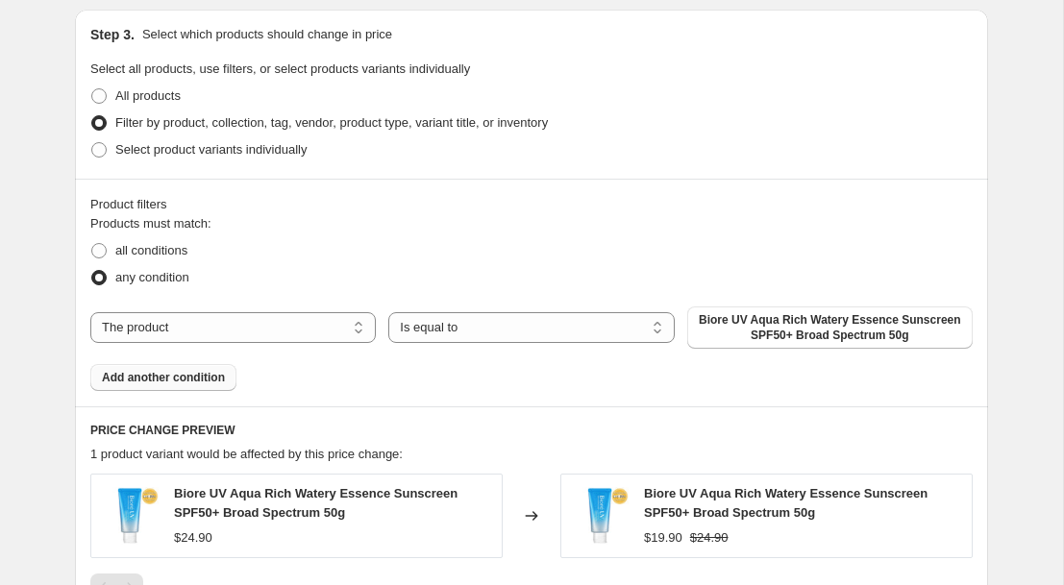
click at [178, 374] on span "Add another condition" at bounding box center [163, 377] width 123 height 15
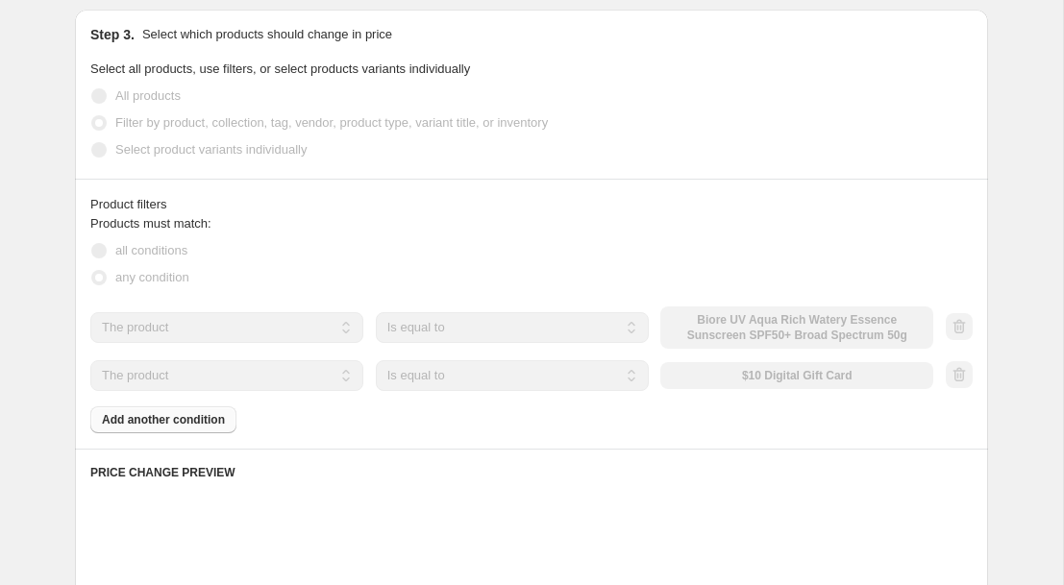
scroll to position [705, 0]
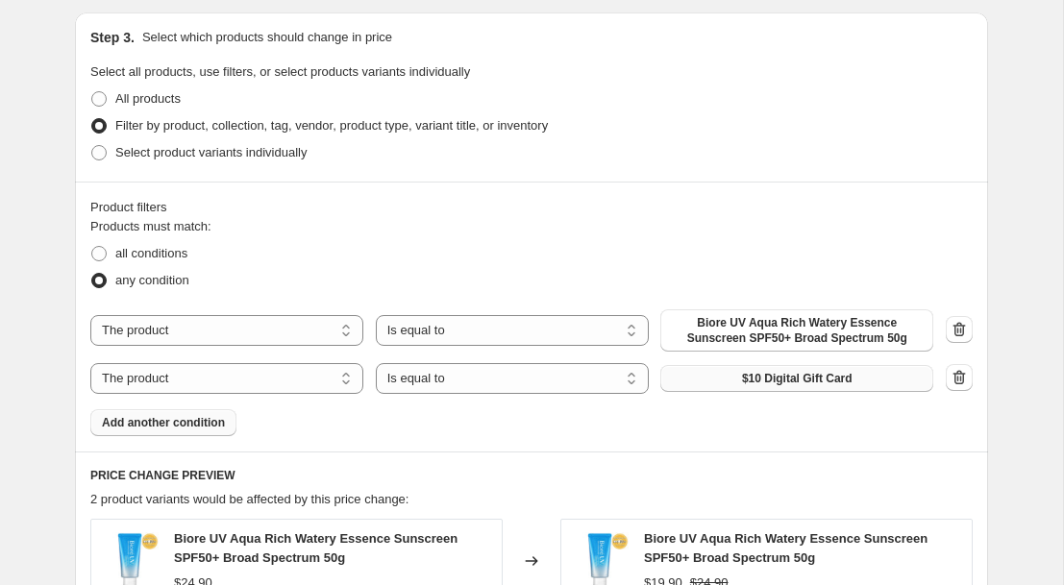
click at [769, 377] on span "$10 Digital Gift Card" at bounding box center [797, 378] width 111 height 15
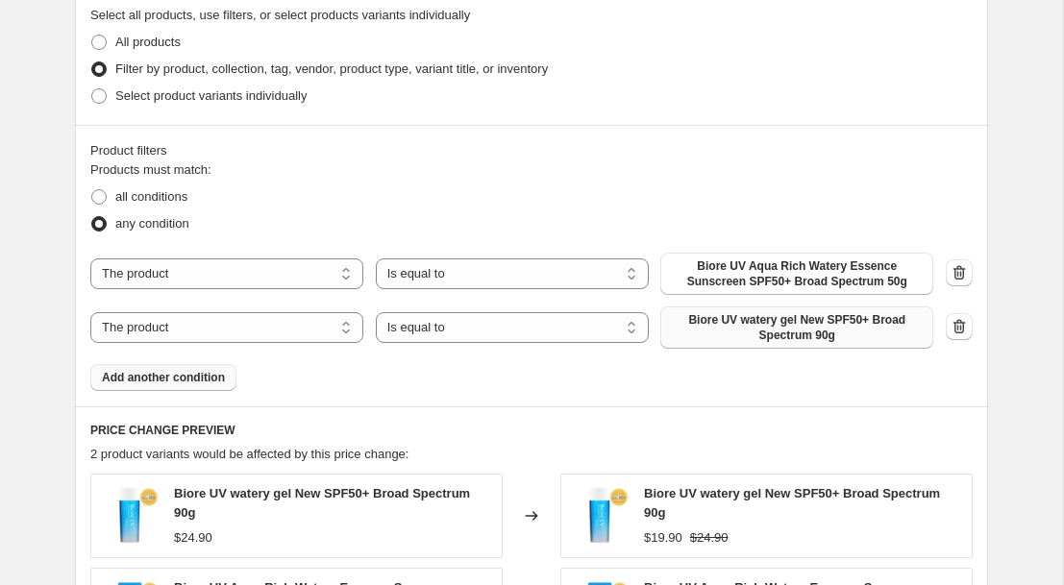
scroll to position [764, 0]
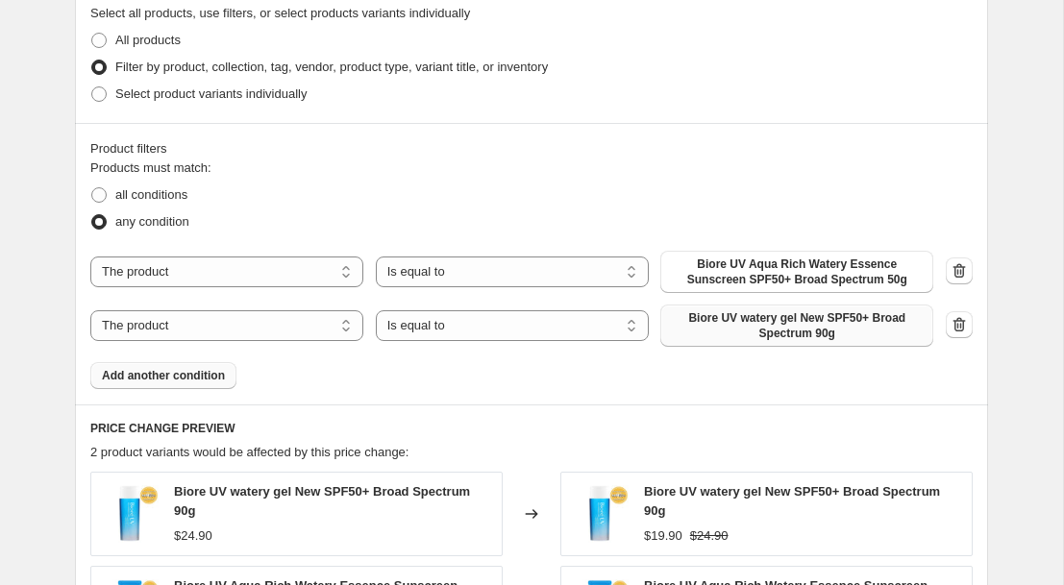
click at [217, 370] on span "Add another condition" at bounding box center [163, 375] width 123 height 15
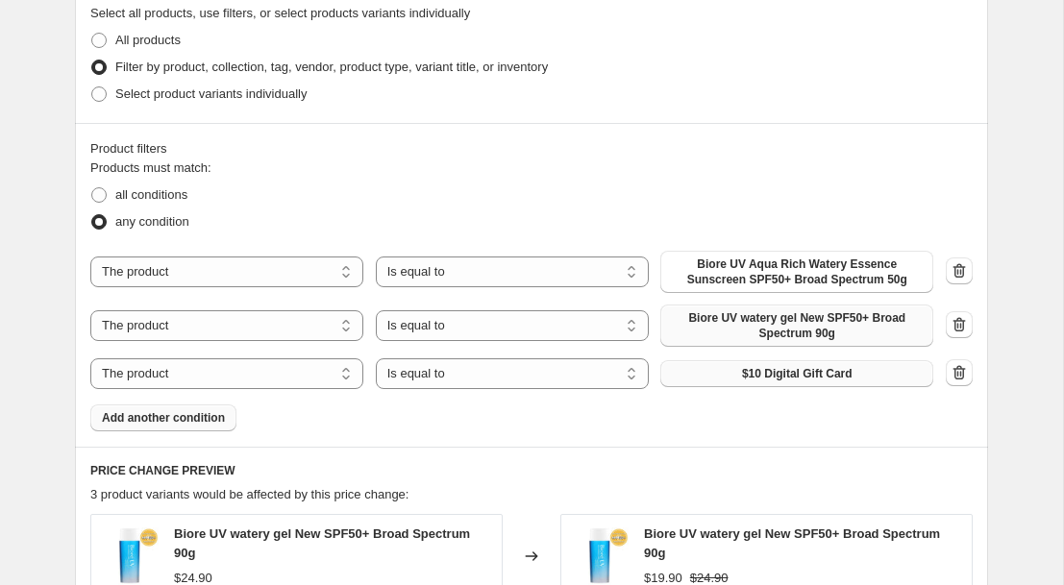
click at [783, 370] on span "$10 Digital Gift Card" at bounding box center [797, 373] width 111 height 15
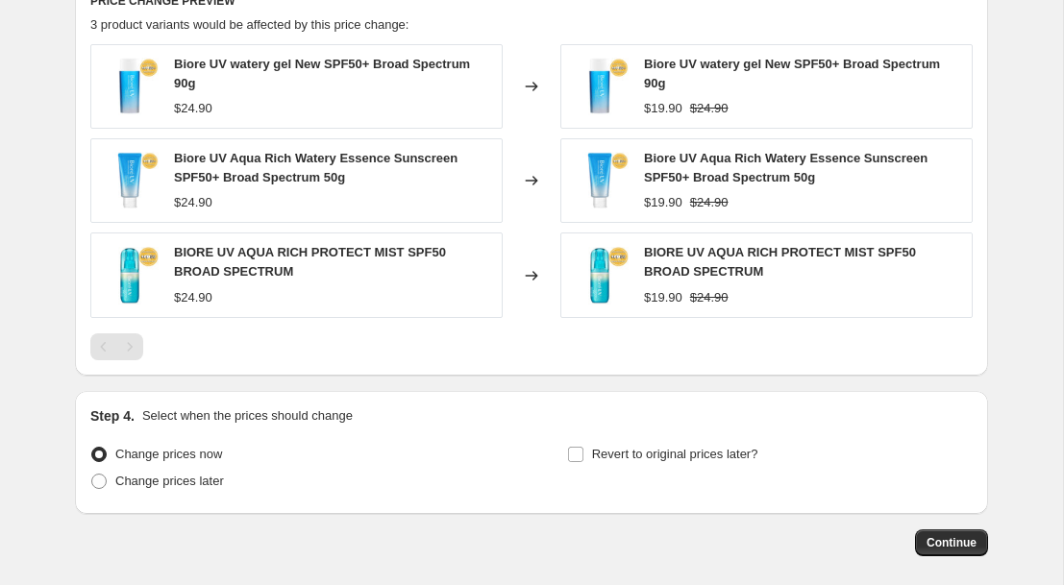
scroll to position [1248, 0]
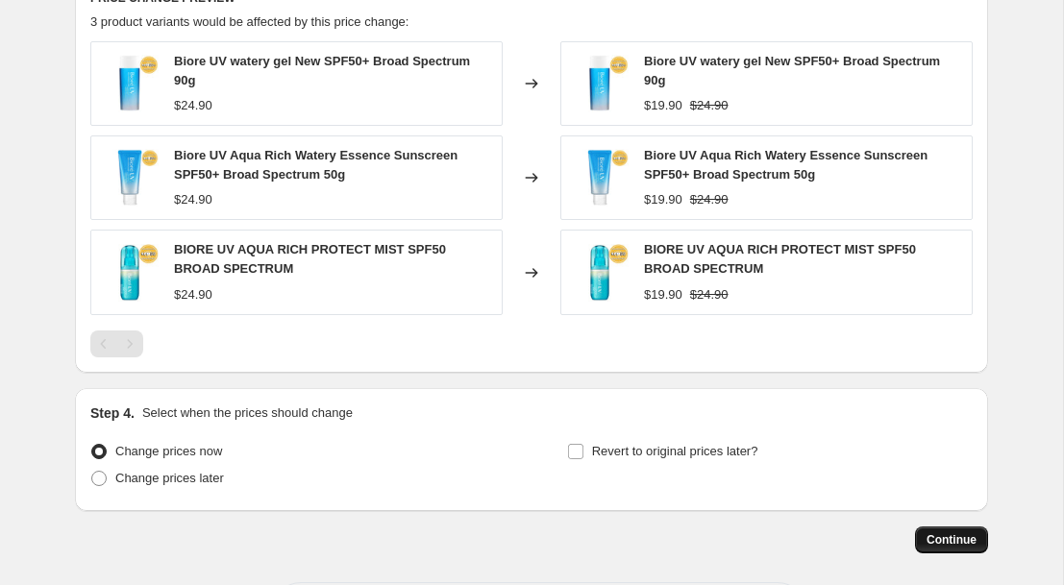
click at [949, 536] on span "Continue" at bounding box center [951, 539] width 50 height 15
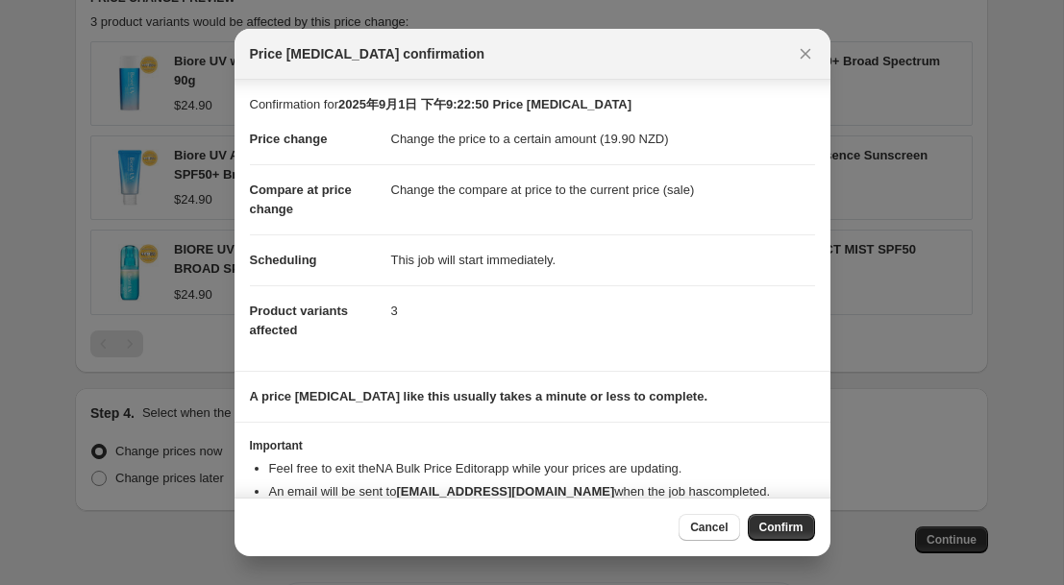
scroll to position [46, 0]
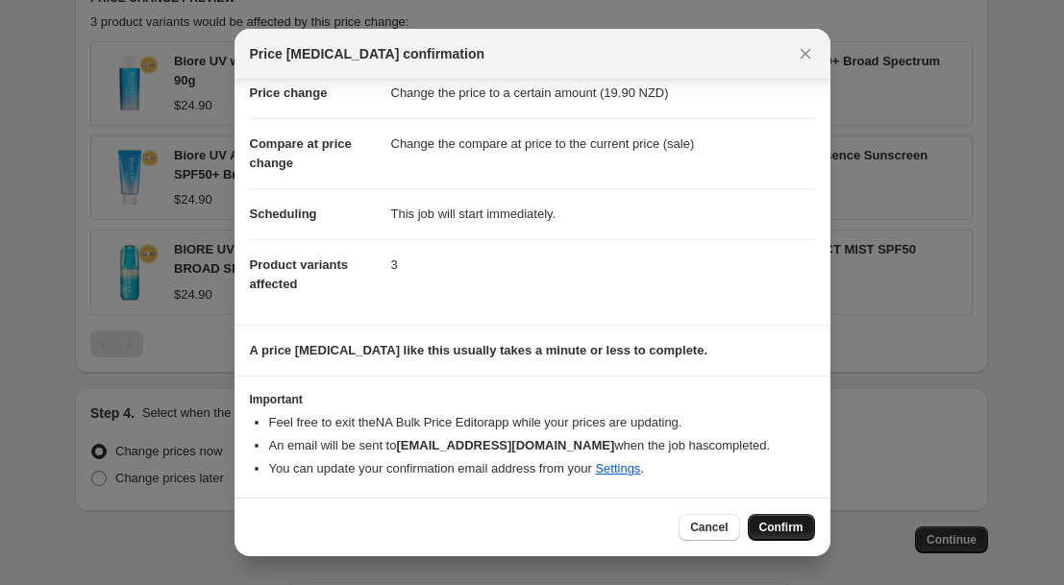
click at [769, 525] on span "Confirm" at bounding box center [781, 527] width 44 height 15
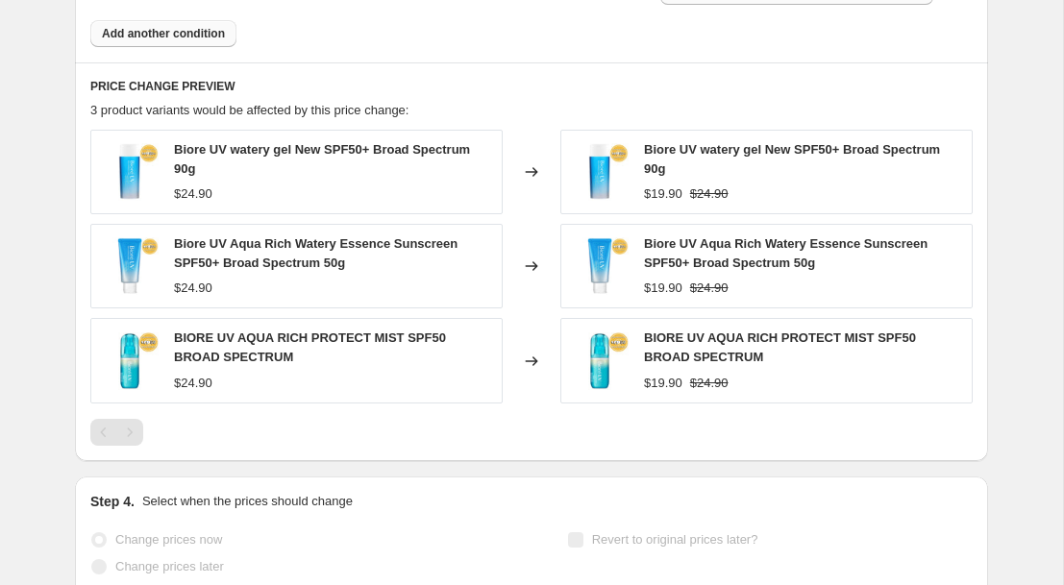
scroll to position [1298, 0]
